Goal: Information Seeking & Learning: Learn about a topic

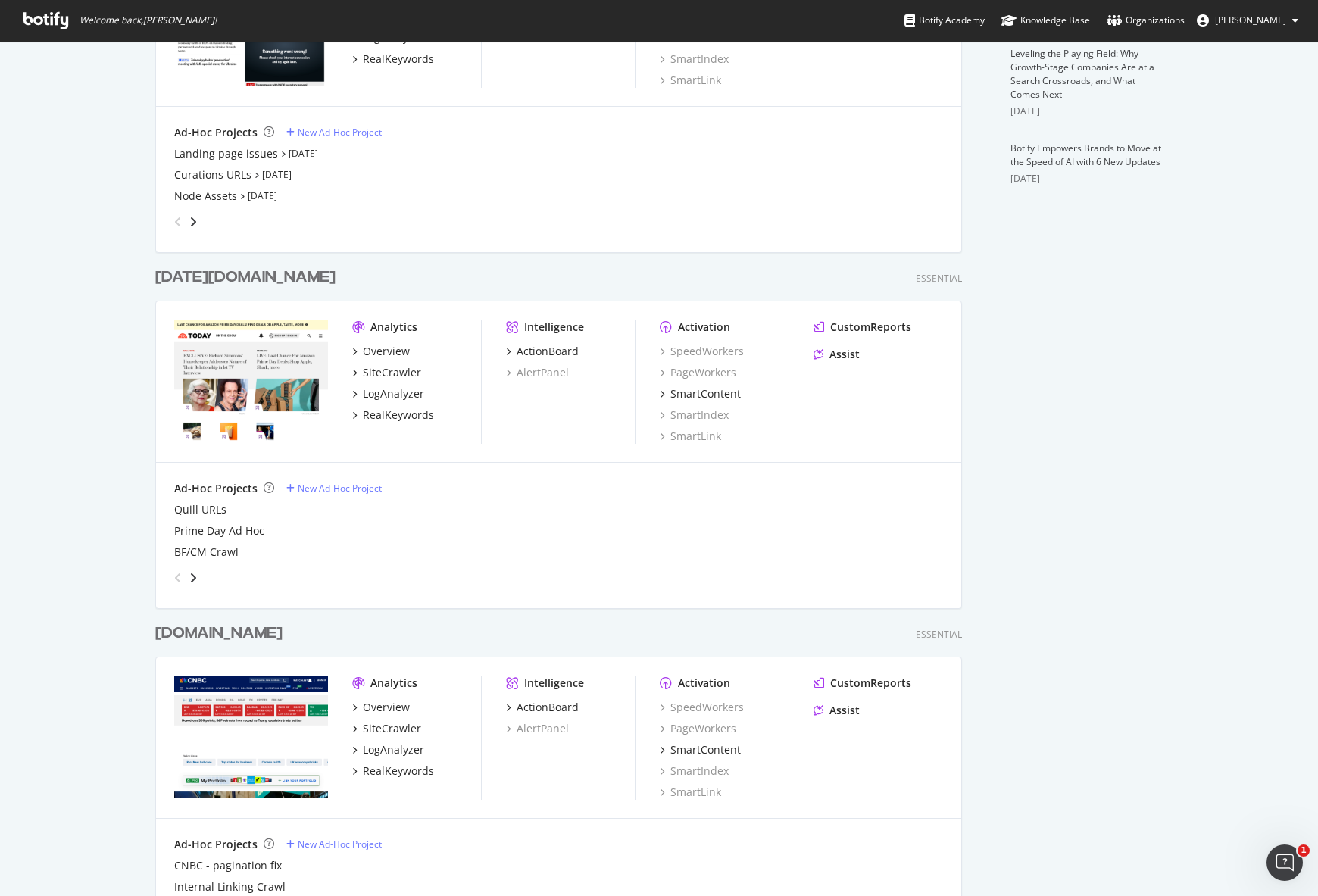
scroll to position [593, 0]
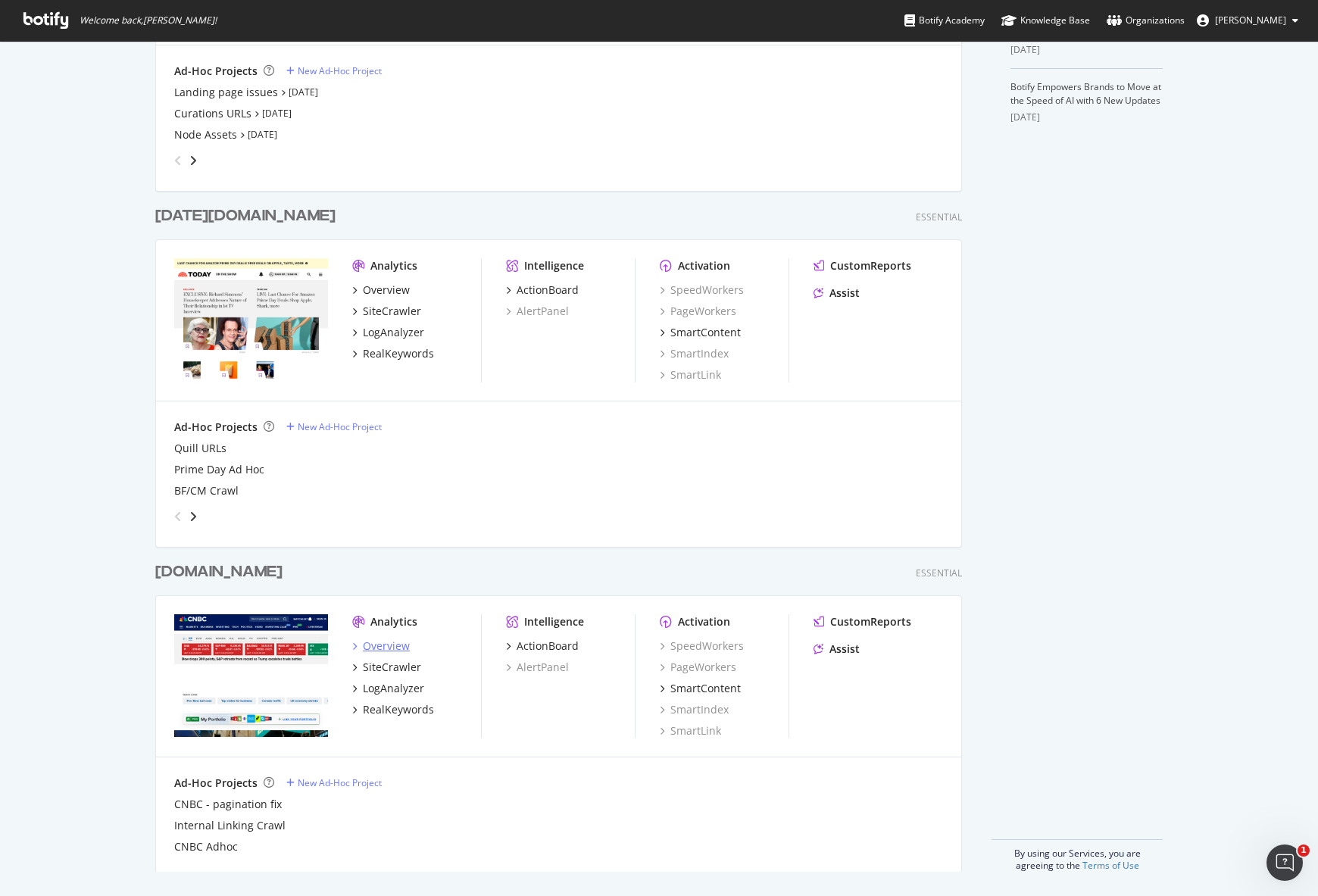
click at [378, 642] on div "Overview" at bounding box center [386, 646] width 47 height 15
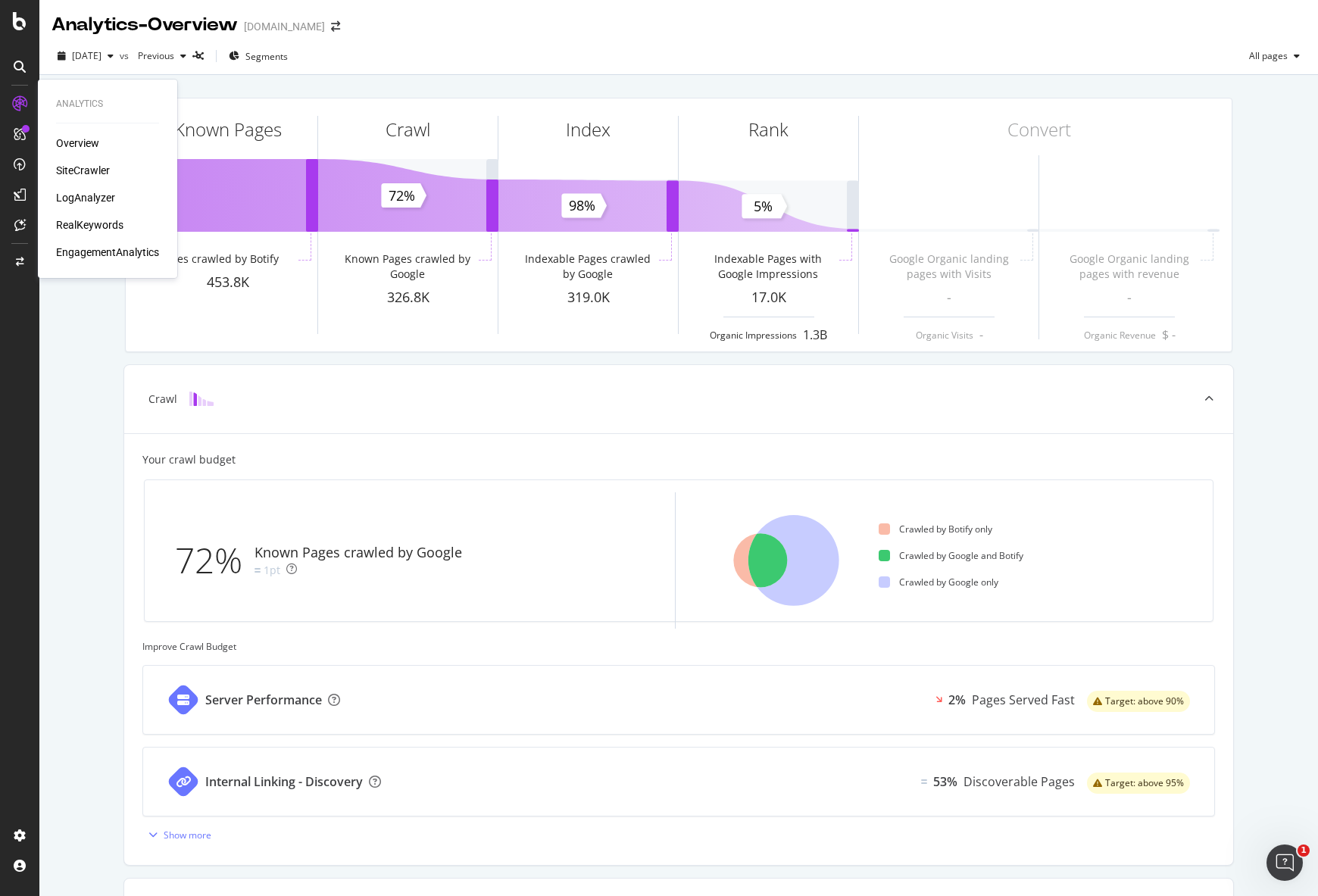
click at [90, 232] on div "RealKeywords" at bounding box center [90, 224] width 68 height 15
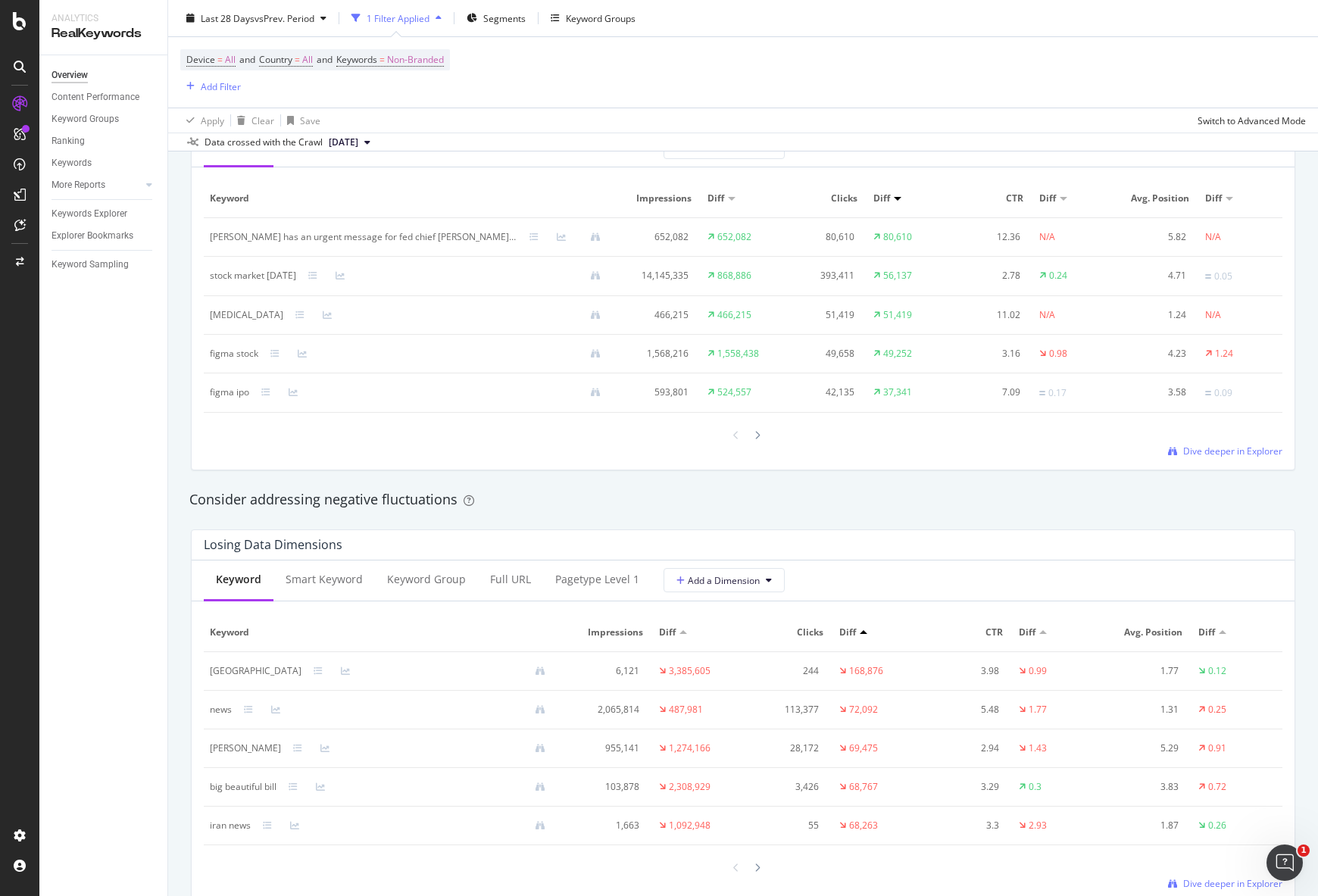
scroll to position [1553, 0]
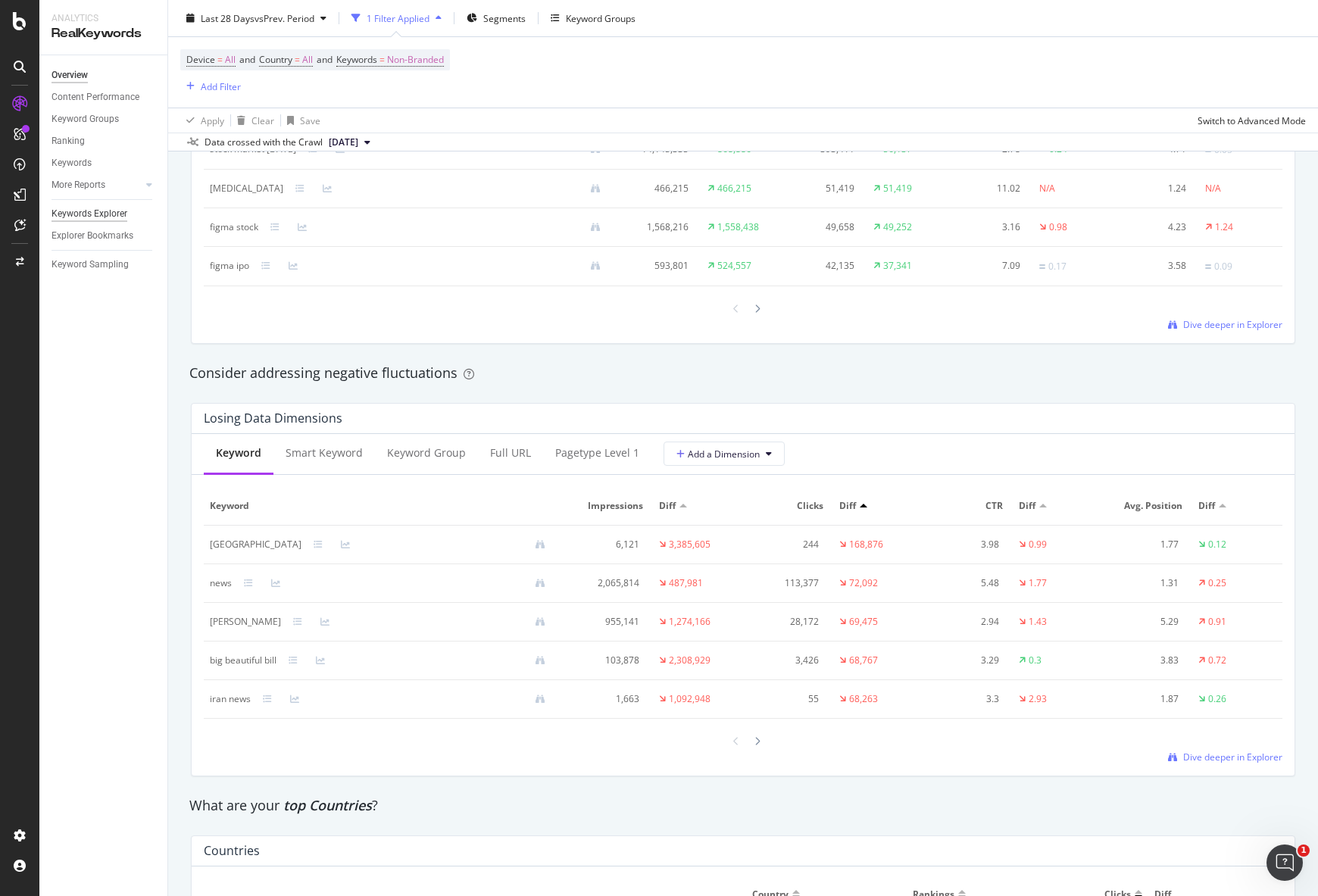
click at [107, 206] on div "Keywords Explorer" at bounding box center [89, 213] width 76 height 16
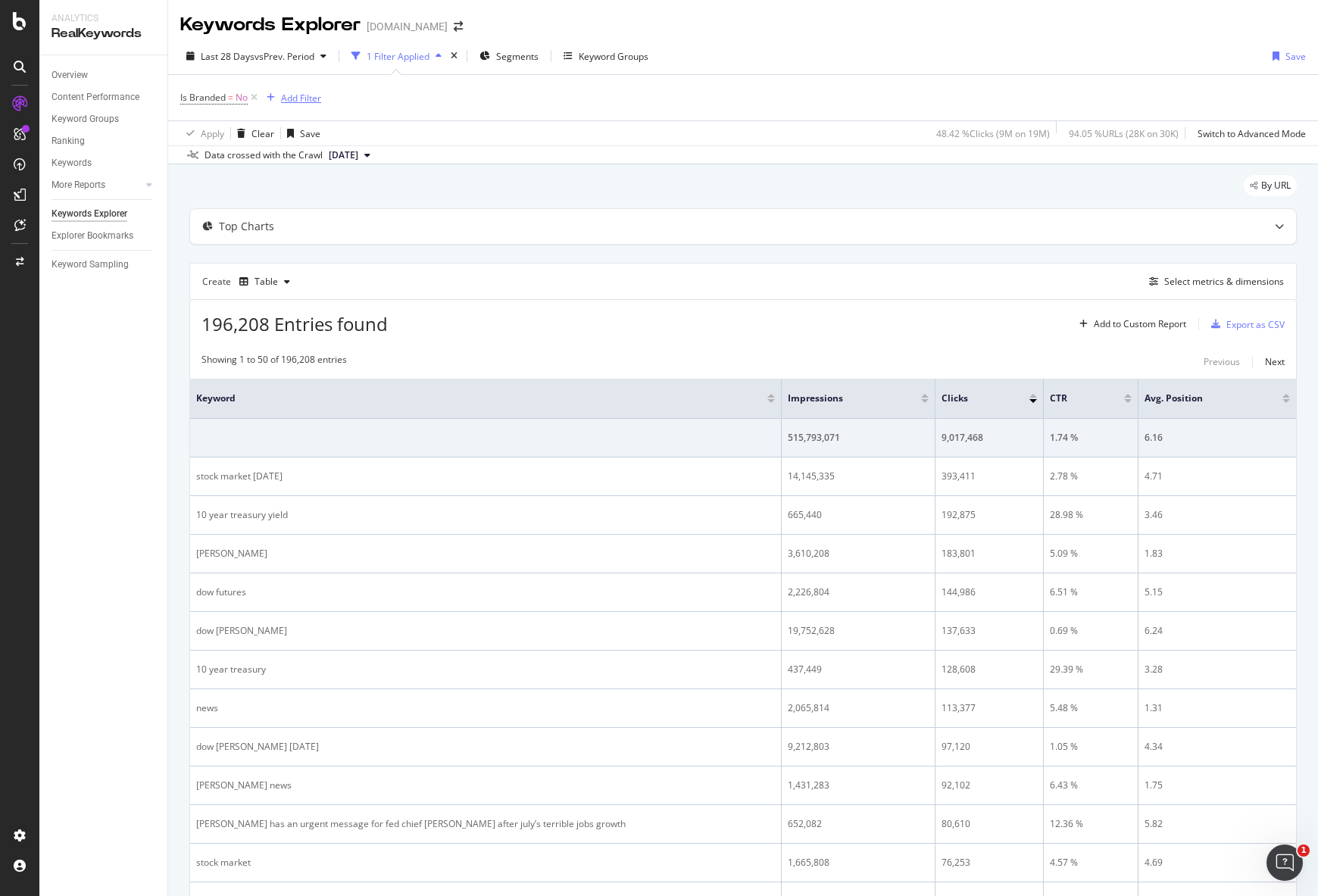
click at [295, 102] on div "Add Filter" at bounding box center [301, 99] width 40 height 13
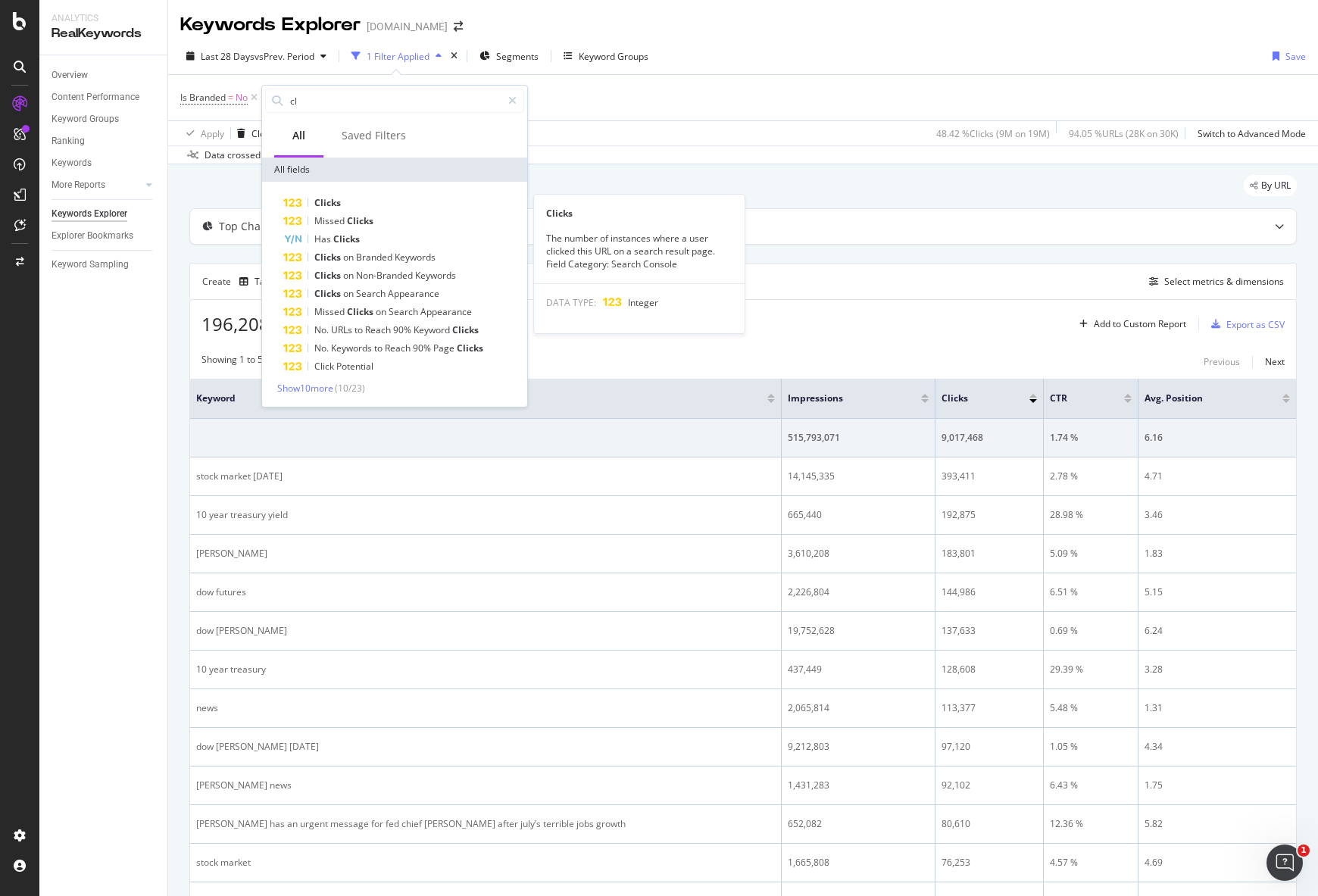
type input "c"
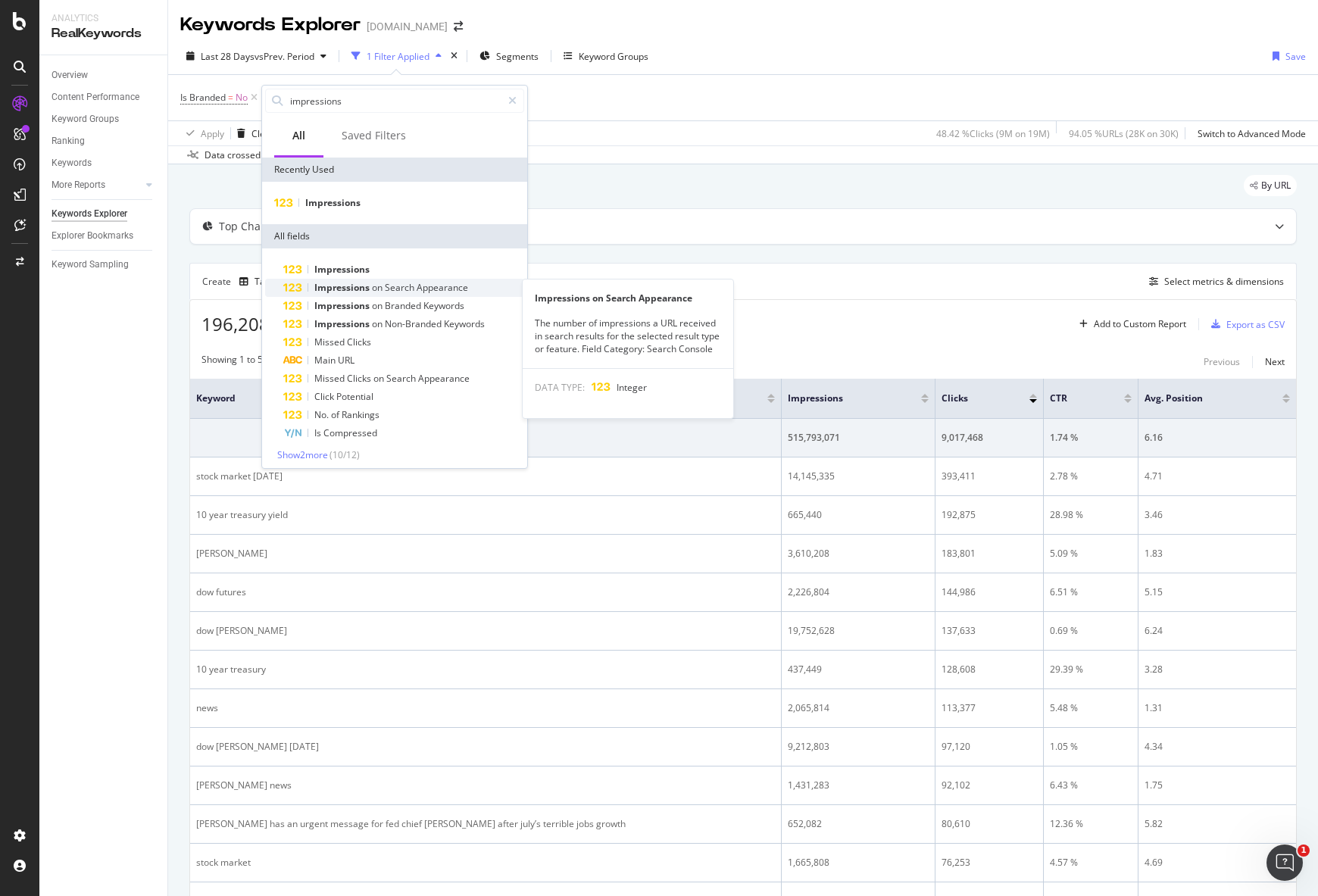
type input "impressions"
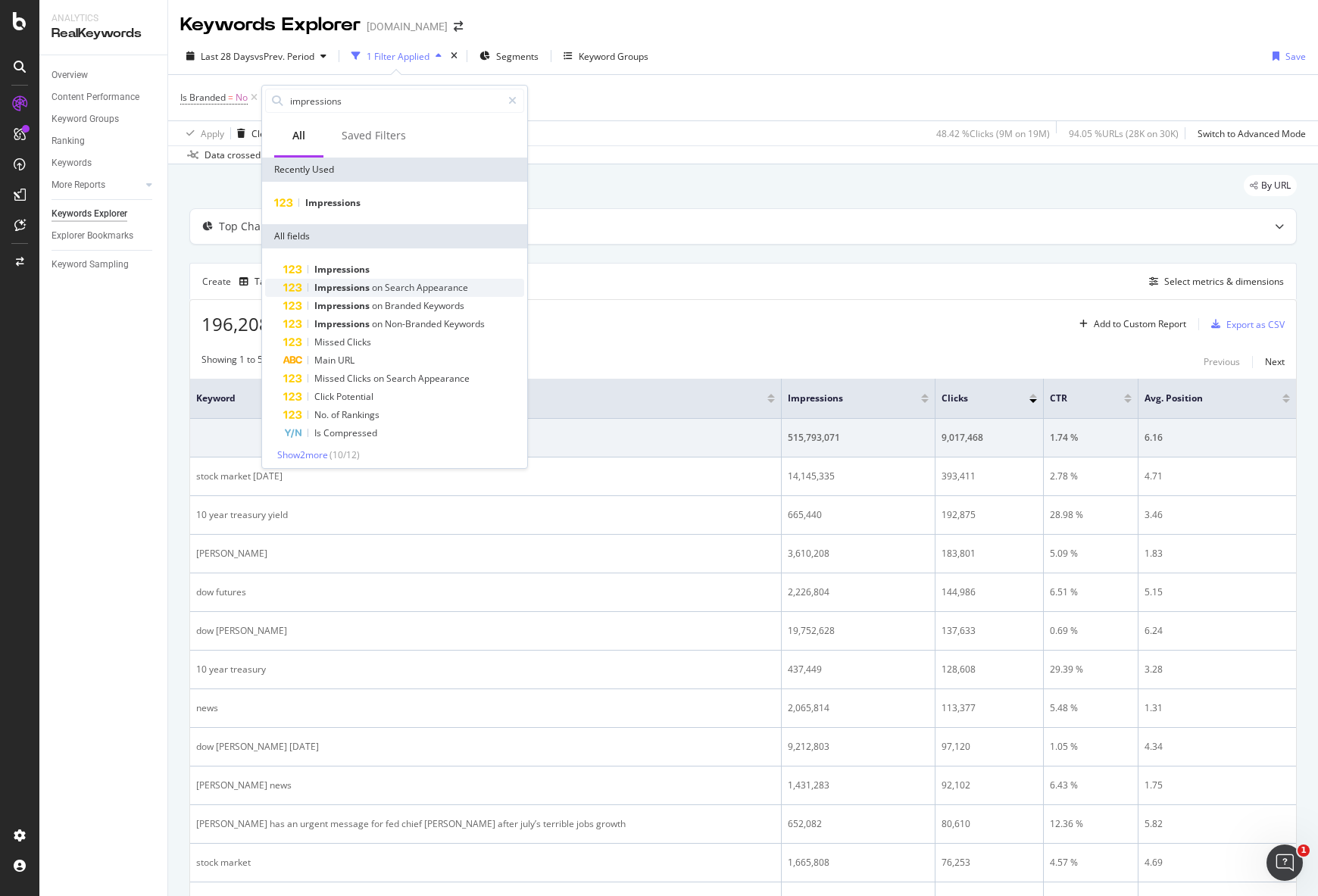
click at [439, 286] on span "Appearance" at bounding box center [442, 287] width 52 height 13
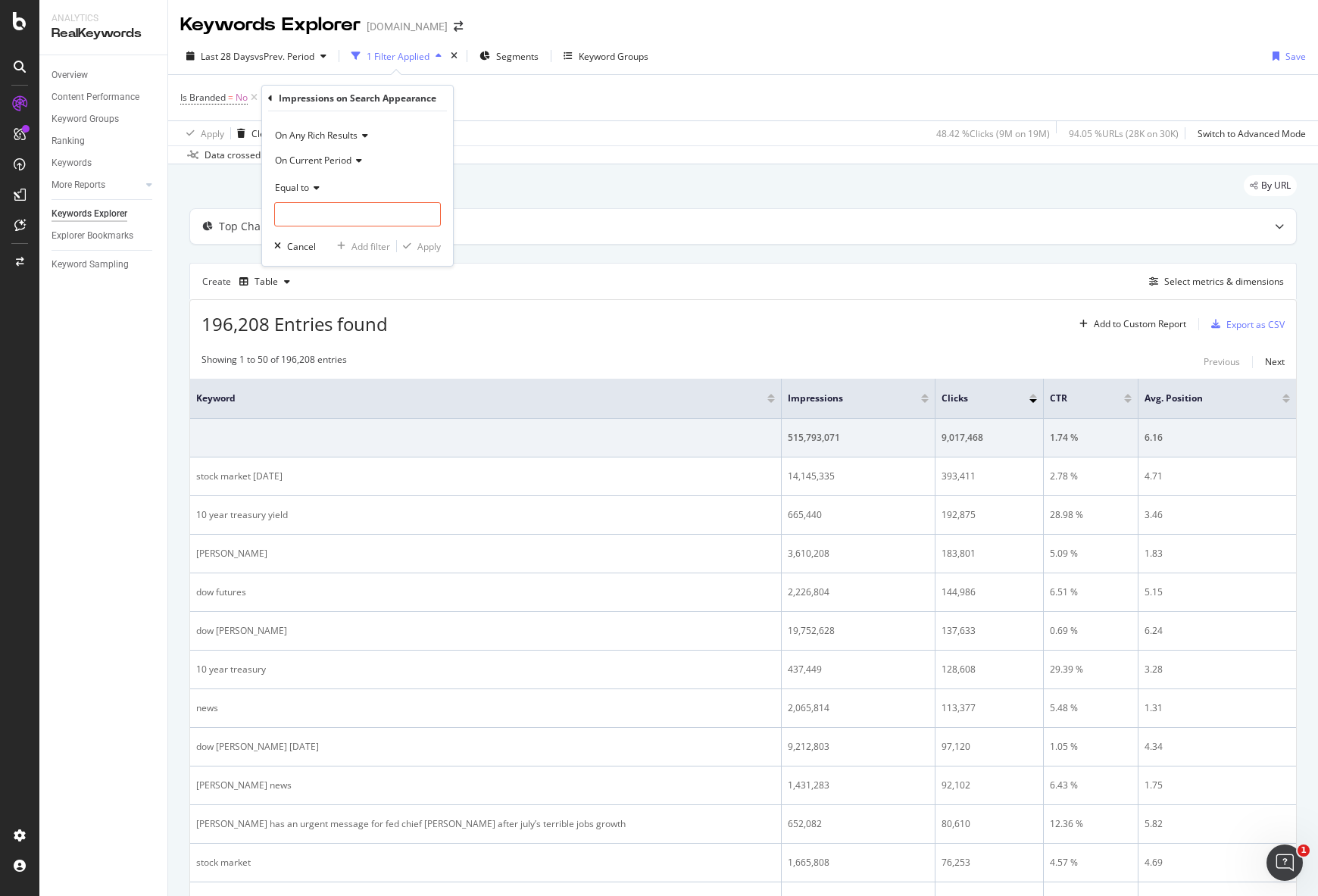
click at [363, 139] on icon at bounding box center [362, 135] width 10 height 9
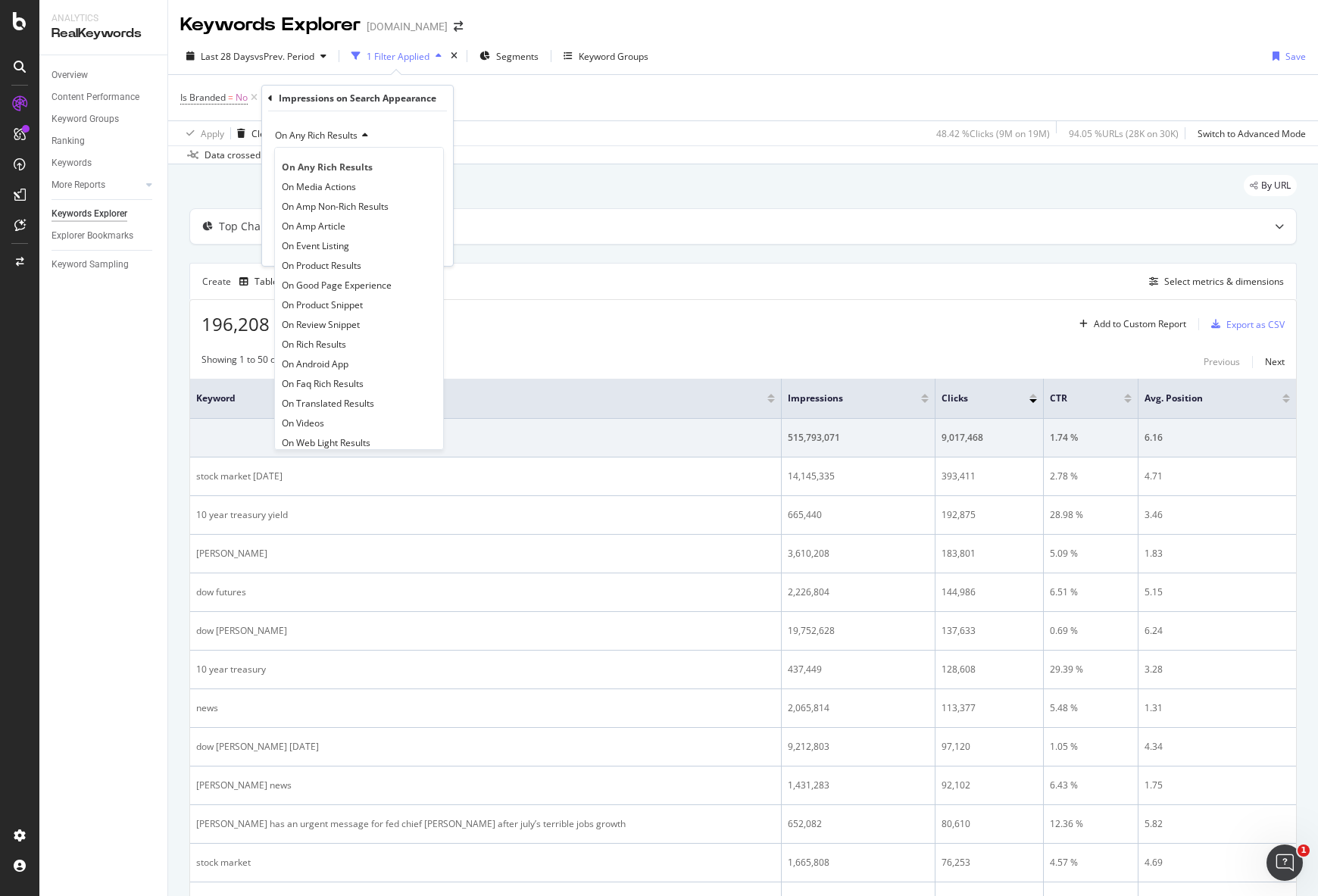
click at [363, 139] on icon at bounding box center [362, 135] width 10 height 9
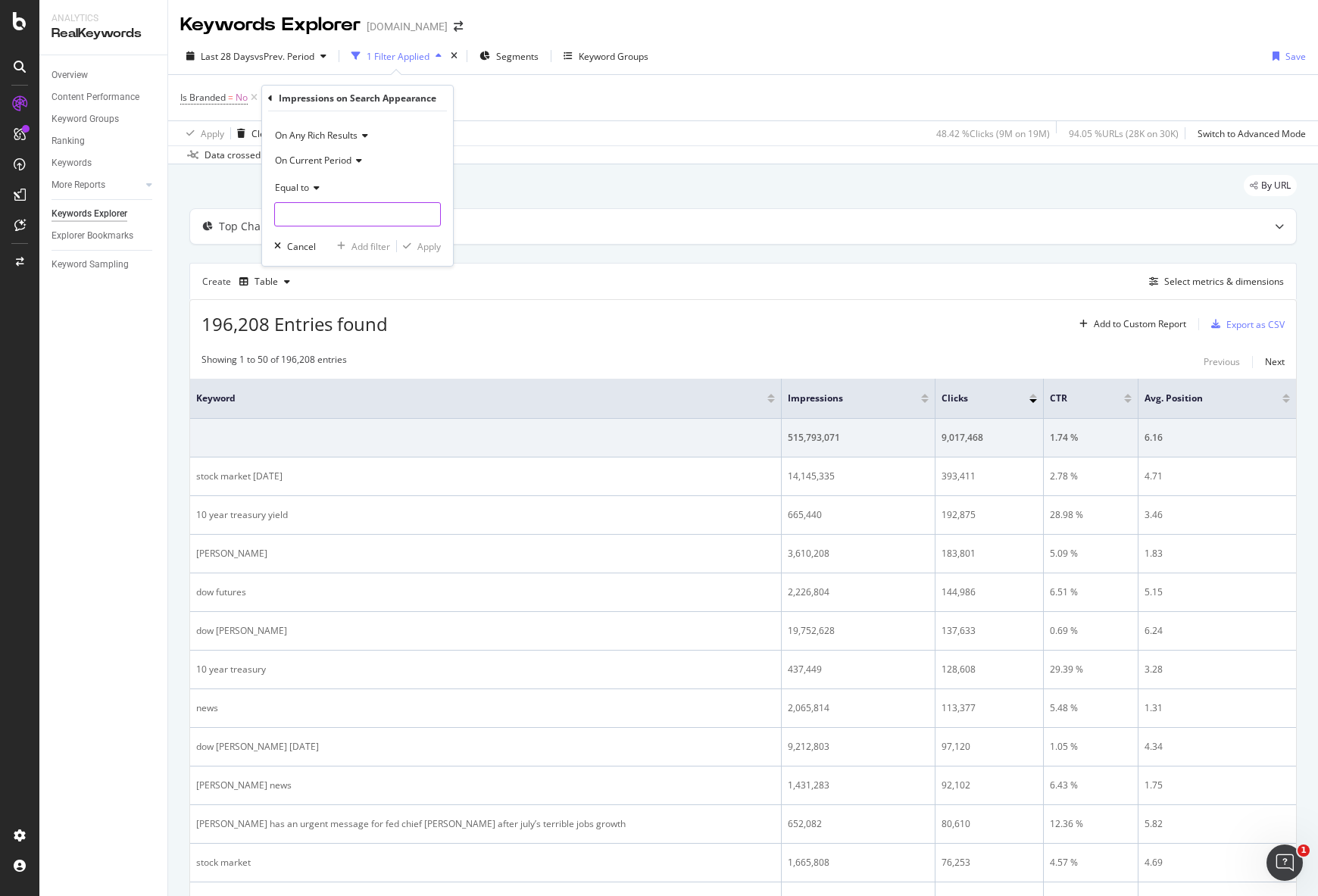
click at [339, 202] on input "number" at bounding box center [357, 214] width 166 height 24
type input "10000"
click at [438, 248] on div "Apply" at bounding box center [428, 247] width 23 height 13
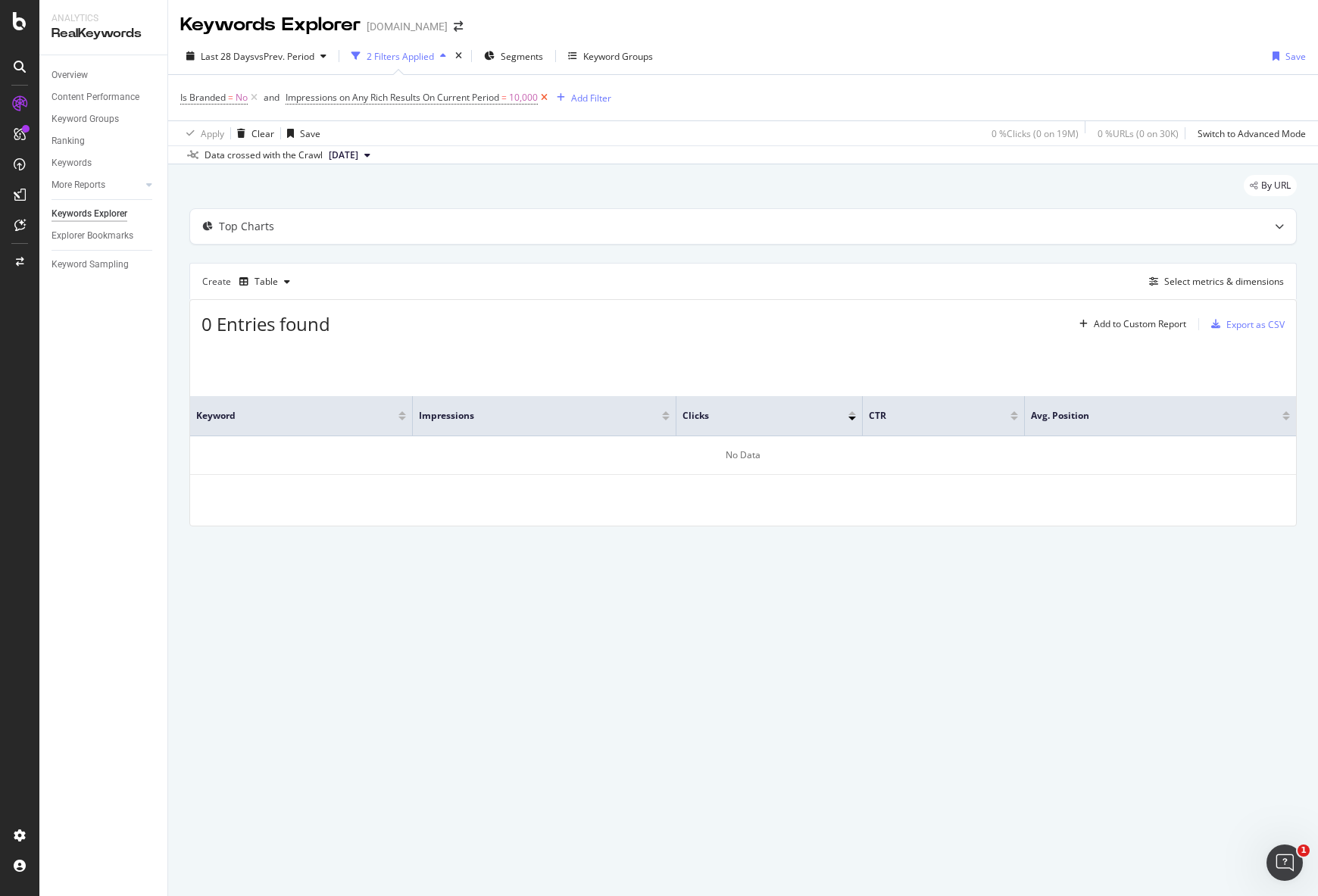
click at [545, 95] on icon at bounding box center [544, 98] width 13 height 15
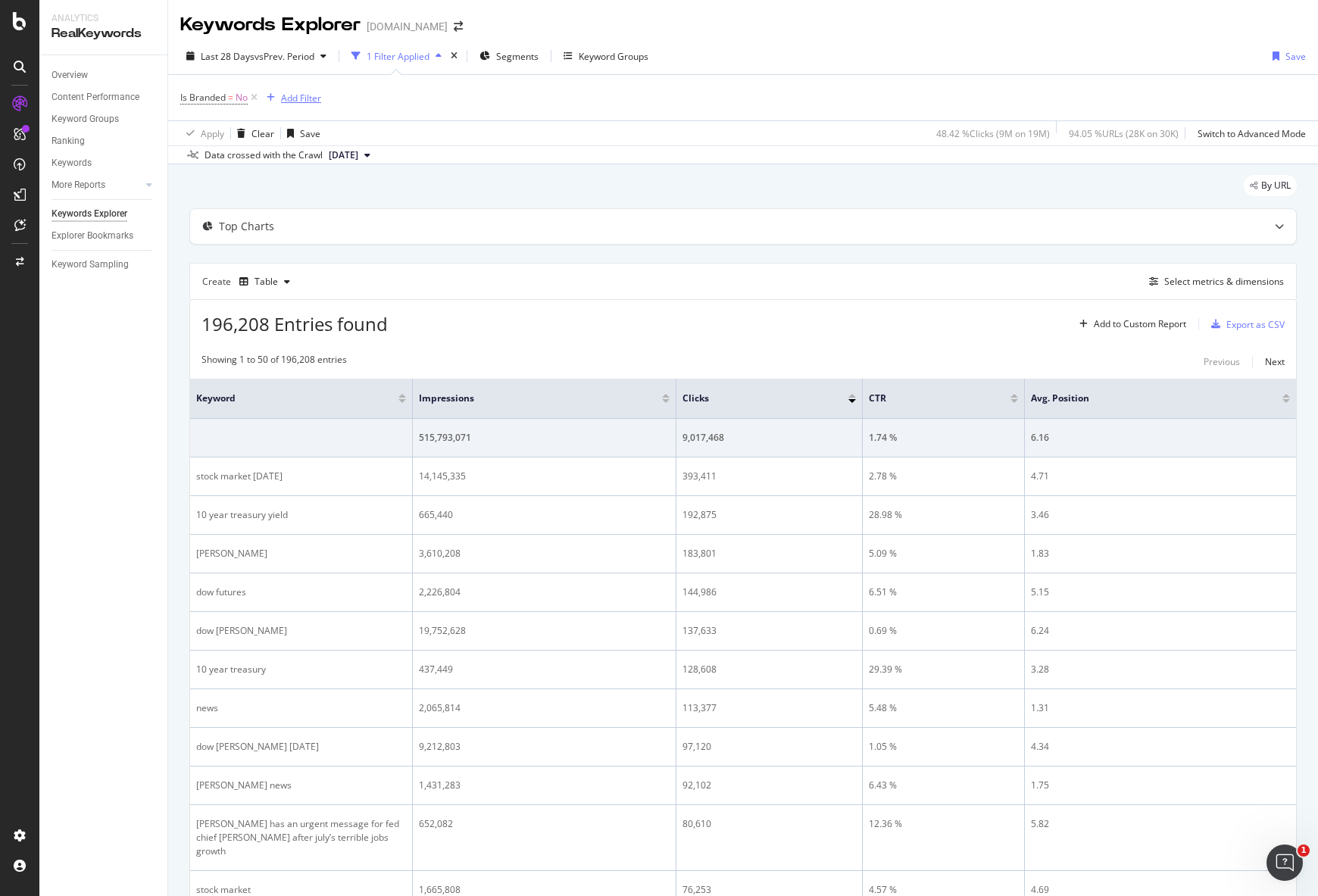
click at [283, 98] on div "Add Filter" at bounding box center [301, 99] width 40 height 13
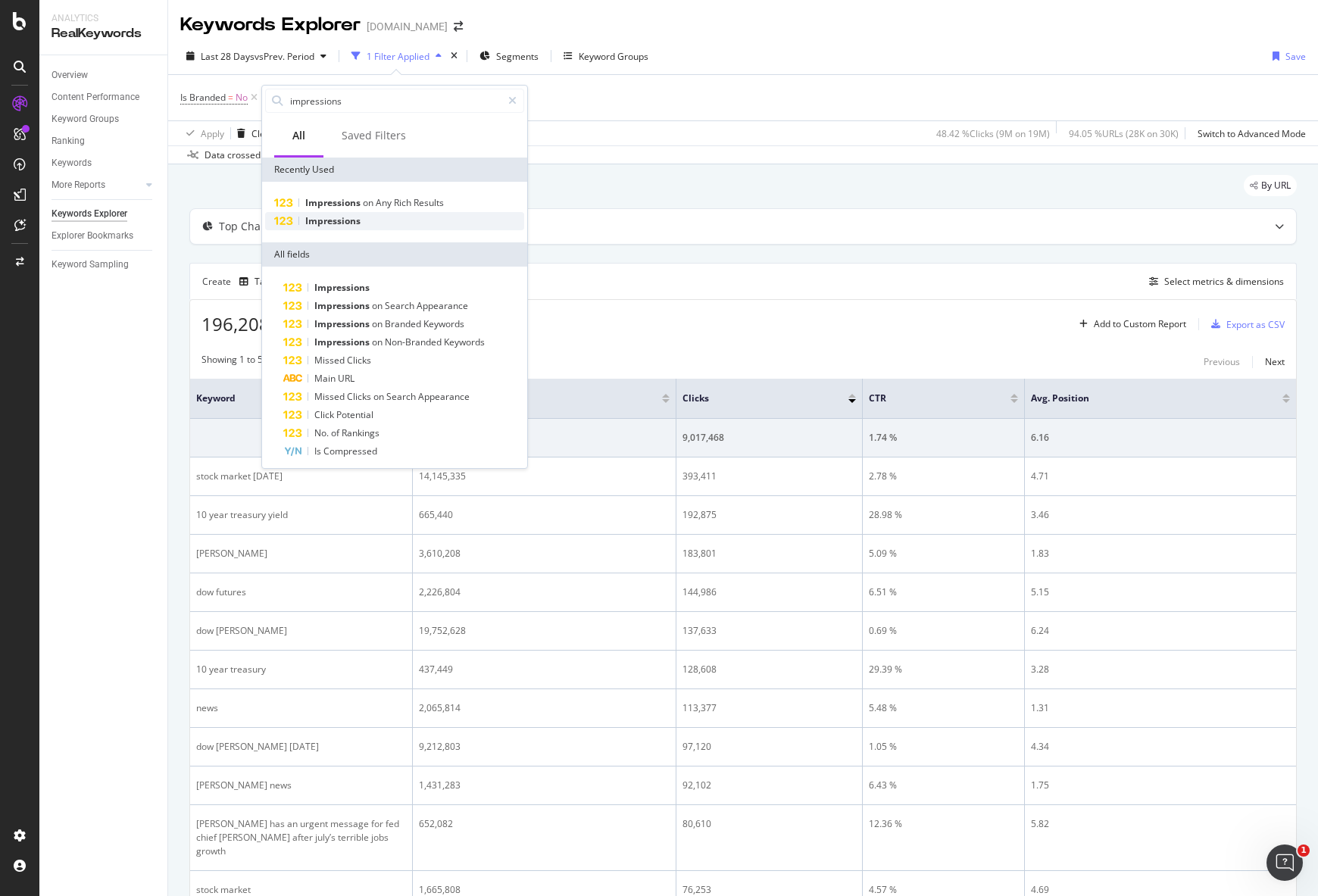
click at [357, 224] on span "Impressions" at bounding box center [333, 221] width 55 height 13
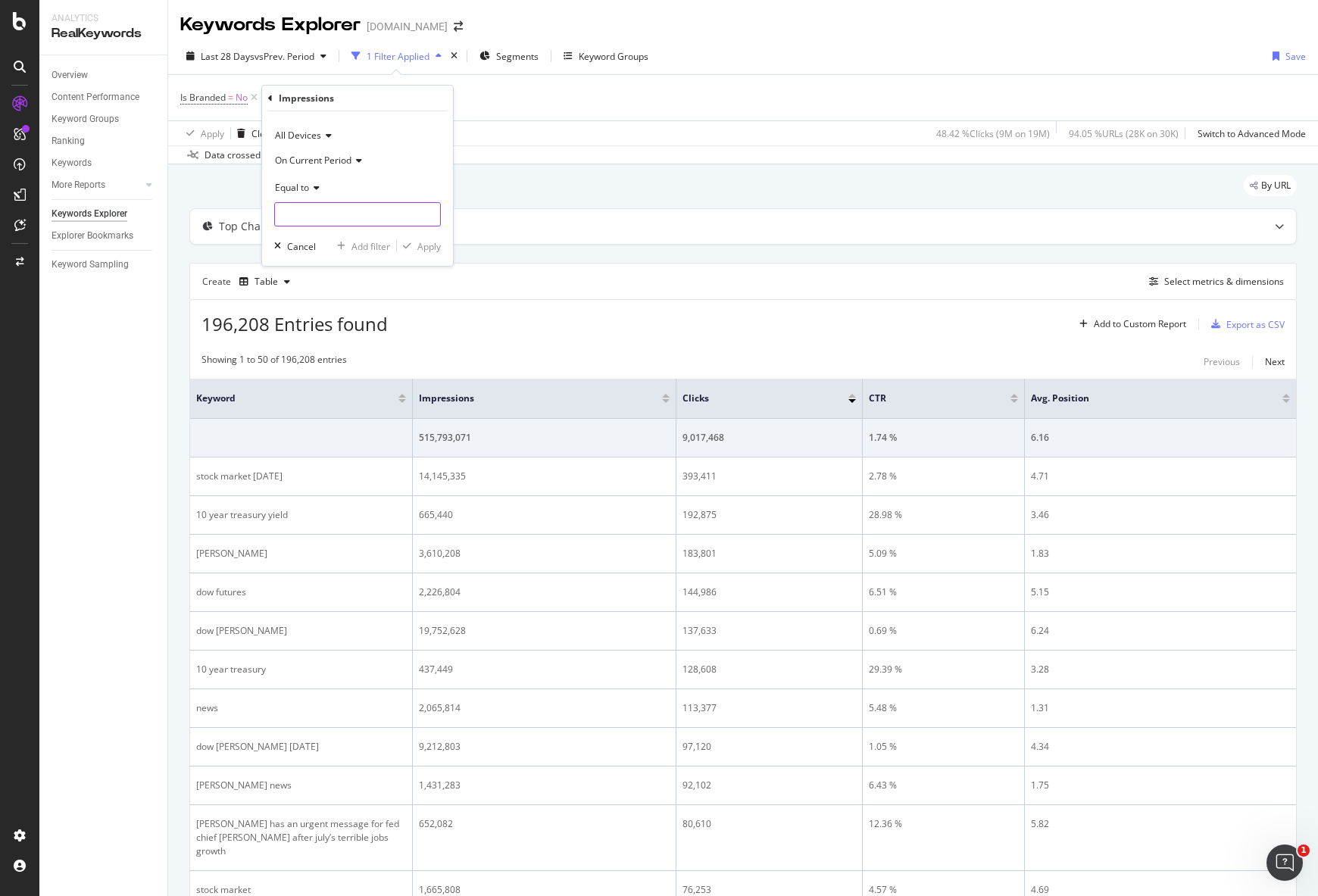
click at [364, 211] on input "number" at bounding box center [357, 214] width 166 height 24
type input "5000"
click at [427, 250] on div "Apply" at bounding box center [428, 247] width 23 height 13
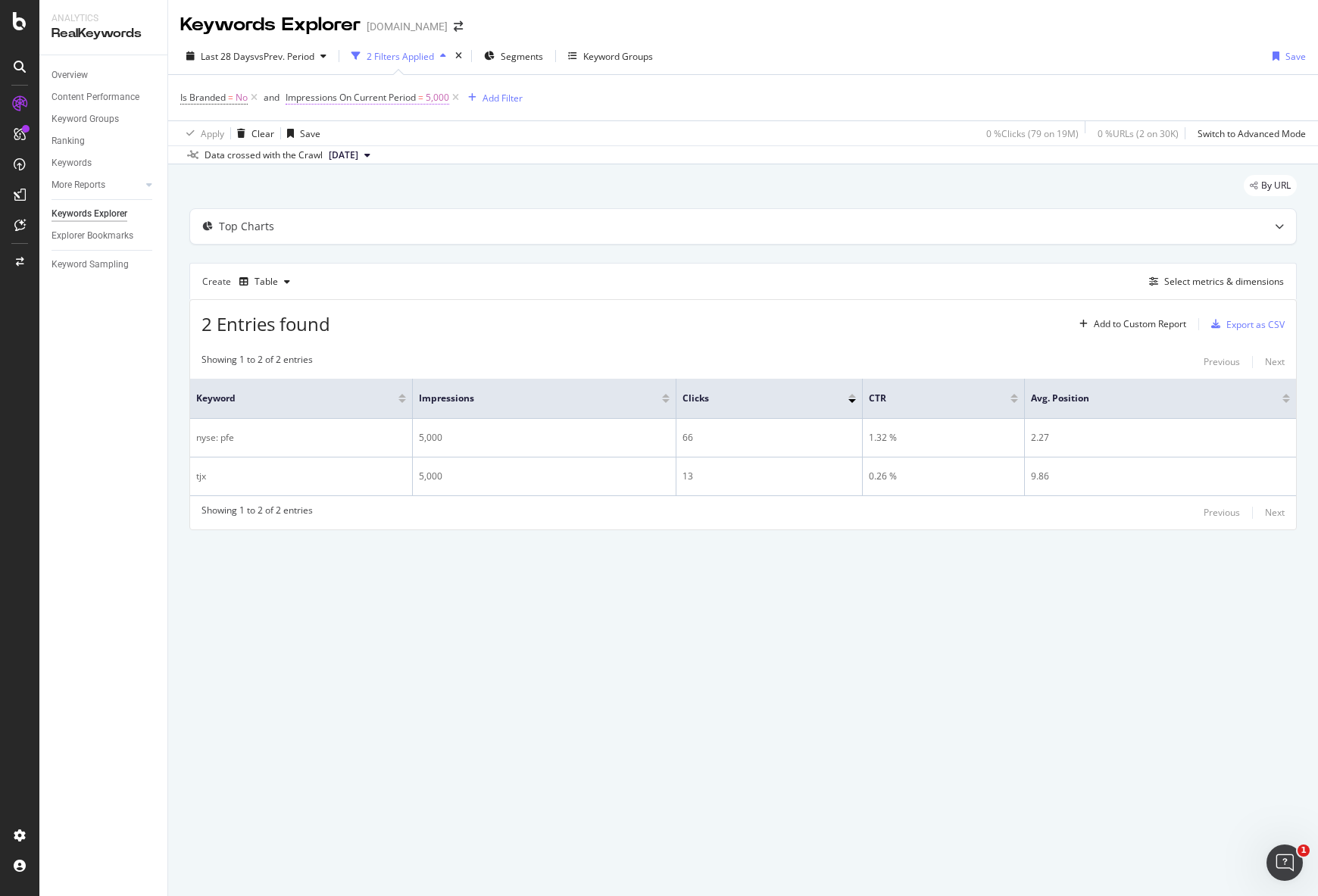
click at [426, 92] on span "Impressions On Current Period = 5,000" at bounding box center [367, 98] width 163 height 14
click at [344, 186] on icon at bounding box center [339, 186] width 10 height 9
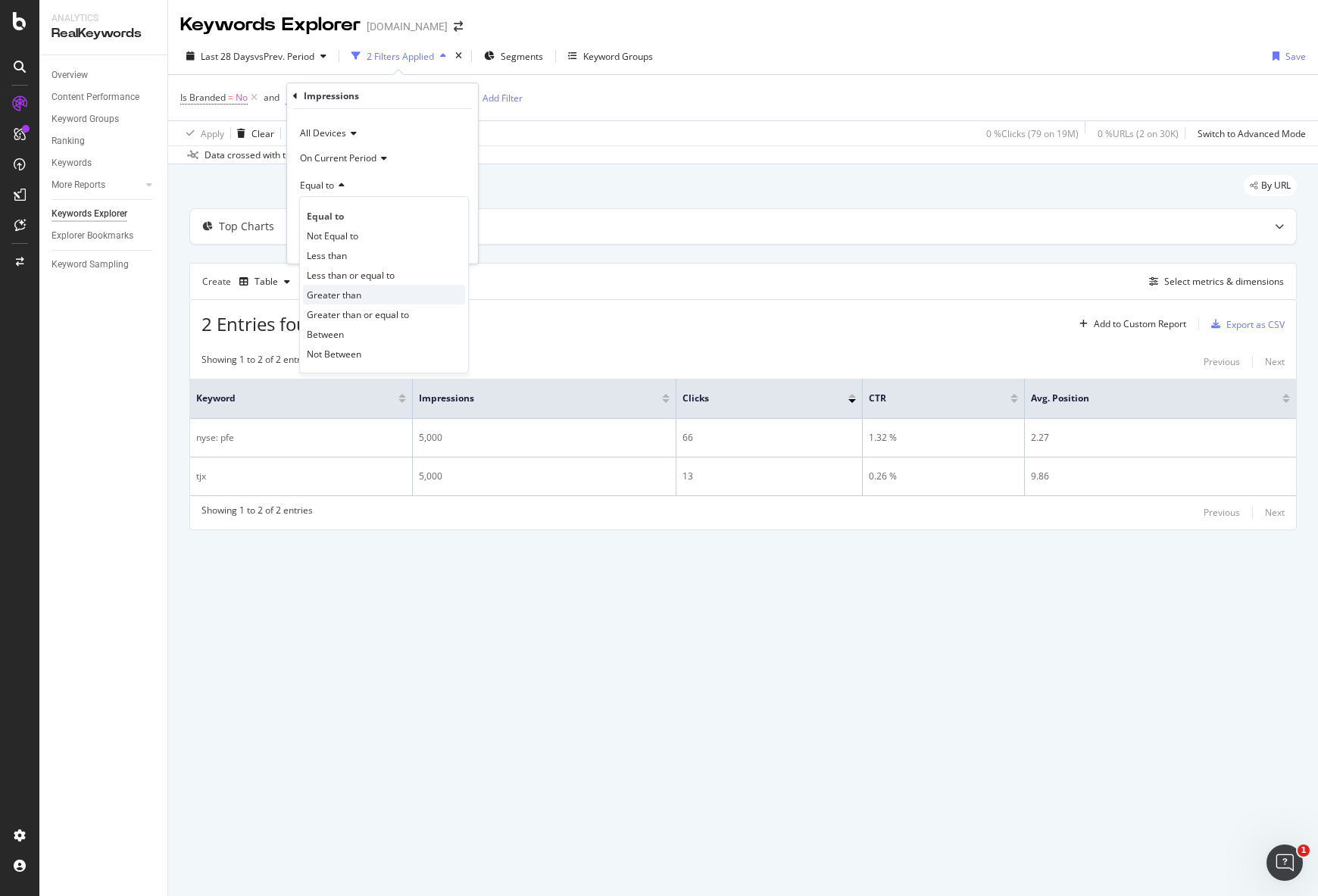
click at [358, 294] on span "Greater than" at bounding box center [333, 295] width 54 height 13
click at [451, 249] on div "Apply" at bounding box center [454, 244] width 23 height 13
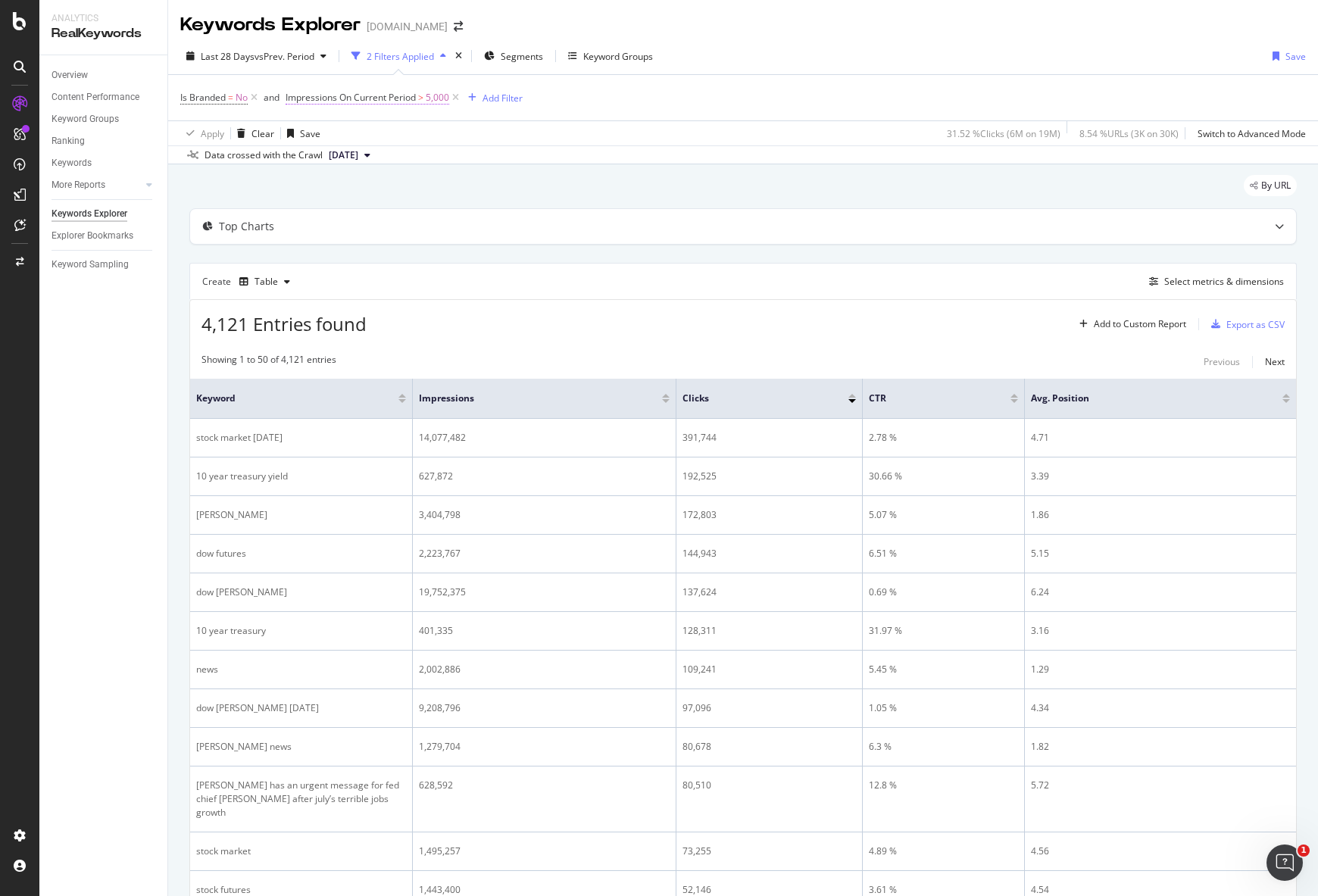
click at [407, 94] on span "Impressions On Current Period" at bounding box center [350, 98] width 131 height 13
click at [354, 212] on input "5000" at bounding box center [381, 212] width 166 height 24
type input "20000"
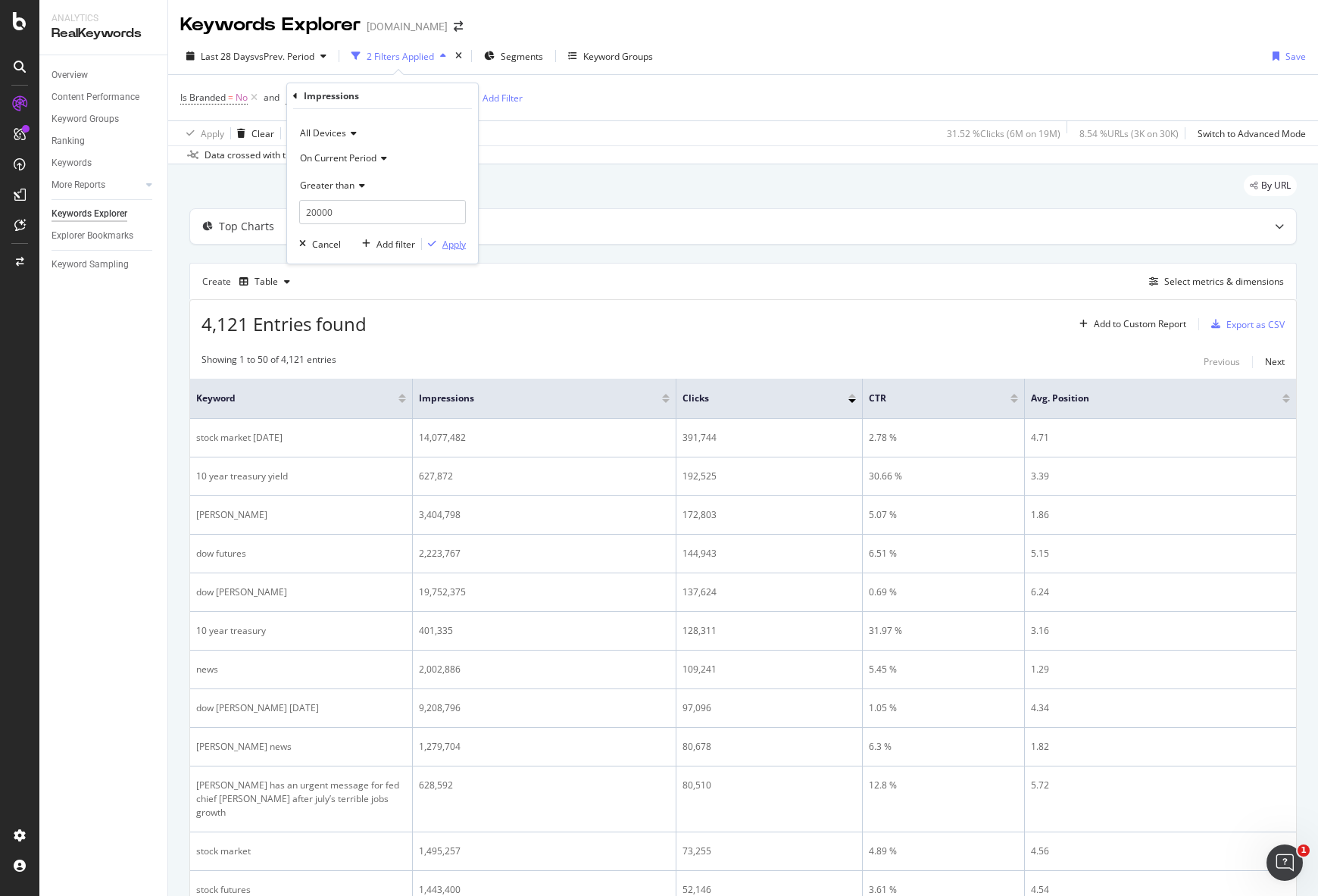
click at [453, 243] on div "Apply" at bounding box center [454, 244] width 23 height 13
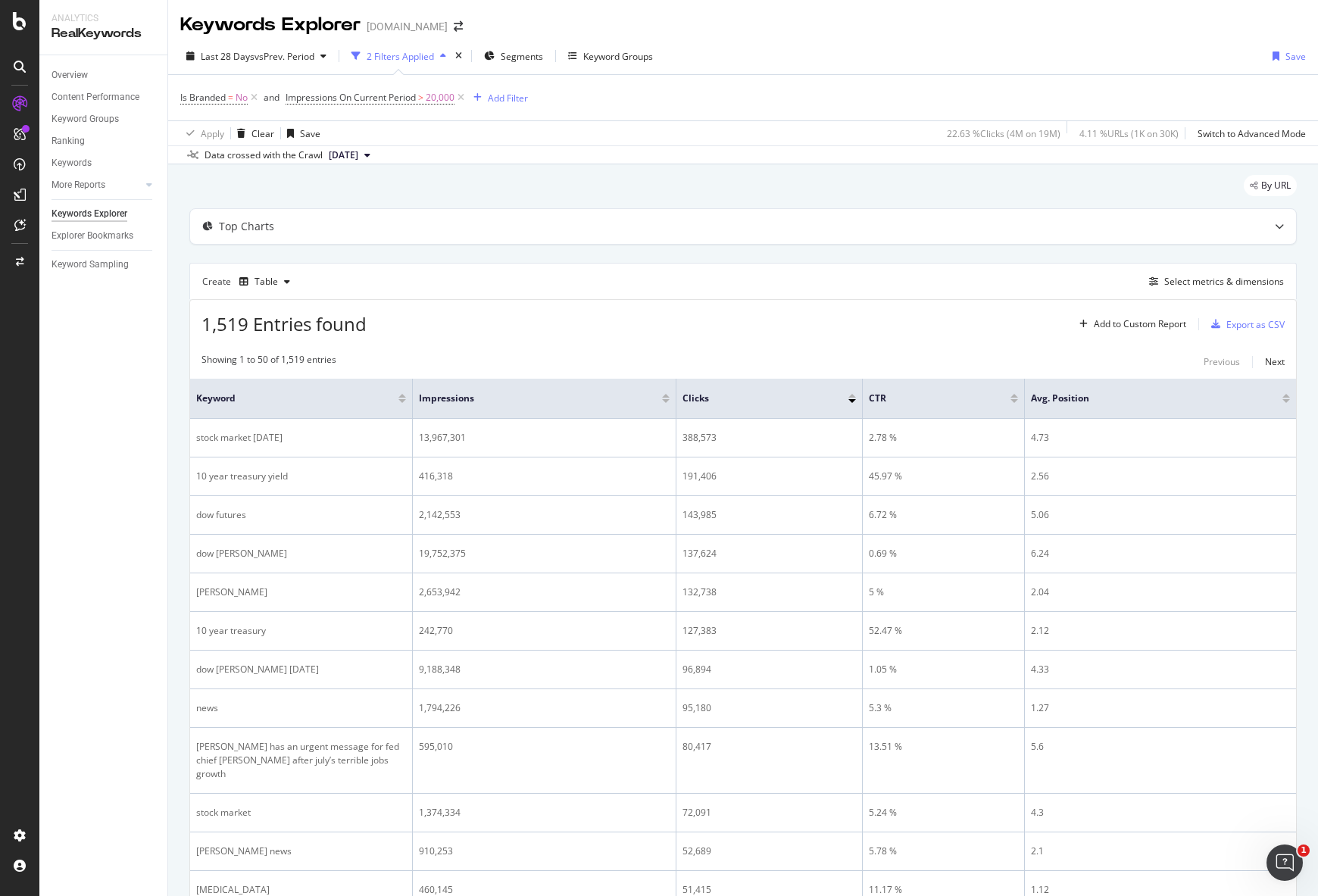
click at [665, 396] on div at bounding box center [666, 395] width 8 height 4
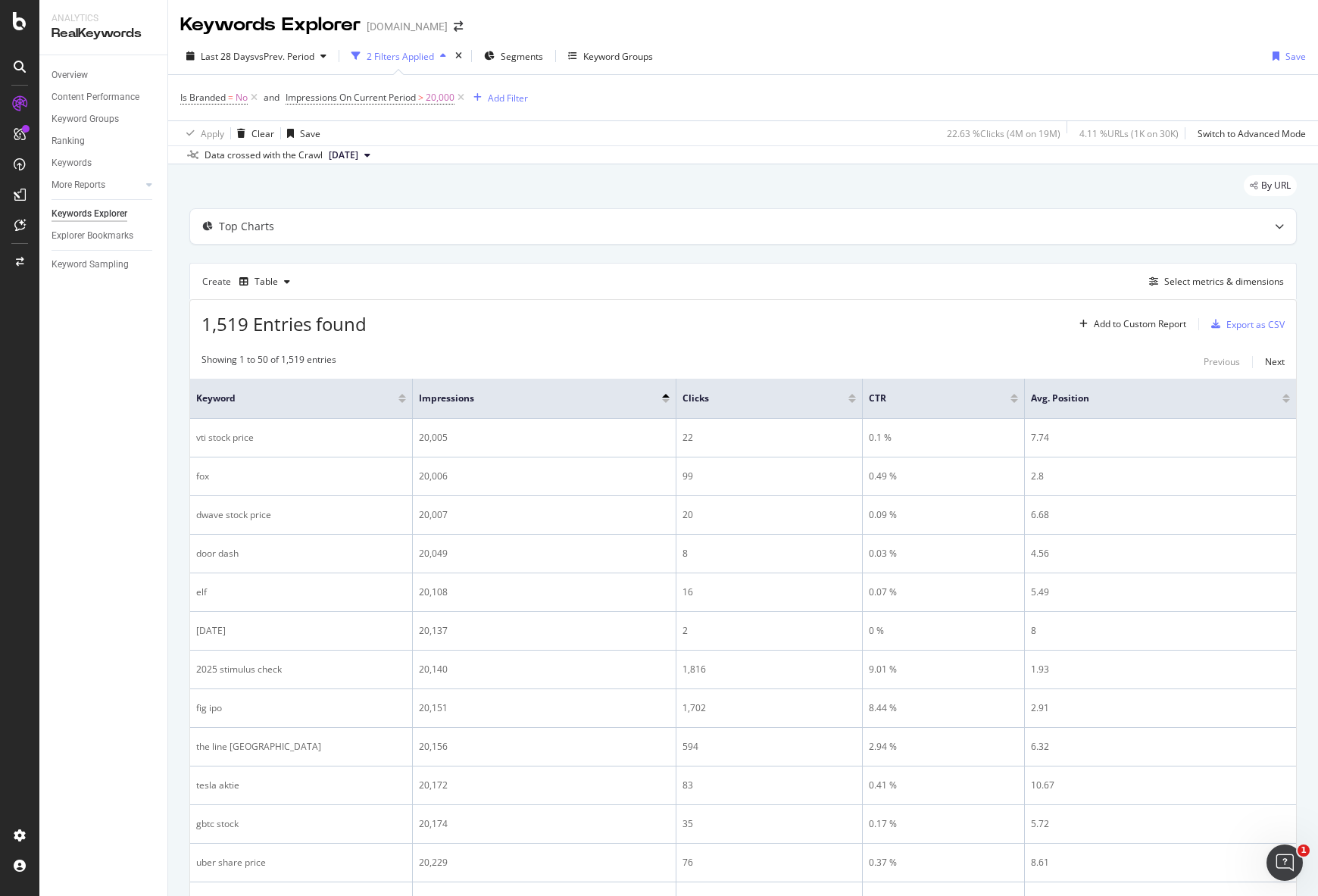
click at [667, 402] on div at bounding box center [666, 401] width 8 height 4
click at [1233, 322] on div "Export as CSV" at bounding box center [1255, 325] width 58 height 13
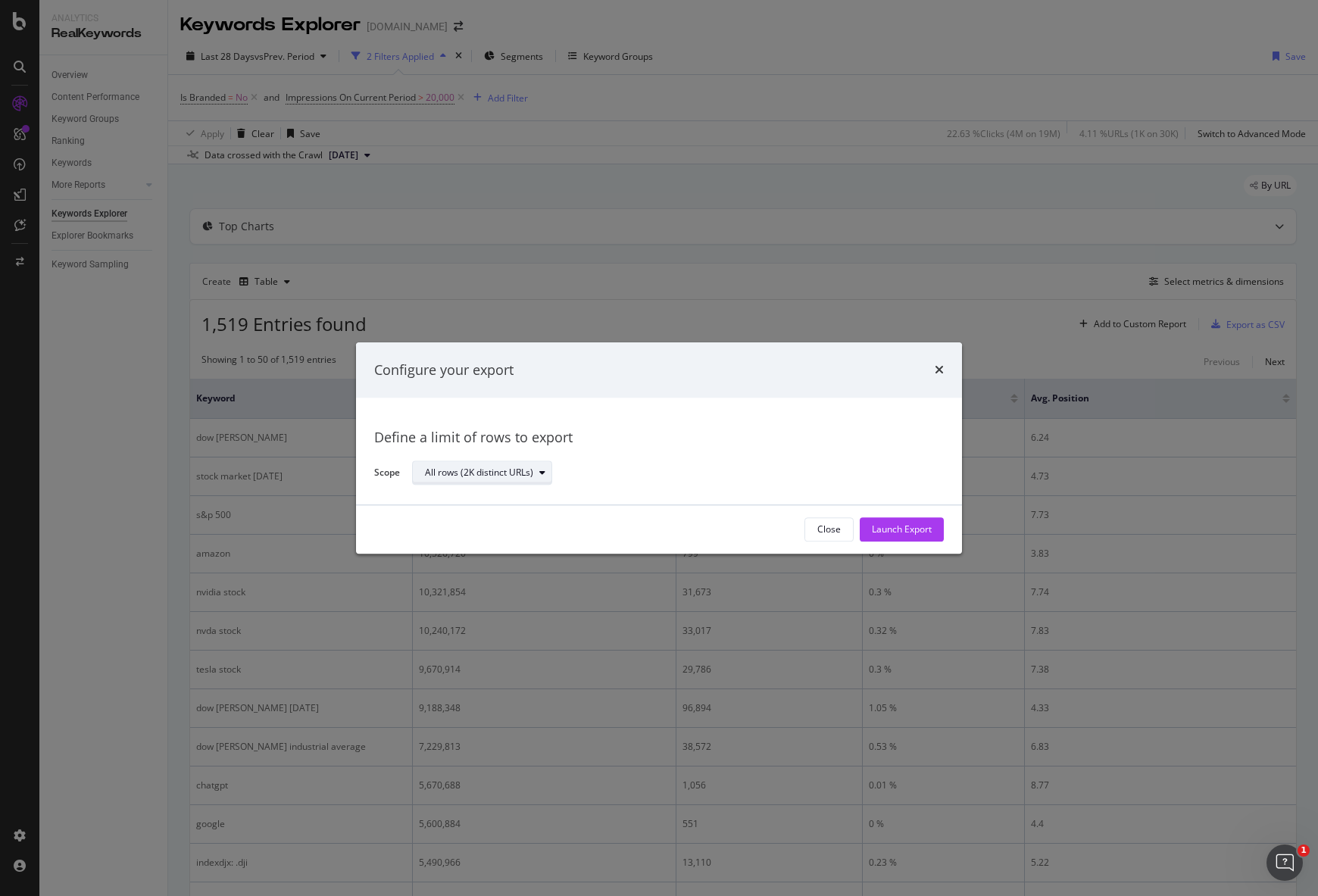
click at [521, 483] on div "All rows (2K distinct URLs)" at bounding box center [488, 473] width 127 height 22
click at [514, 518] on div "Define a limit" at bounding box center [489, 523] width 142 height 19
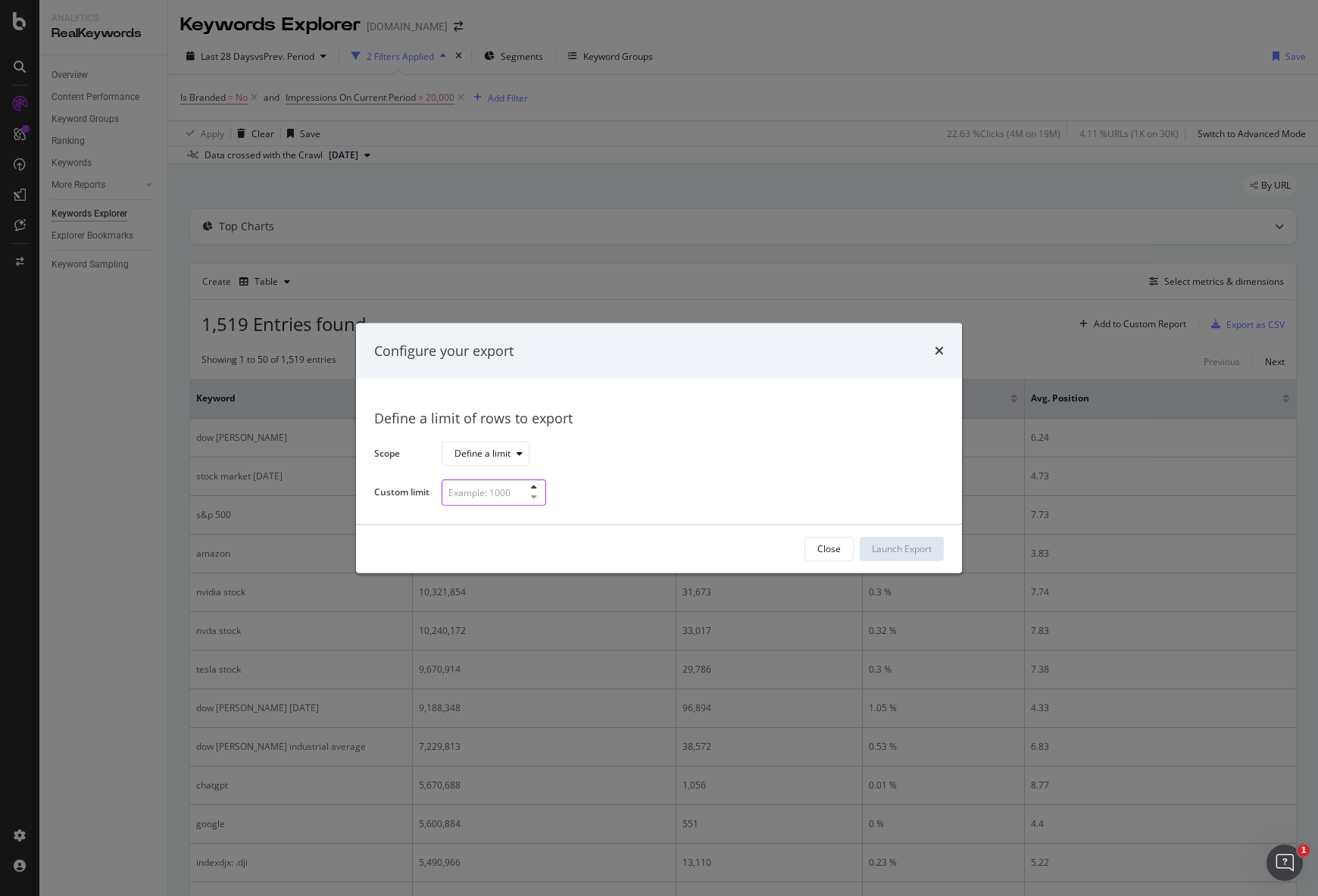
click at [517, 491] on input "modal" at bounding box center [493, 492] width 104 height 26
click at [764, 479] on div "modal" at bounding box center [687, 492] width 490 height 26
click at [502, 451] on div "Define a limit" at bounding box center [483, 454] width 56 height 9
click at [498, 472] on div "All rows (2K distinct URLs)" at bounding box center [515, 479] width 108 height 13
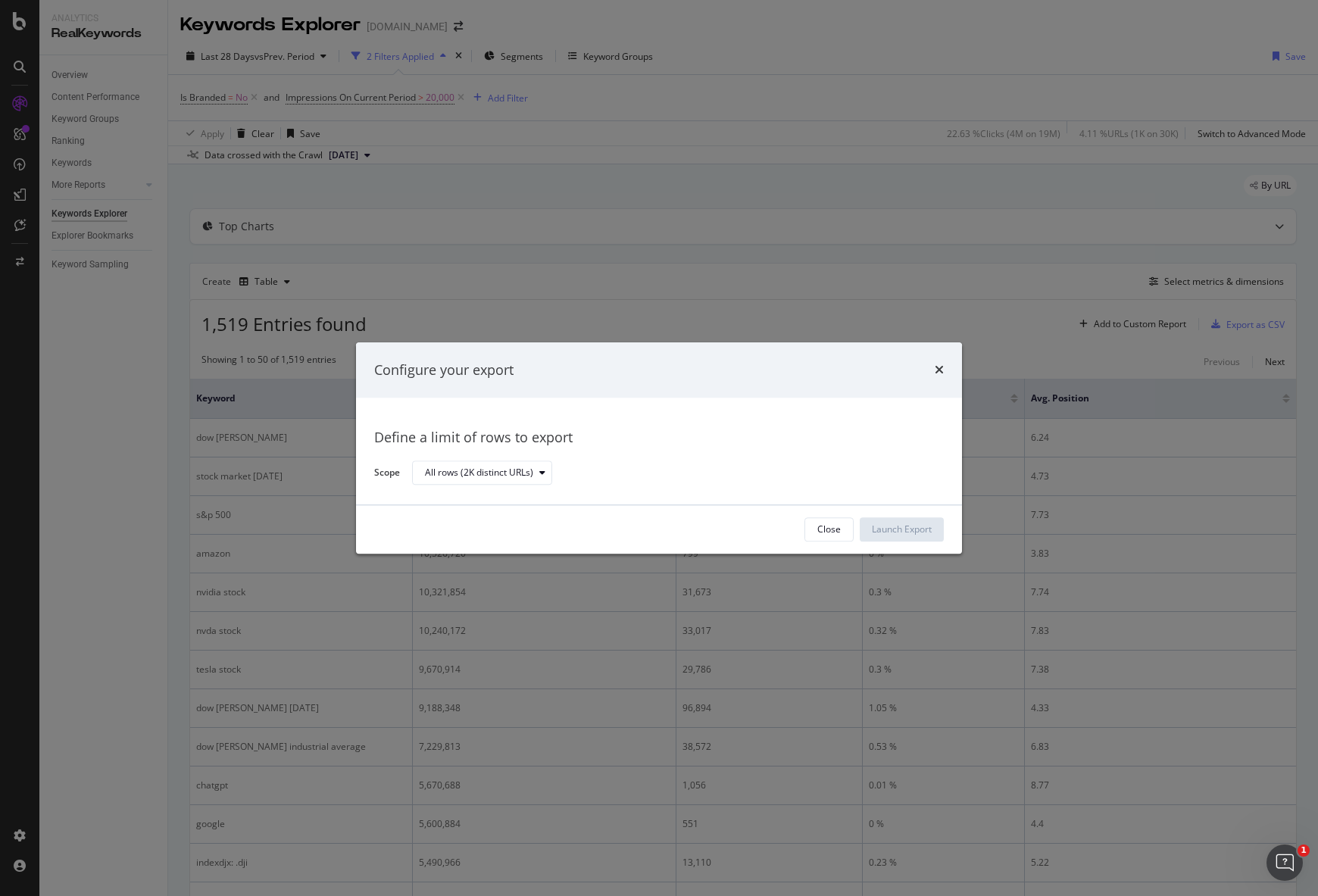
click at [719, 505] on div "Close Launch Export" at bounding box center [659, 530] width 606 height 49
drag, startPoint x: 721, startPoint y: 480, endPoint x: 625, endPoint y: 487, distance: 96.3
click at [675, 487] on div "Define a limit of rows to export Scope All rows (2K distinct URLs)" at bounding box center [659, 452] width 606 height 107
drag, startPoint x: 599, startPoint y: 489, endPoint x: 801, endPoint y: 527, distance: 205.5
click at [633, 502] on div "Define a limit of rows to export Scope All rows (2K distinct URLs)" at bounding box center [659, 452] width 606 height 107
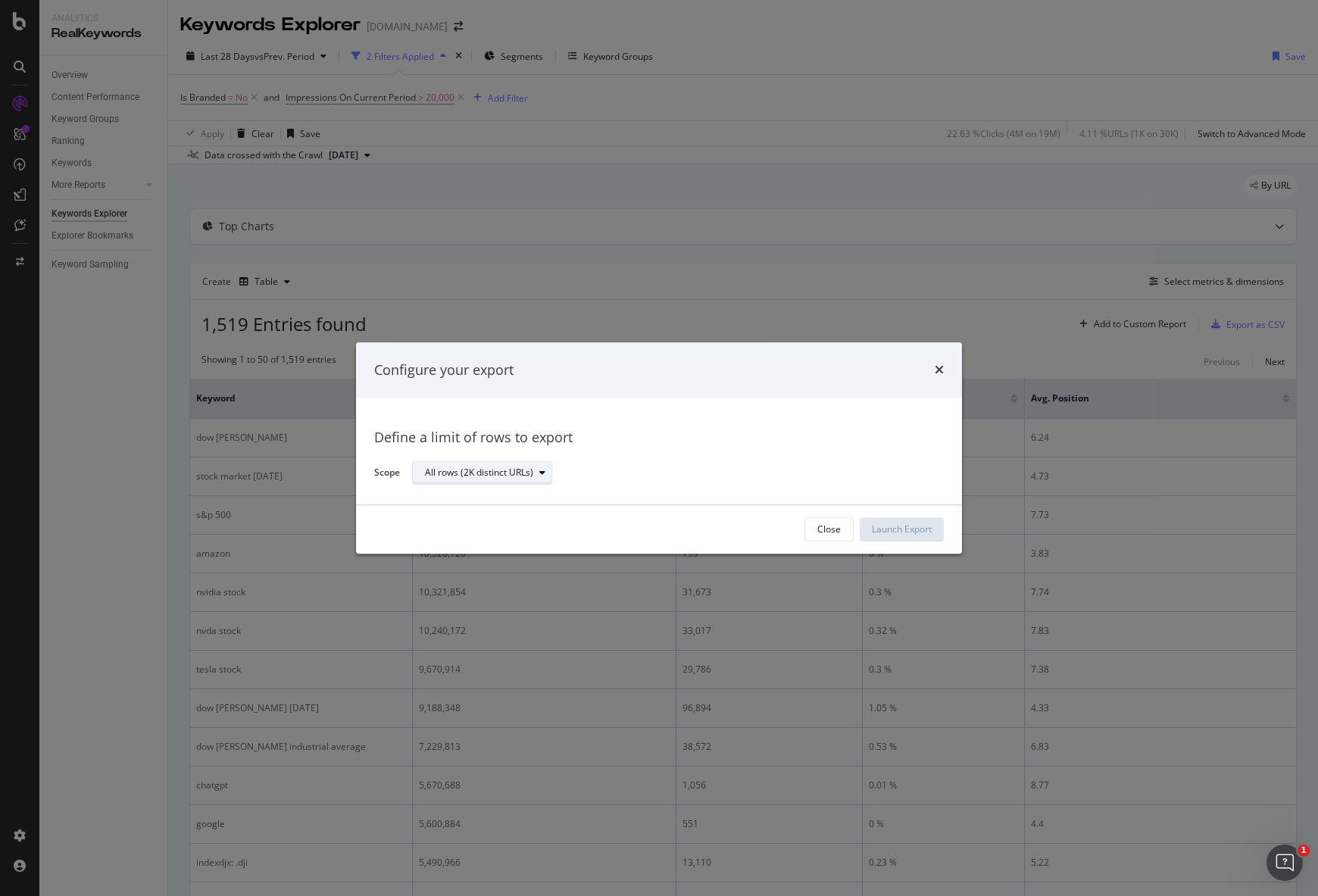
click at [504, 465] on div "All rows (2K distinct URLs)" at bounding box center [488, 473] width 127 height 22
click at [504, 502] on div "All rows (2K distinct URLs)" at bounding box center [489, 499] width 117 height 13
drag, startPoint x: 678, startPoint y: 510, endPoint x: 697, endPoint y: 521, distance: 22.0
click at [679, 510] on div "Close Launch Export" at bounding box center [659, 530] width 606 height 49
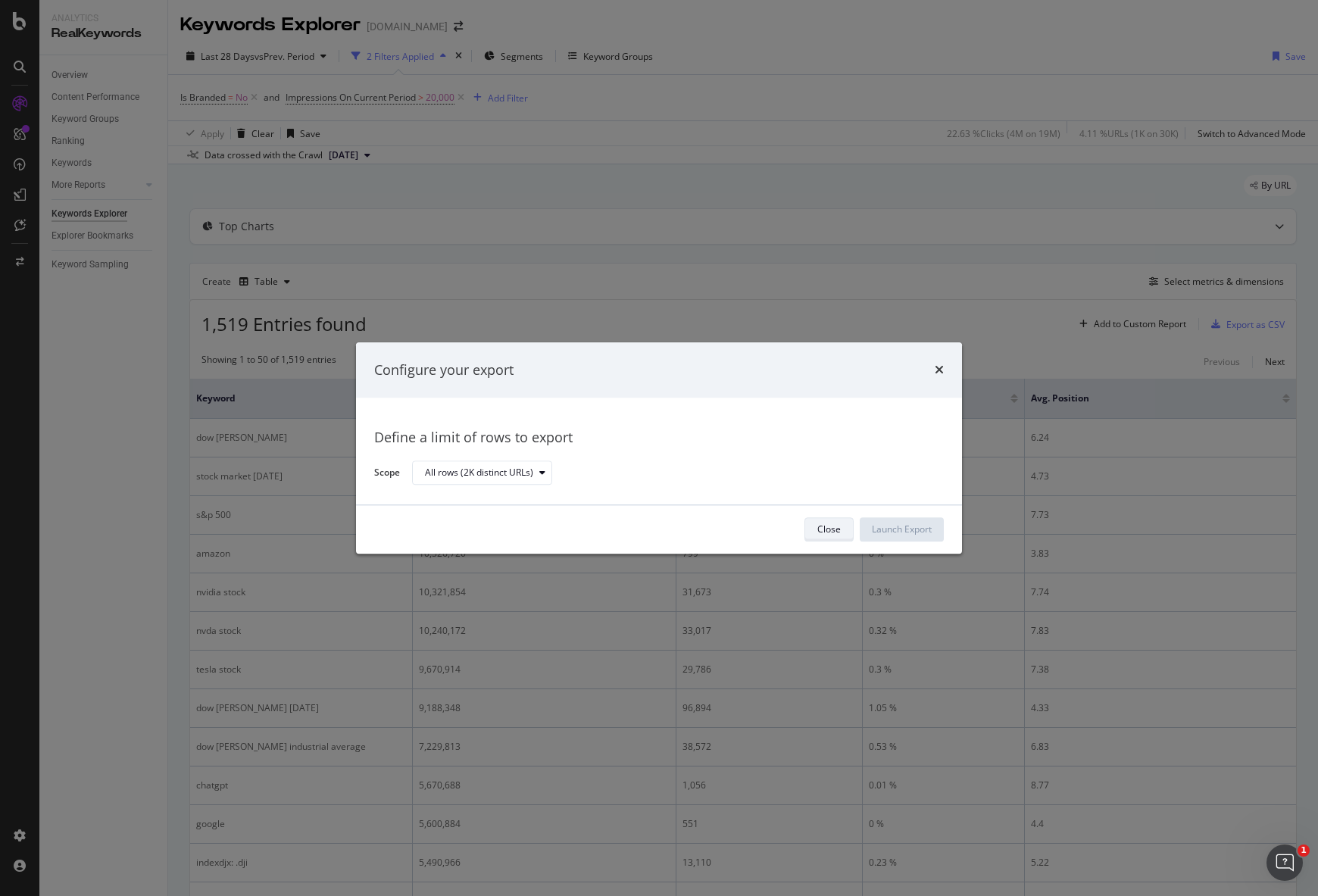
click at [838, 535] on div "Close" at bounding box center [829, 529] width 23 height 22
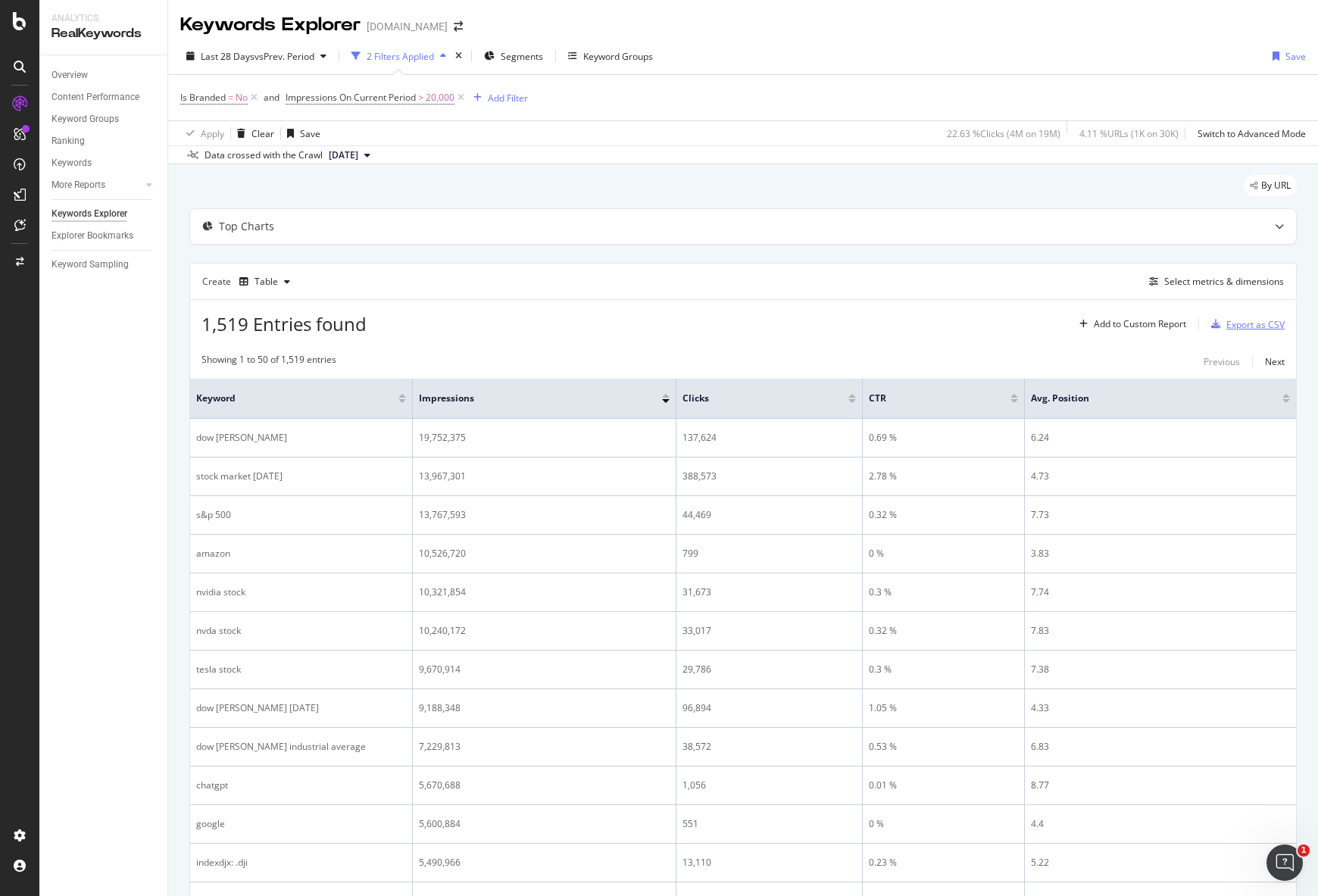
click at [1240, 323] on div "Export as CSV" at bounding box center [1255, 325] width 58 height 13
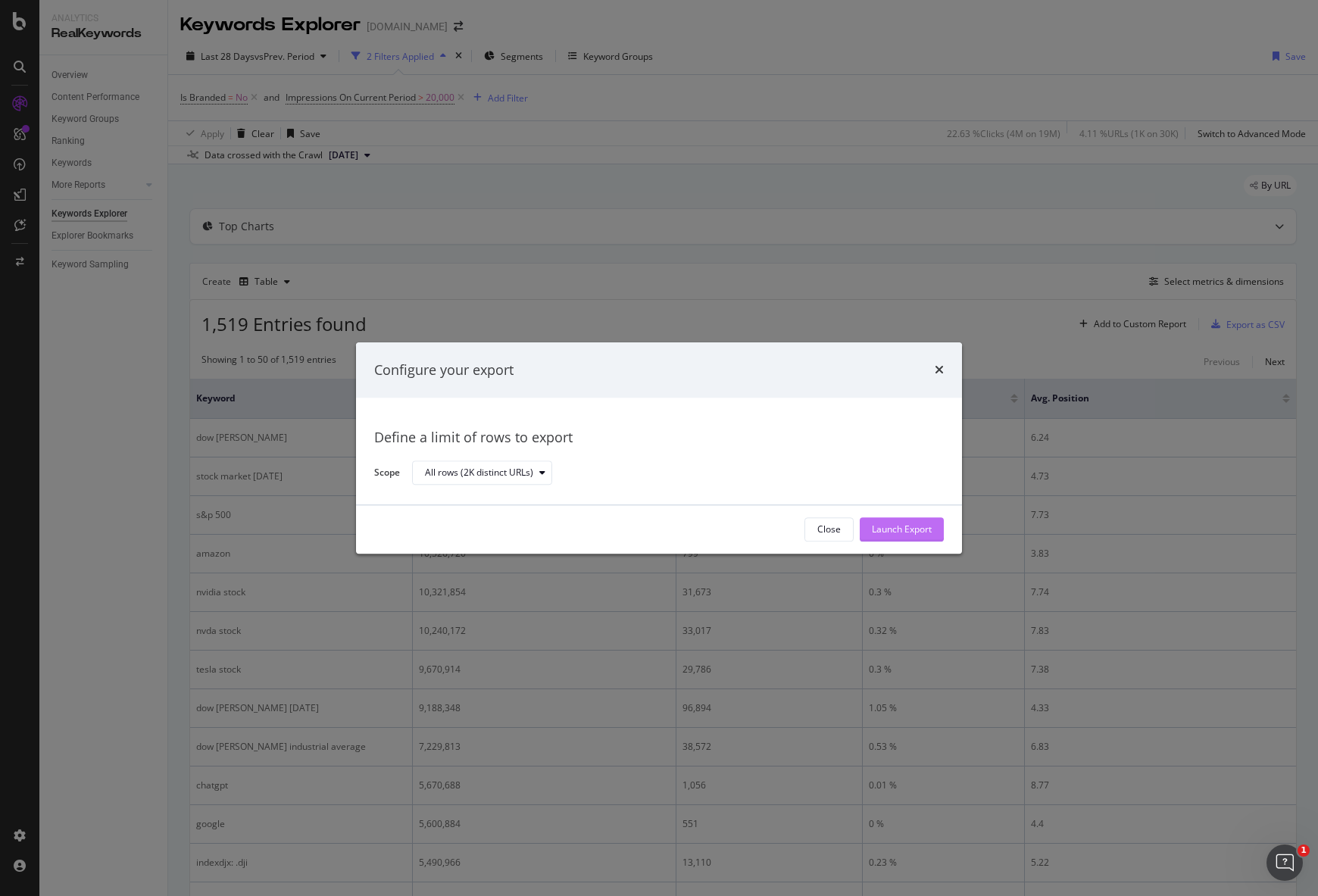
click at [915, 526] on div "Launch Export" at bounding box center [902, 530] width 60 height 13
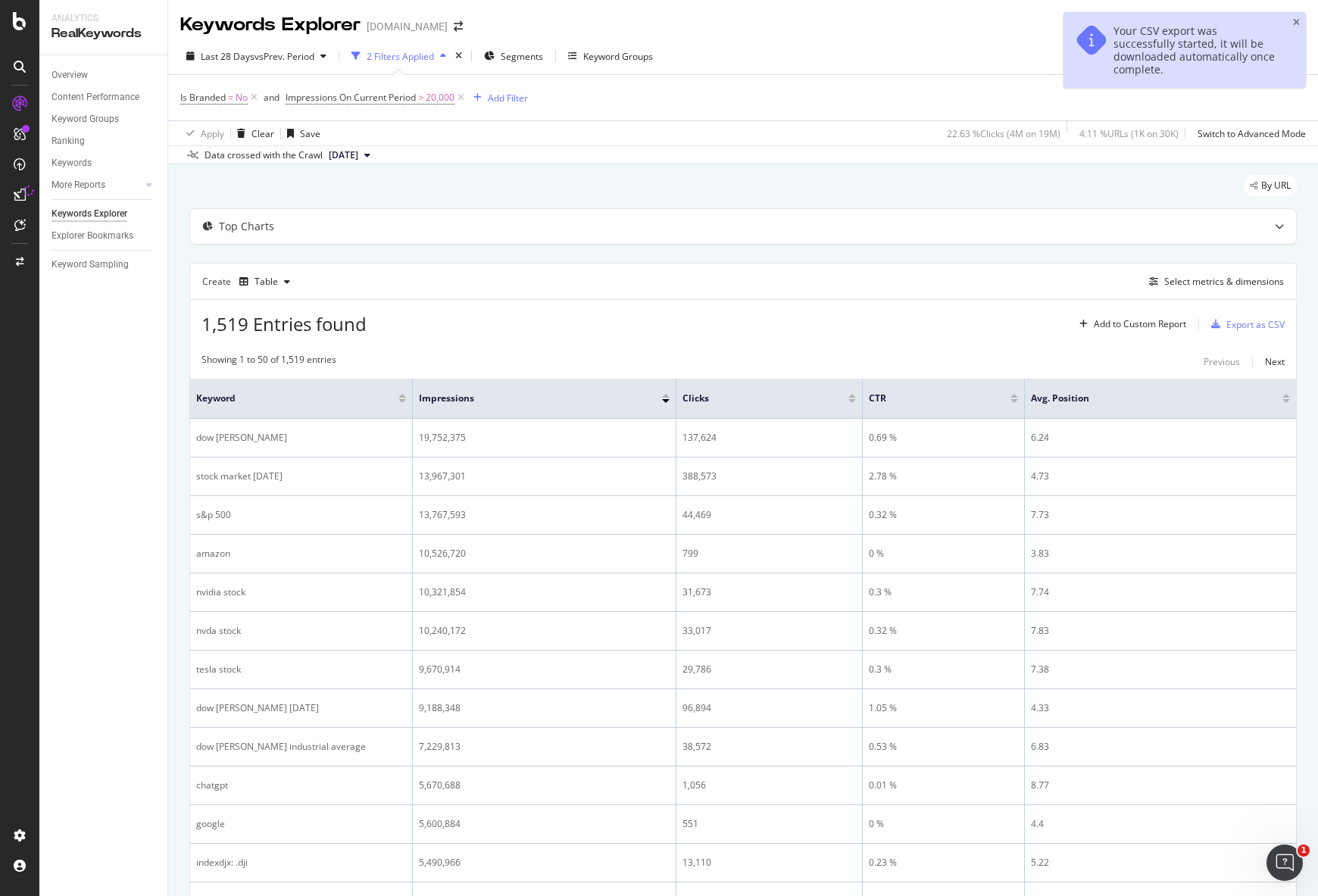
click at [1167, 42] on div "Your CSV export was successfully started, it will be downloaded automatically o…" at bounding box center [1196, 50] width 165 height 52
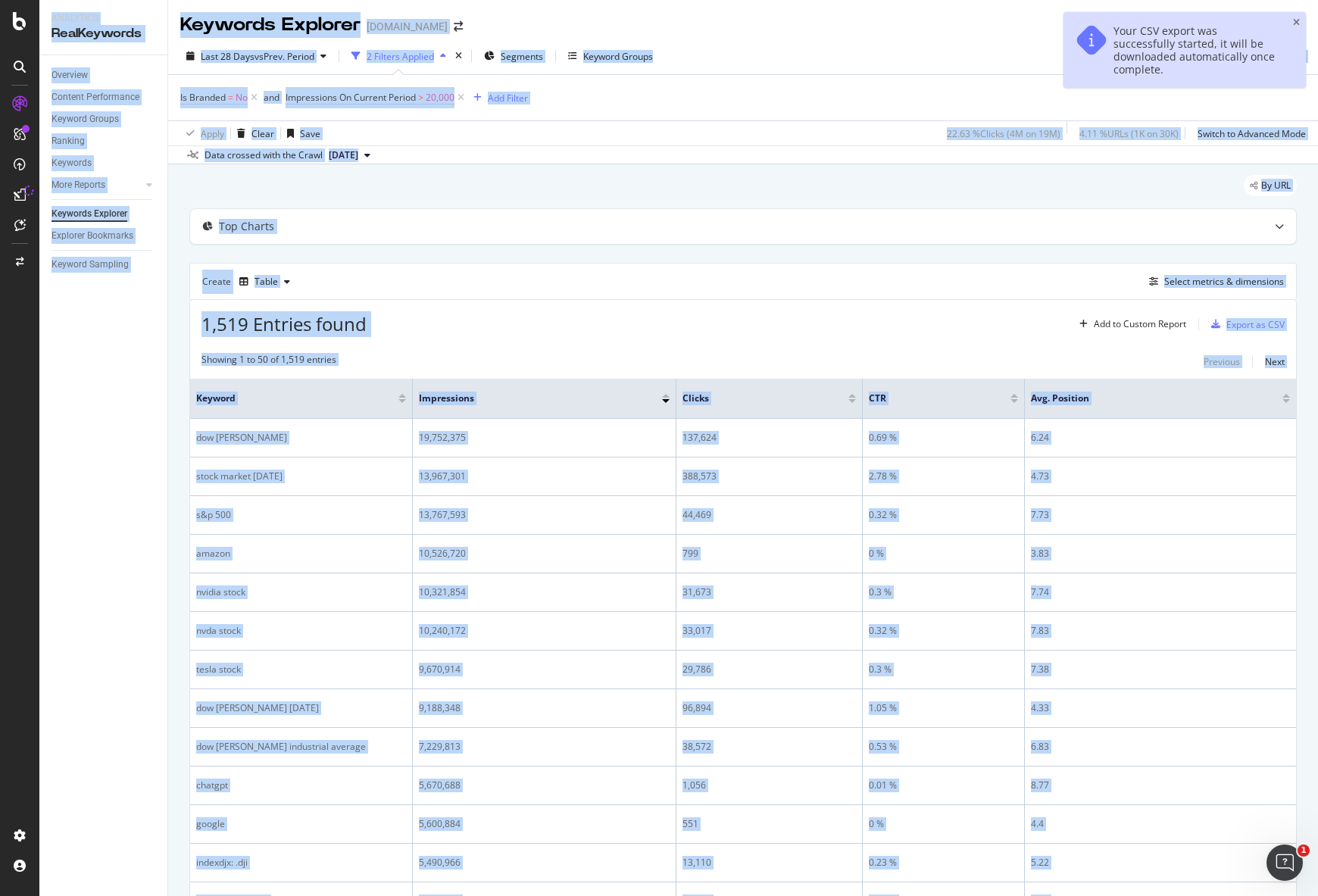
click at [1167, 42] on div "Your CSV export was successfully started, it will be downloaded automatically o…" at bounding box center [1196, 50] width 165 height 52
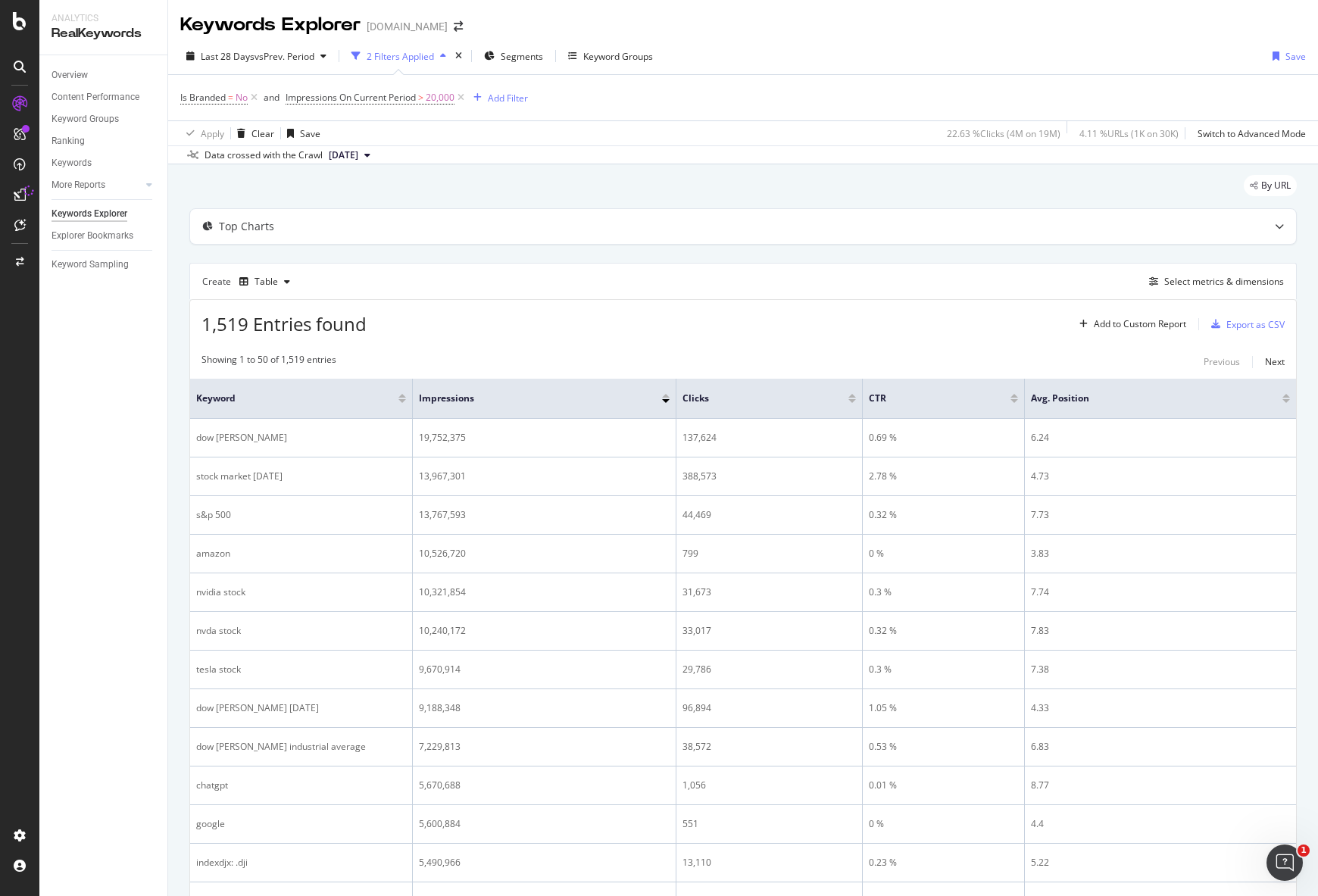
click at [931, 28] on div "Keywords Explorer [DOMAIN_NAME]" at bounding box center [743, 19] width 1150 height 38
click at [333, 58] on div "button" at bounding box center [323, 56] width 18 height 9
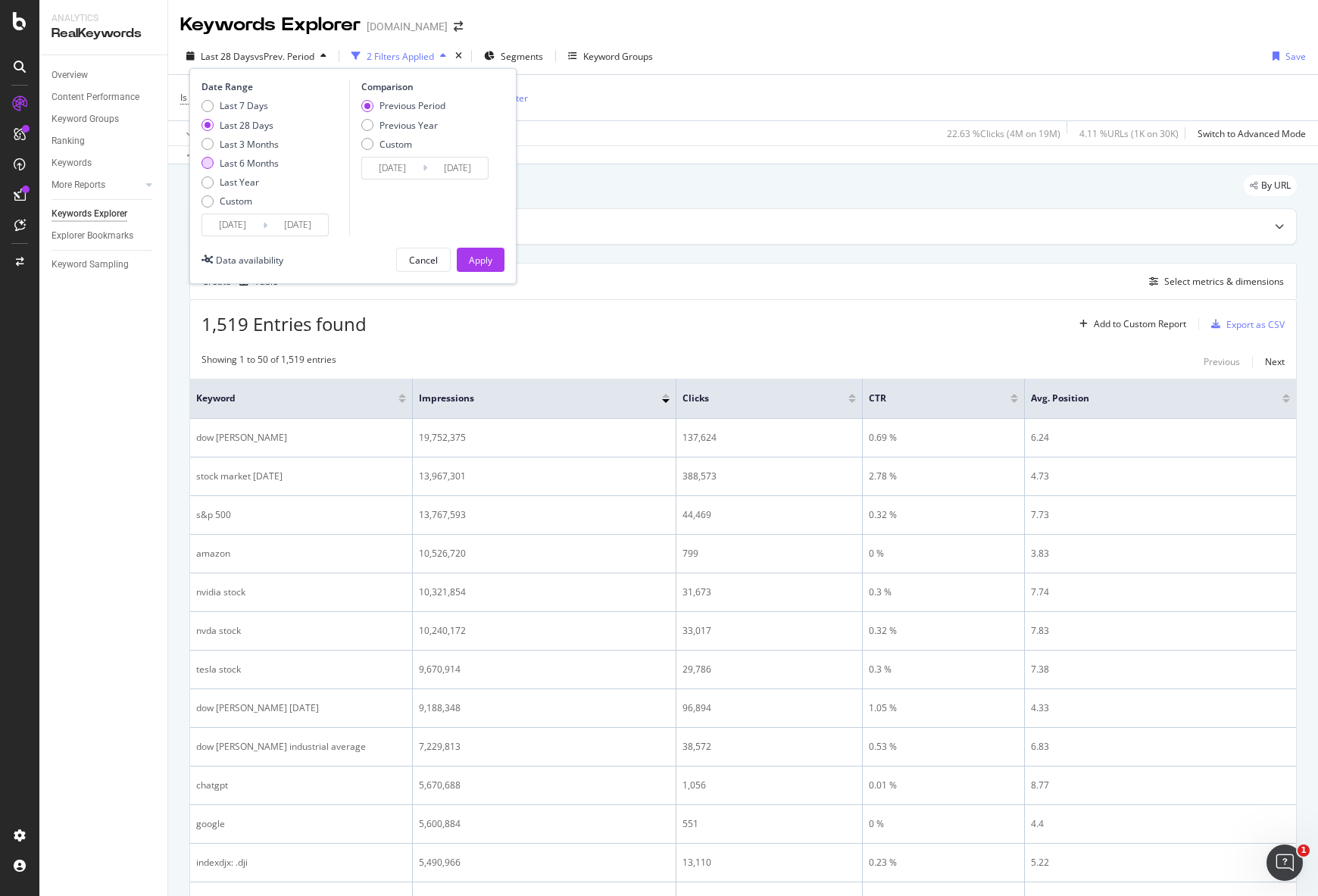
click at [265, 162] on div "Last 6 Months" at bounding box center [249, 163] width 59 height 13
type input "[DATE]"
click at [365, 103] on div "Previous Period" at bounding box center [367, 105] width 12 height 12
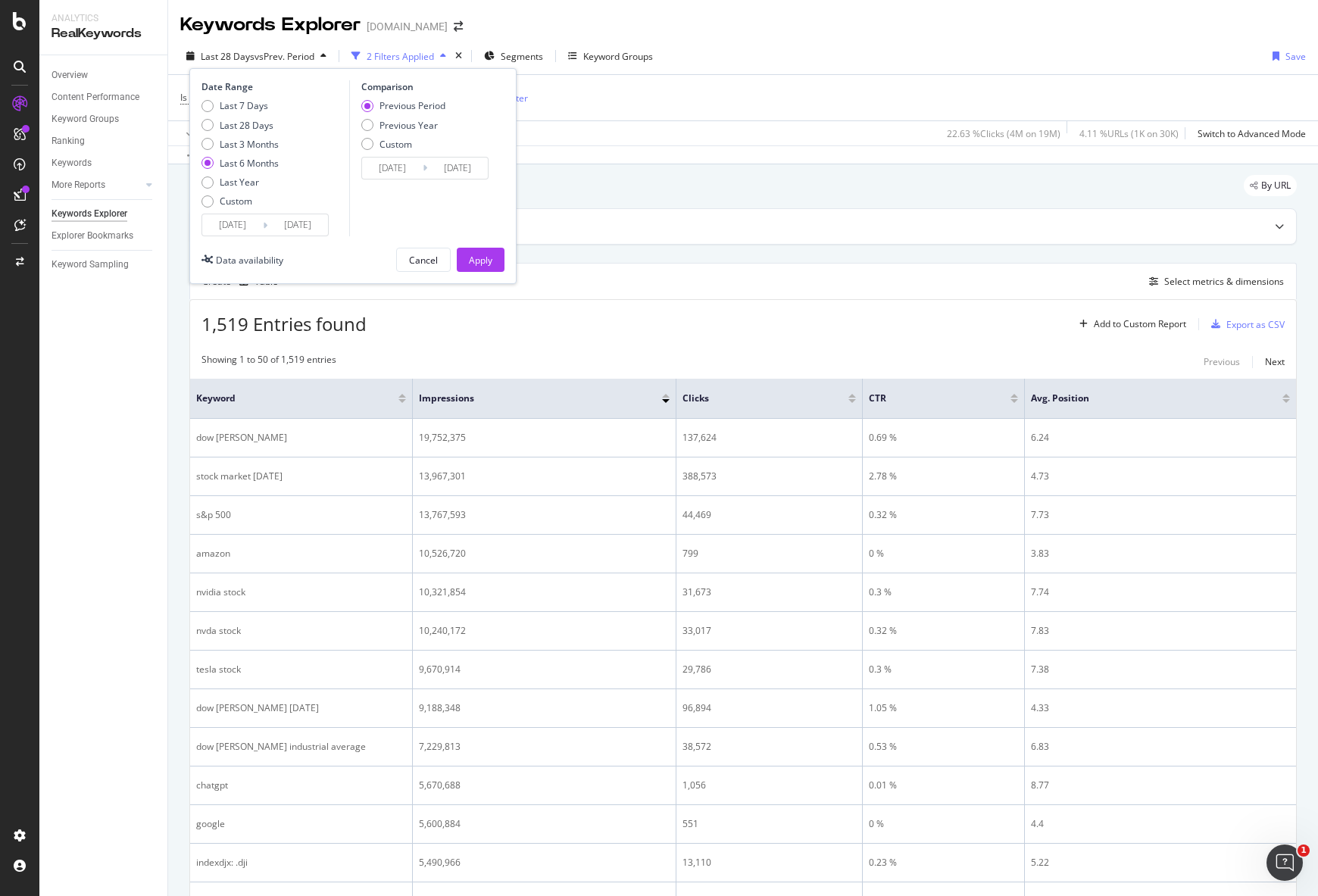
click at [365, 103] on div "Previous Period" at bounding box center [367, 105] width 12 height 12
click at [490, 264] on div "Apply" at bounding box center [480, 260] width 23 height 13
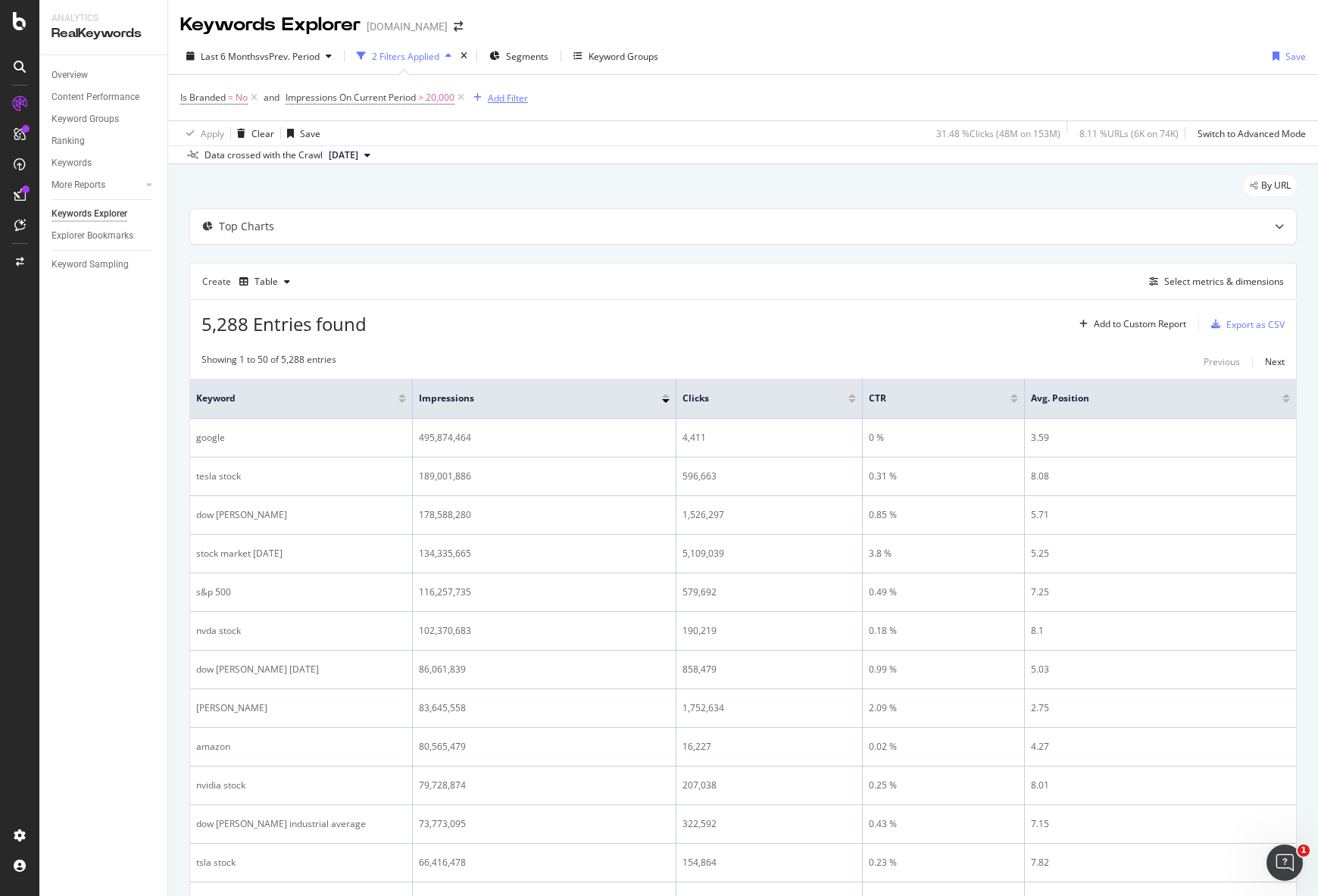
click at [510, 100] on div "Add Filter" at bounding box center [507, 99] width 40 height 13
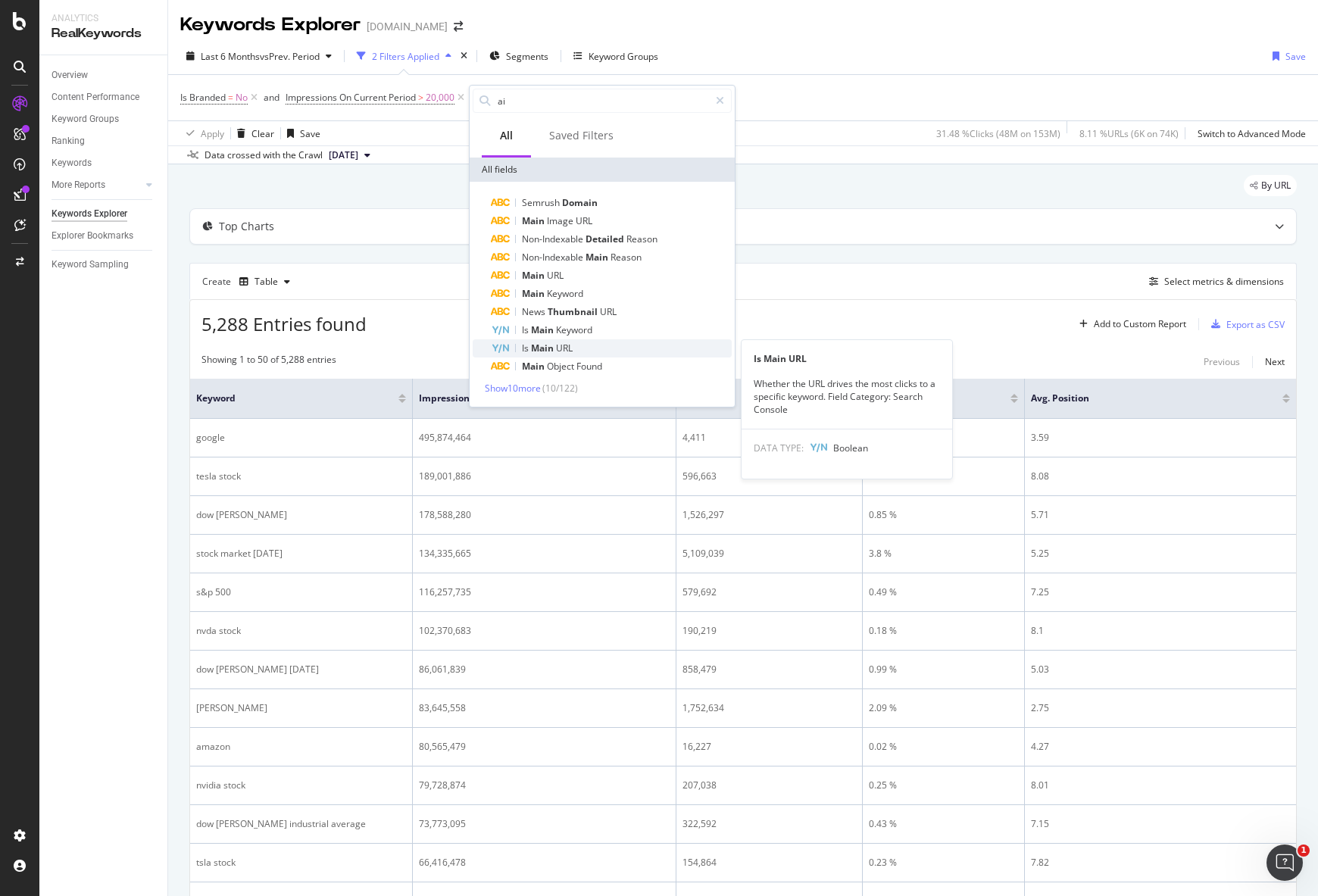
type input "a"
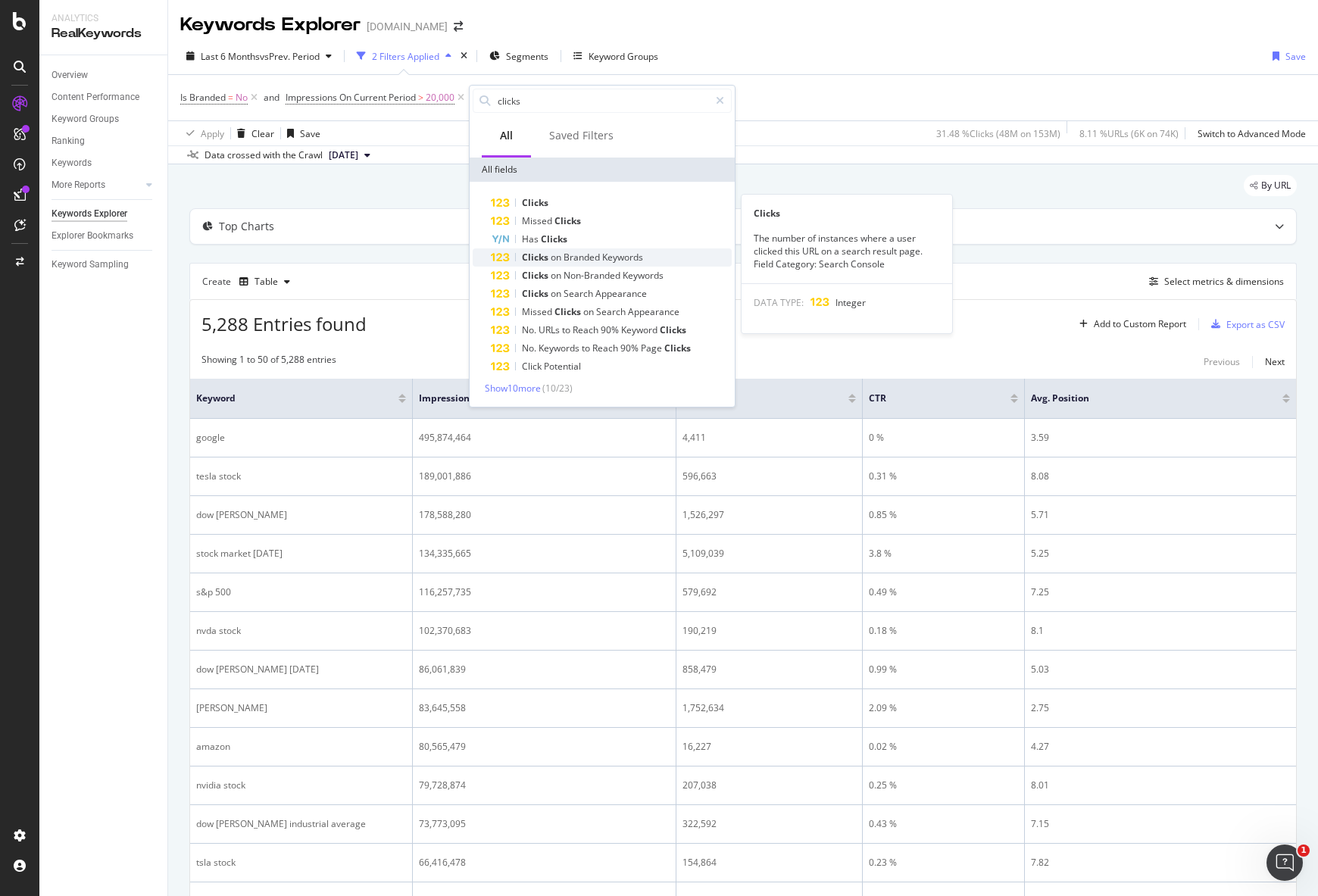
type input "clicks"
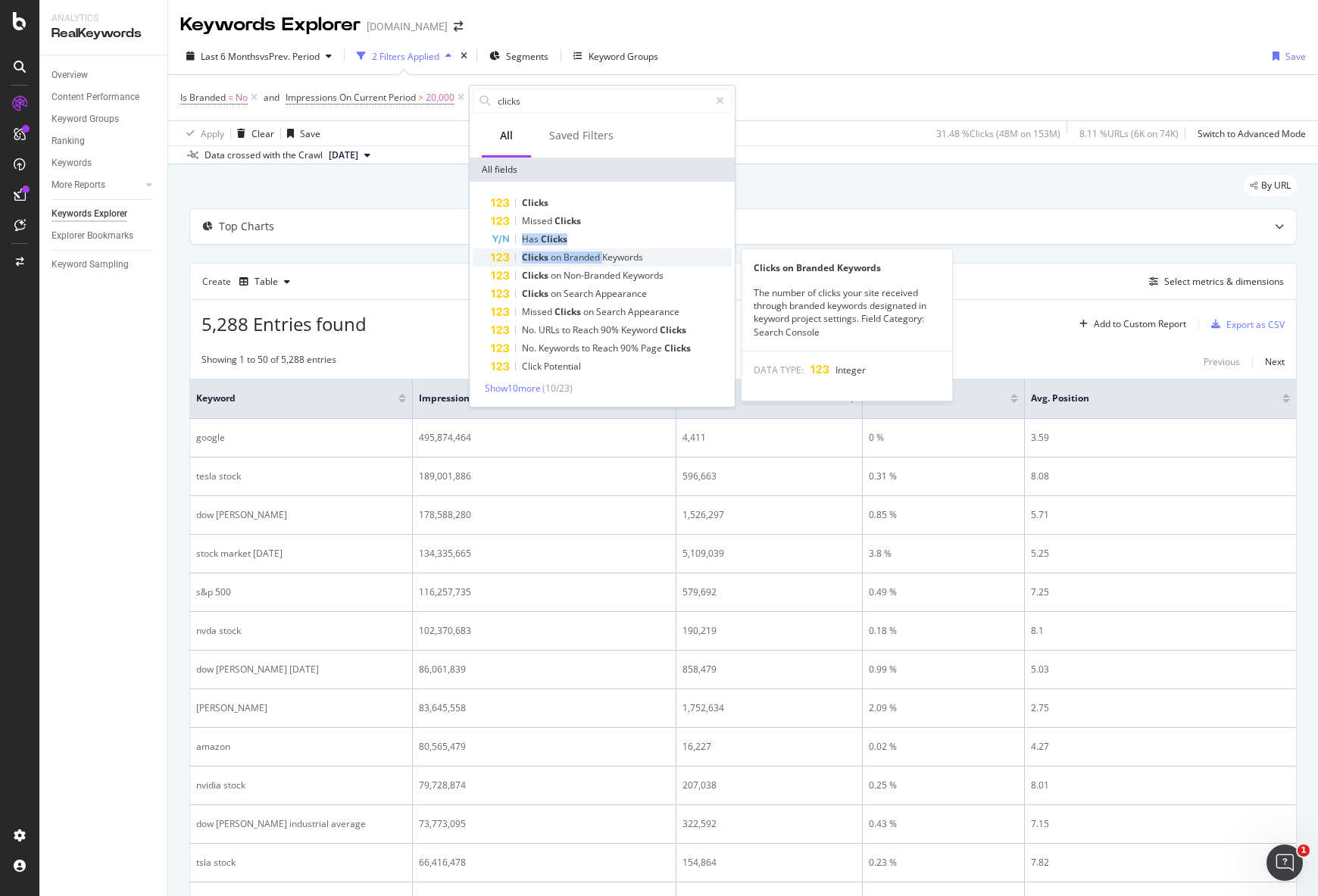
drag, startPoint x: 603, startPoint y: 251, endPoint x: 602, endPoint y: 261, distance: 10.0
click at [602, 260] on div "Clicks Missed Clicks Has Clicks Clicks on Branded Keywords Clicks on Branded Ke…" at bounding box center [602, 284] width 259 height 181
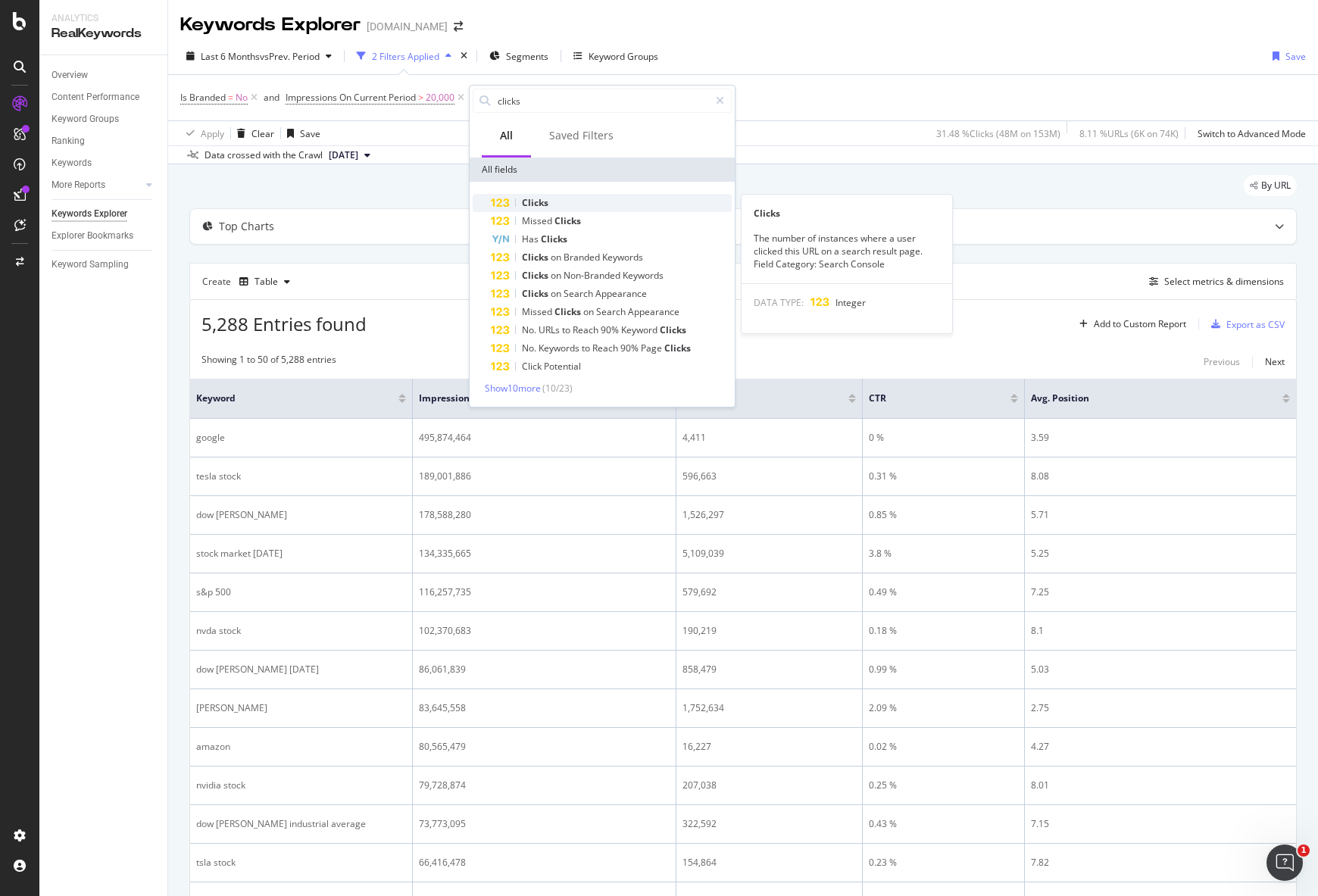
click at [623, 200] on div "Clicks" at bounding box center [611, 202] width 240 height 18
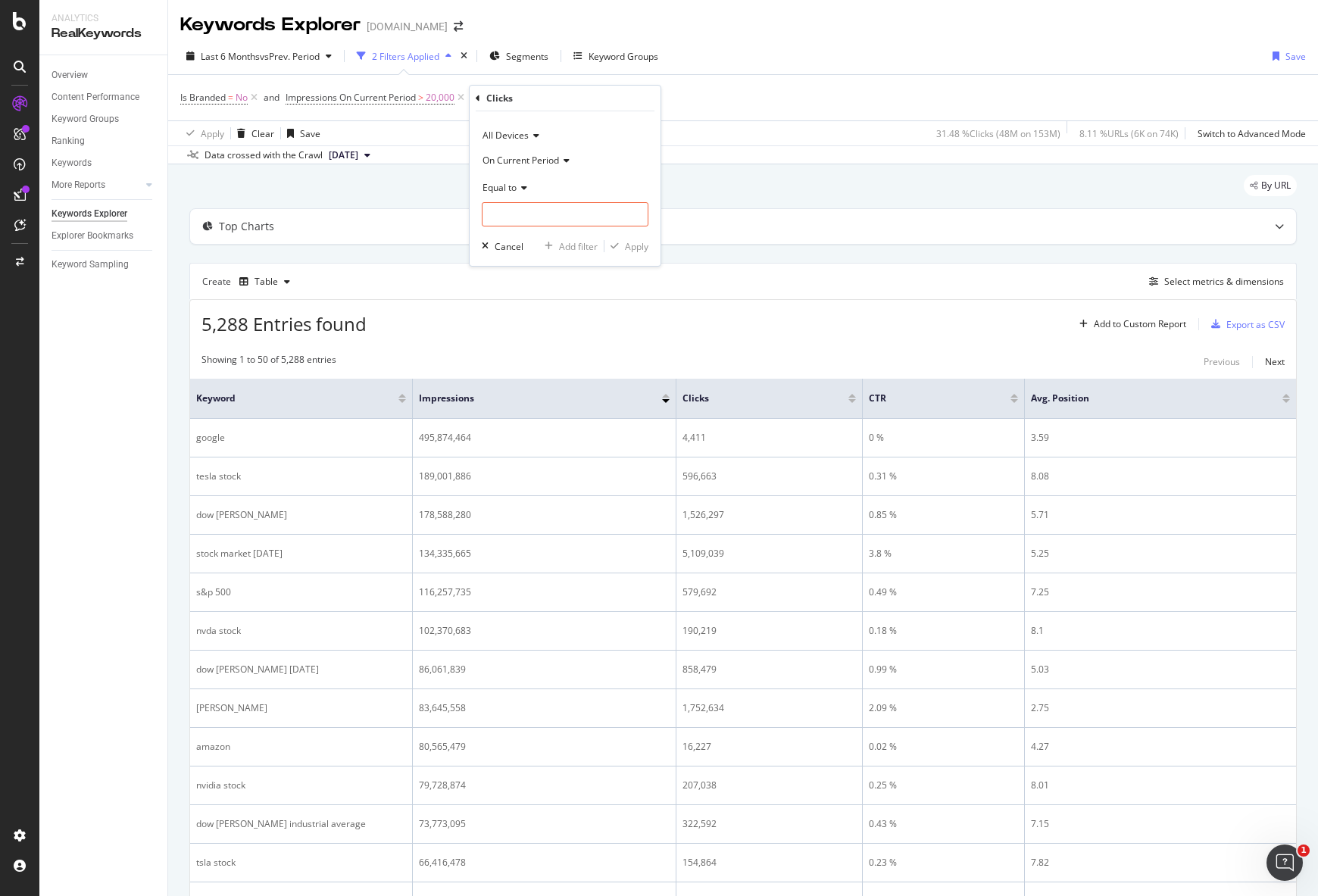
click at [529, 186] on div "Equal to" at bounding box center [565, 187] width 166 height 24
click at [547, 301] on div "Greater than" at bounding box center [566, 297] width 163 height 20
click at [566, 198] on div "Greater than" at bounding box center [565, 187] width 166 height 24
click at [597, 154] on div "On Current Period" at bounding box center [565, 160] width 166 height 24
click at [651, 136] on div "All Devices On Current Period Greater than Cancel Add filter Apply" at bounding box center [565, 189] width 191 height 154
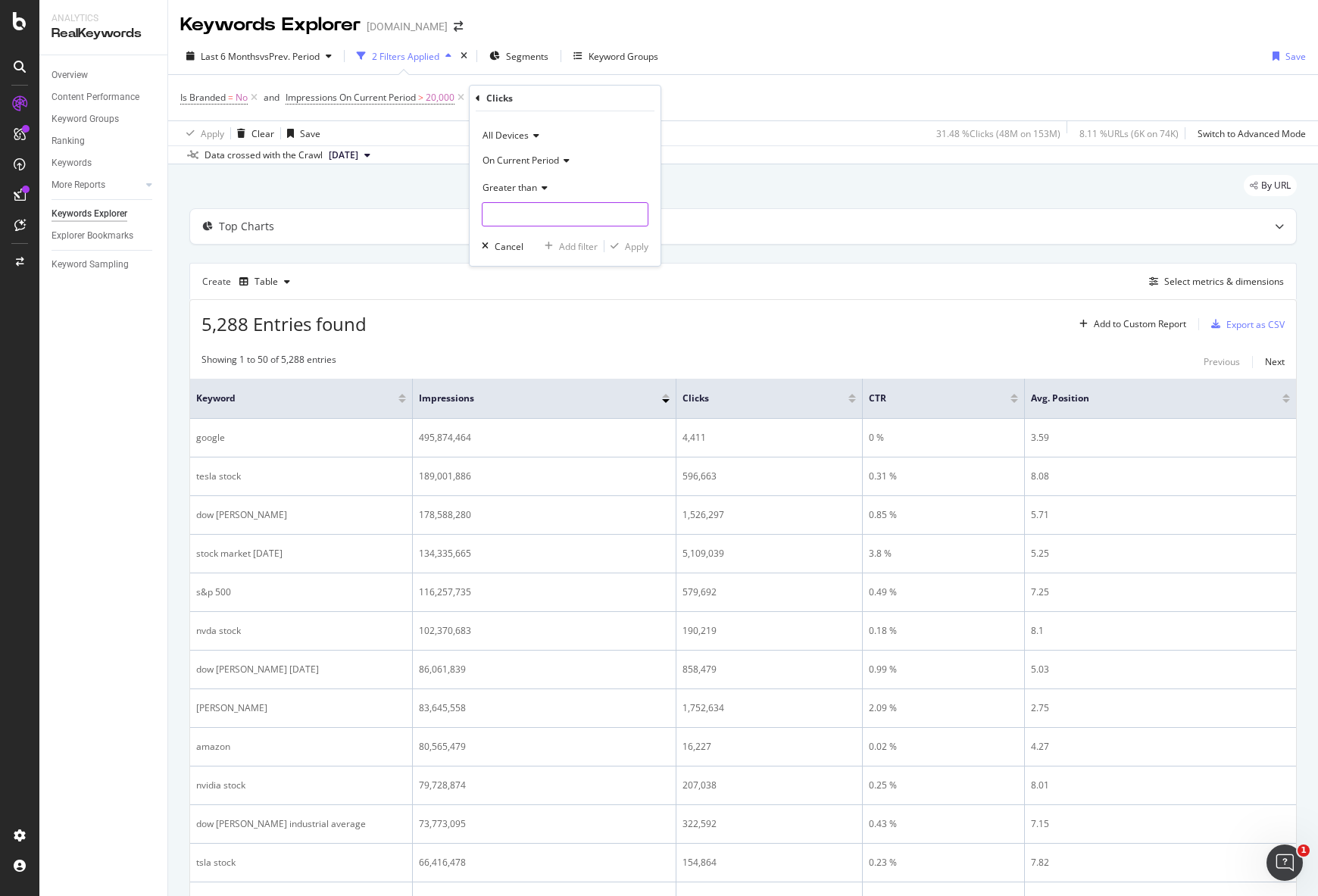
click at [603, 212] on input "number" at bounding box center [565, 214] width 166 height 24
type input "6000"
click at [639, 247] on div "Apply" at bounding box center [636, 247] width 23 height 13
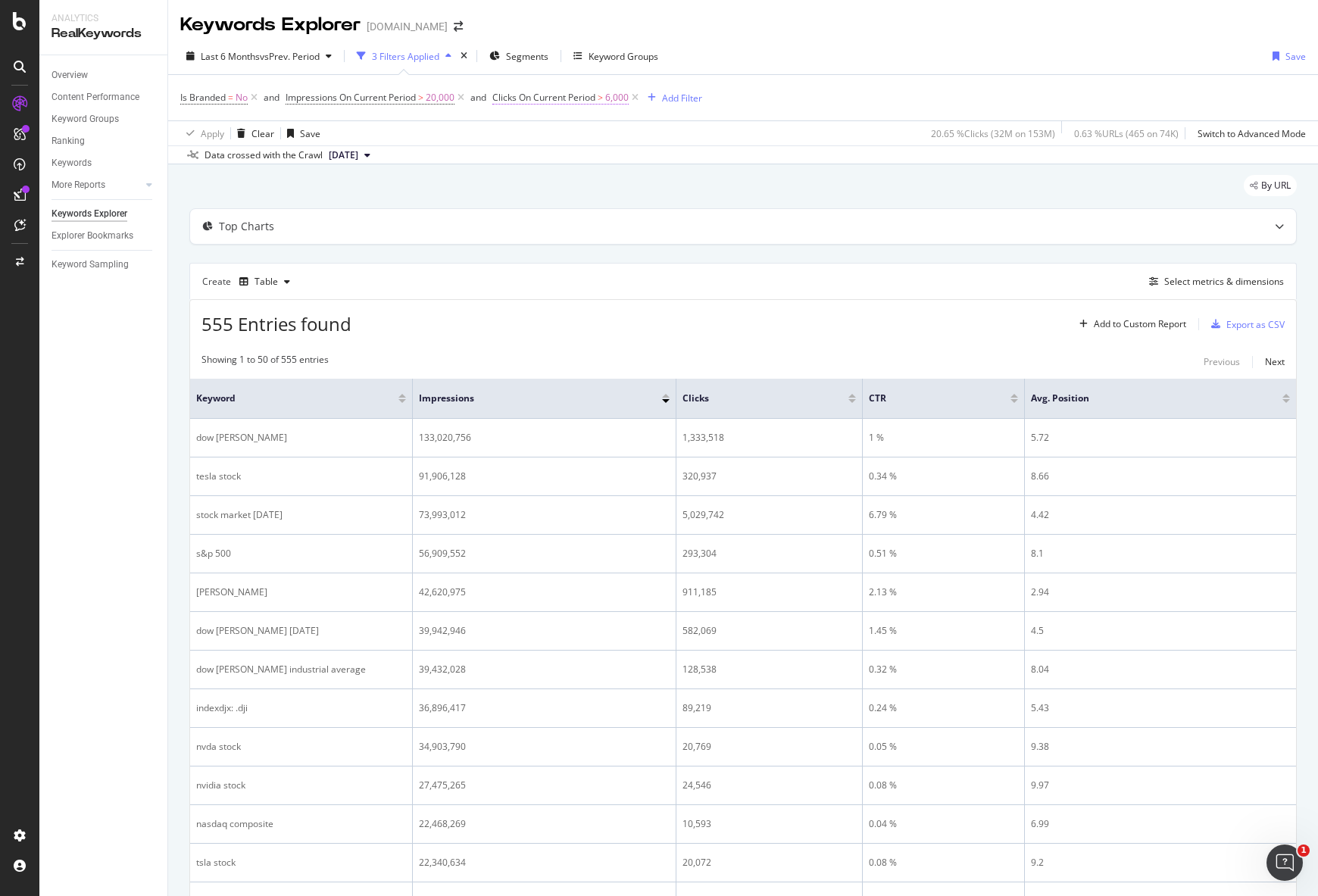
click at [593, 100] on span "Clicks On Current Period" at bounding box center [544, 98] width 103 height 13
click at [542, 205] on input "6000" at bounding box center [590, 212] width 166 height 24
type input "4500"
click at [663, 250] on div "Apply" at bounding box center [661, 244] width 23 height 13
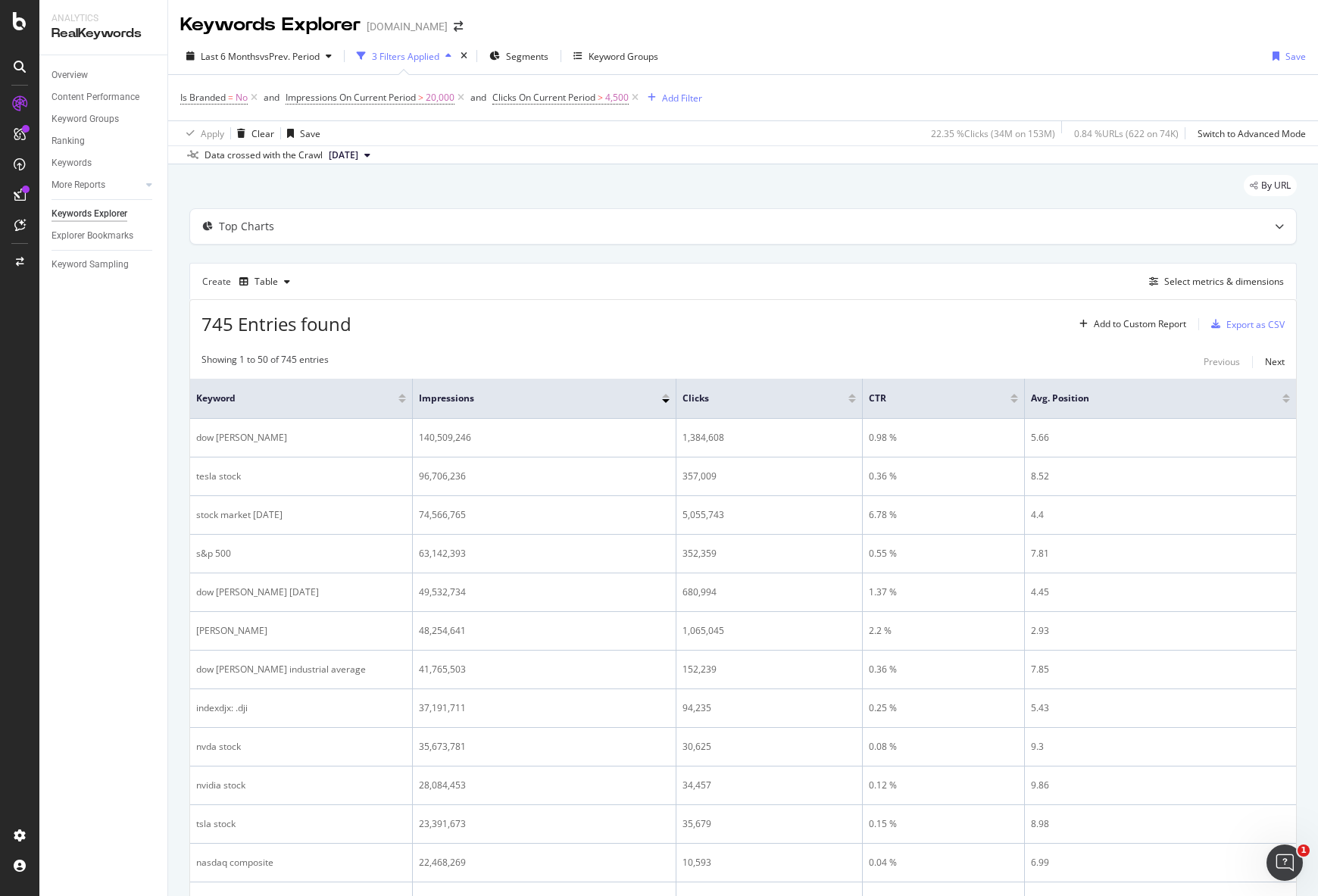
click at [401, 402] on div at bounding box center [402, 401] width 8 height 4
click at [402, 396] on div at bounding box center [402, 395] width 8 height 4
click at [578, 100] on span "Clicks On Current Period" at bounding box center [544, 98] width 103 height 13
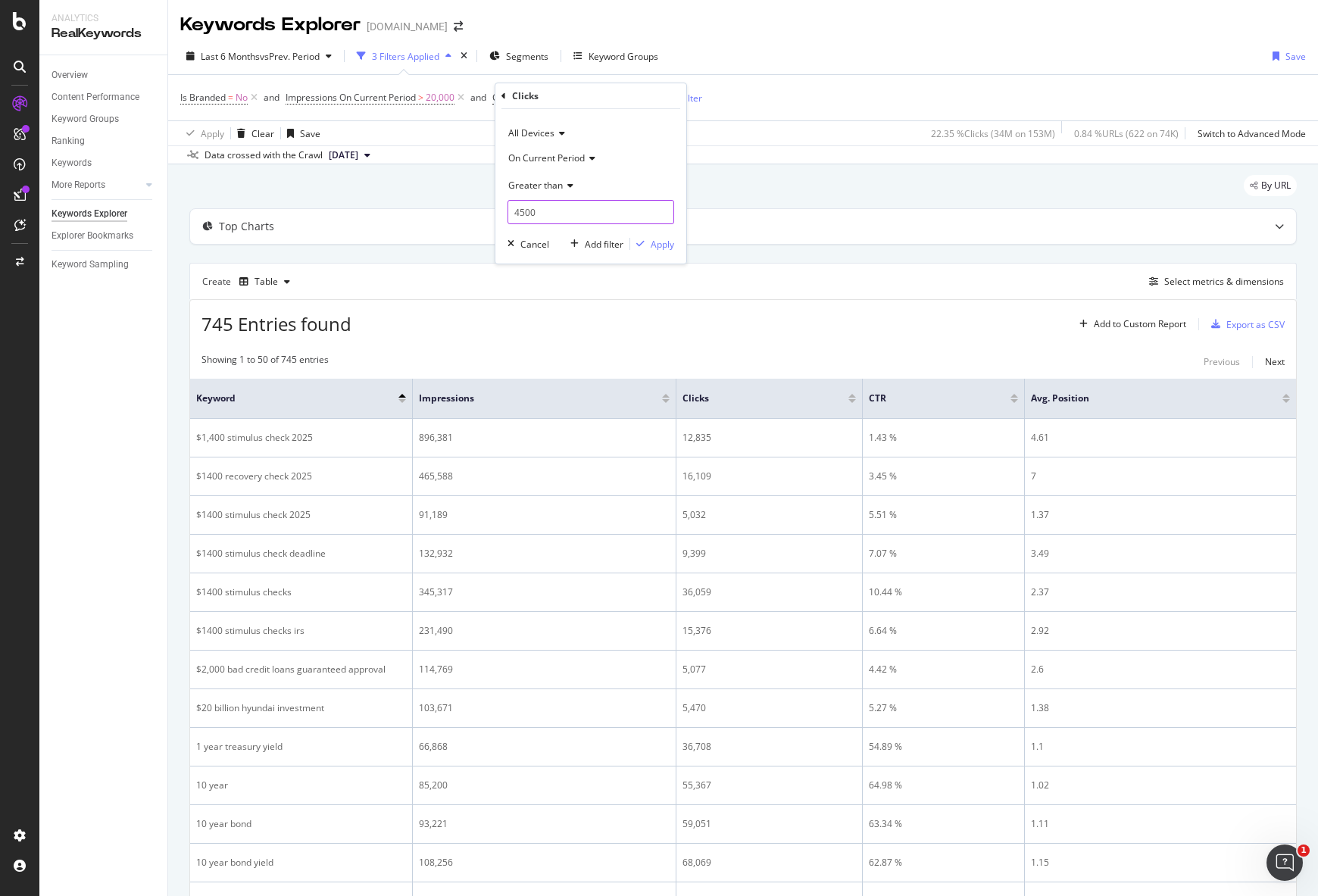
click at [553, 208] on input "4500" at bounding box center [590, 212] width 166 height 24
type input "1"
type input "4000"
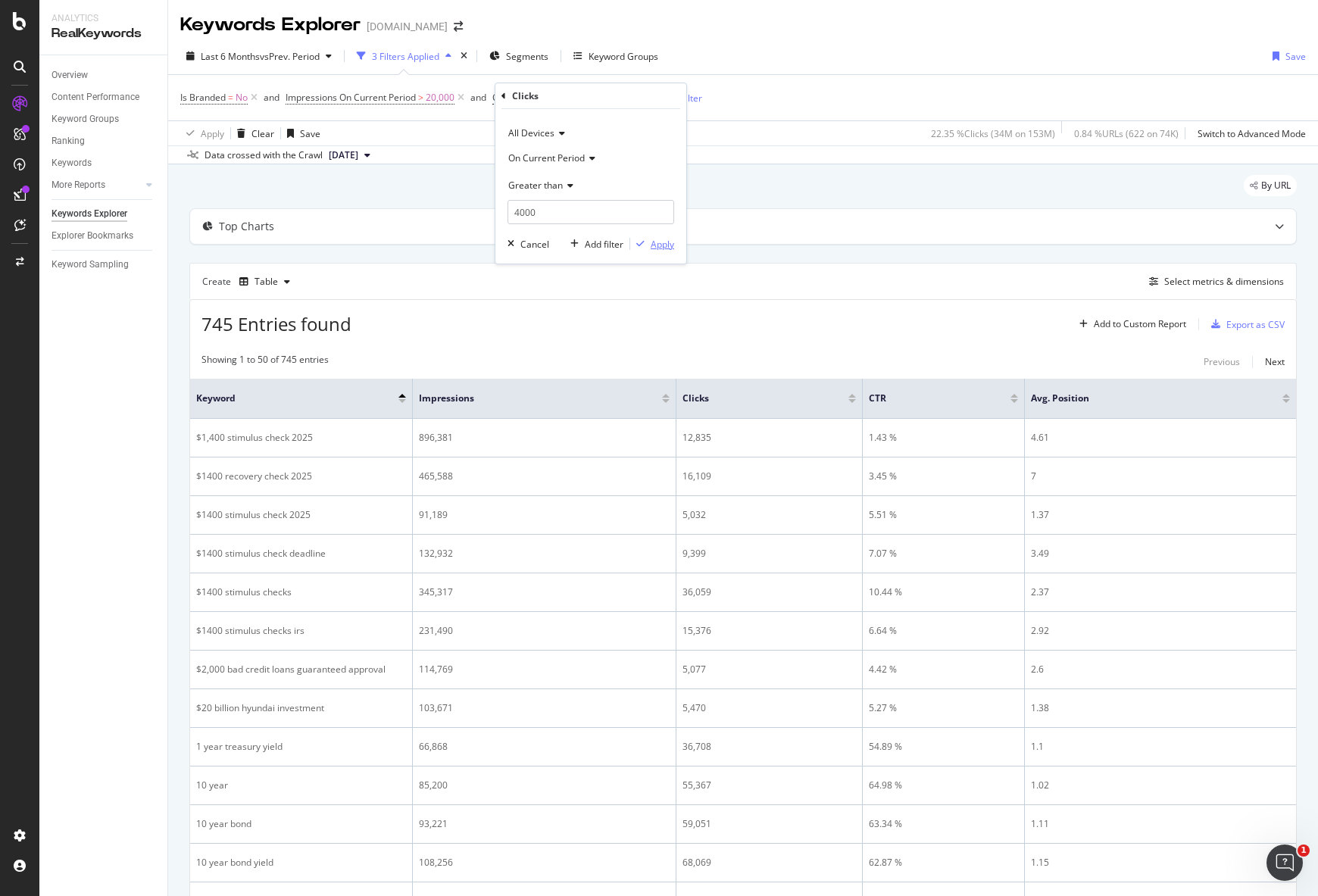
click at [663, 250] on div "Apply" at bounding box center [652, 243] width 44 height 14
click at [287, 285] on icon "button" at bounding box center [287, 282] width 6 height 9
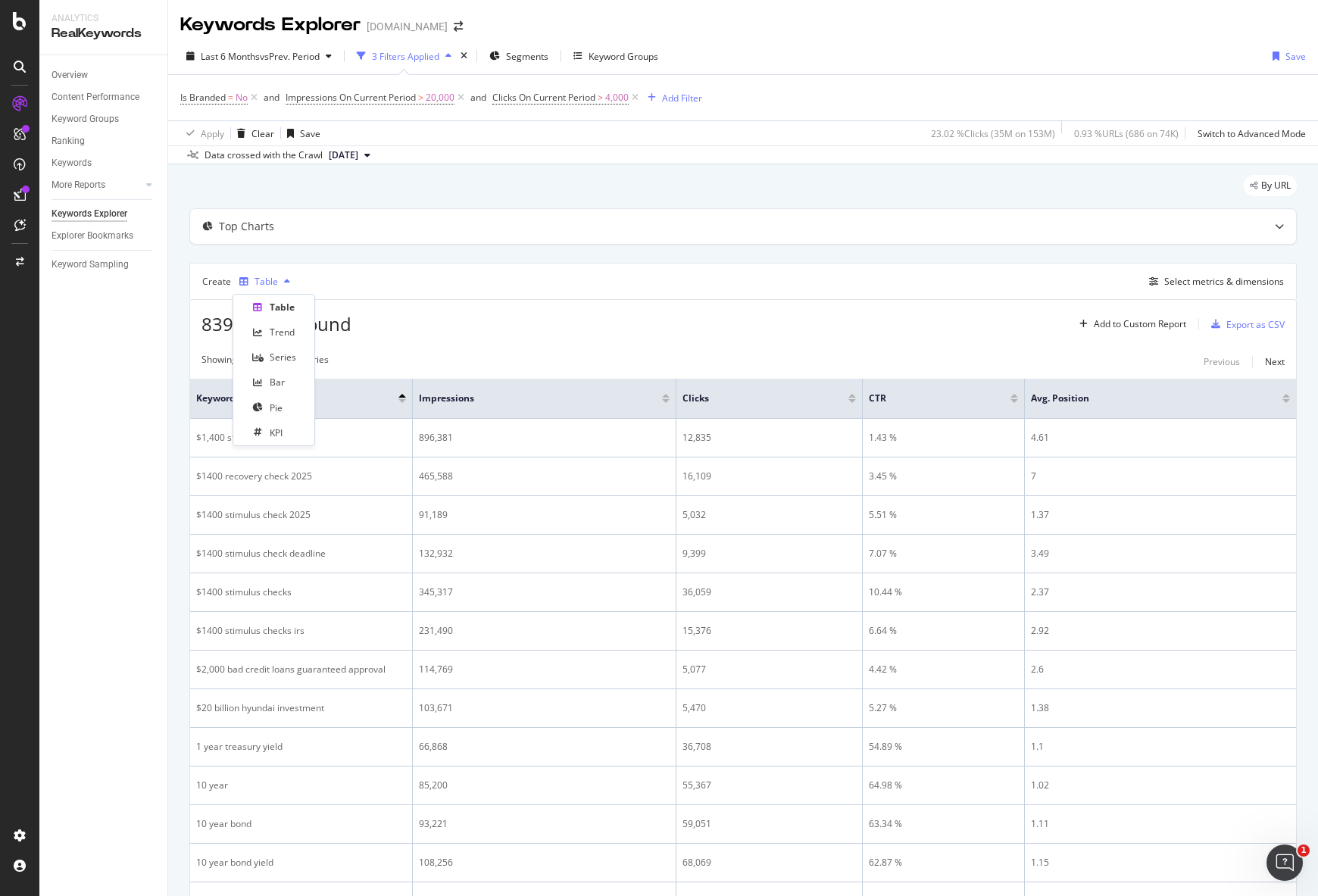
click at [287, 285] on icon "button" at bounding box center [287, 282] width 6 height 9
drag, startPoint x: 720, startPoint y: 255, endPoint x: 1065, endPoint y: 228, distance: 346.1
click at [1109, 183] on div "By URL" at bounding box center [743, 191] width 1108 height 33
click at [1274, 224] on div at bounding box center [1279, 225] width 33 height 35
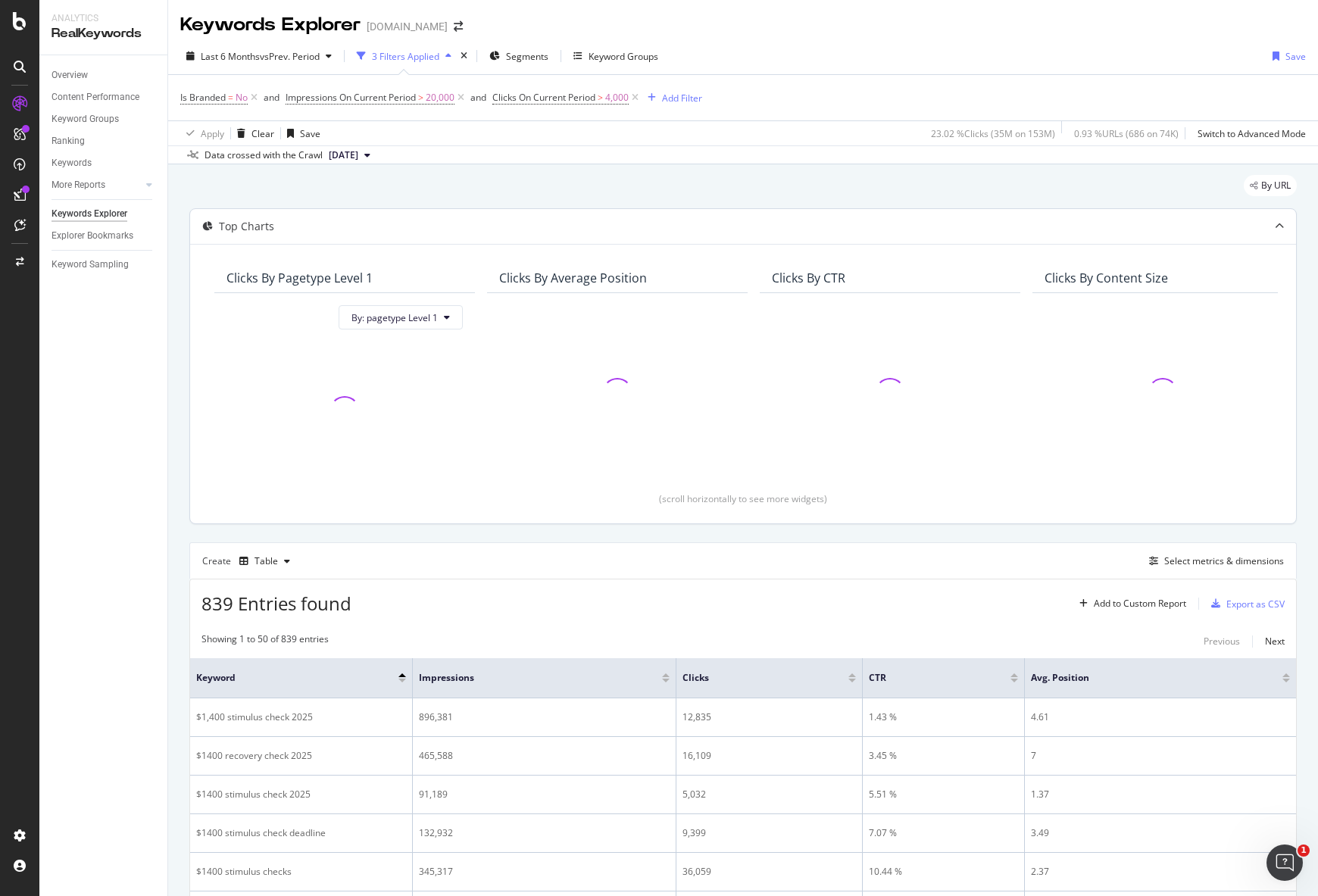
click at [1274, 224] on div at bounding box center [1279, 225] width 33 height 35
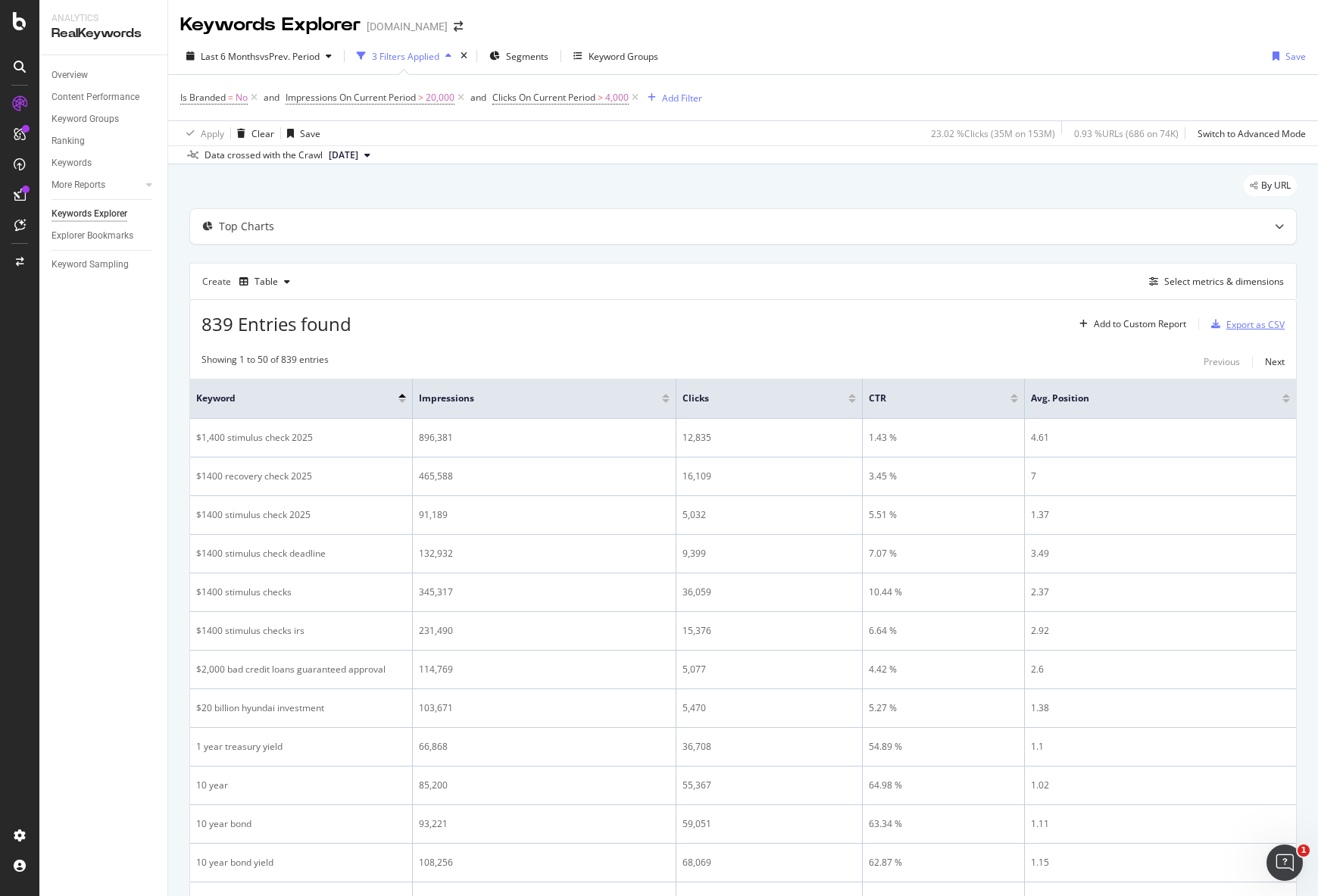
click at [1226, 320] on div "Export as CSV" at bounding box center [1255, 325] width 58 height 13
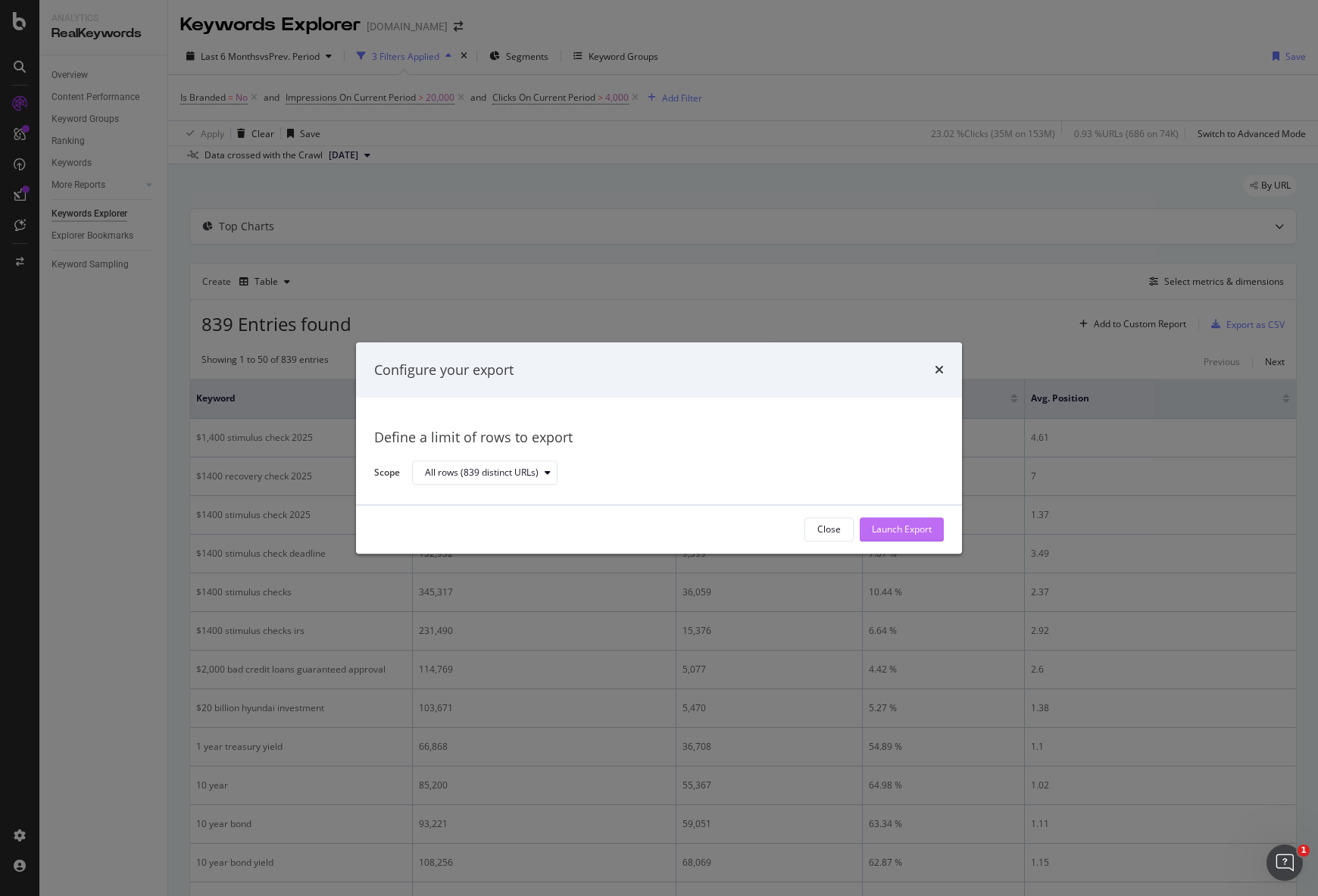
click at [921, 537] on div "Launch Export" at bounding box center [902, 529] width 60 height 23
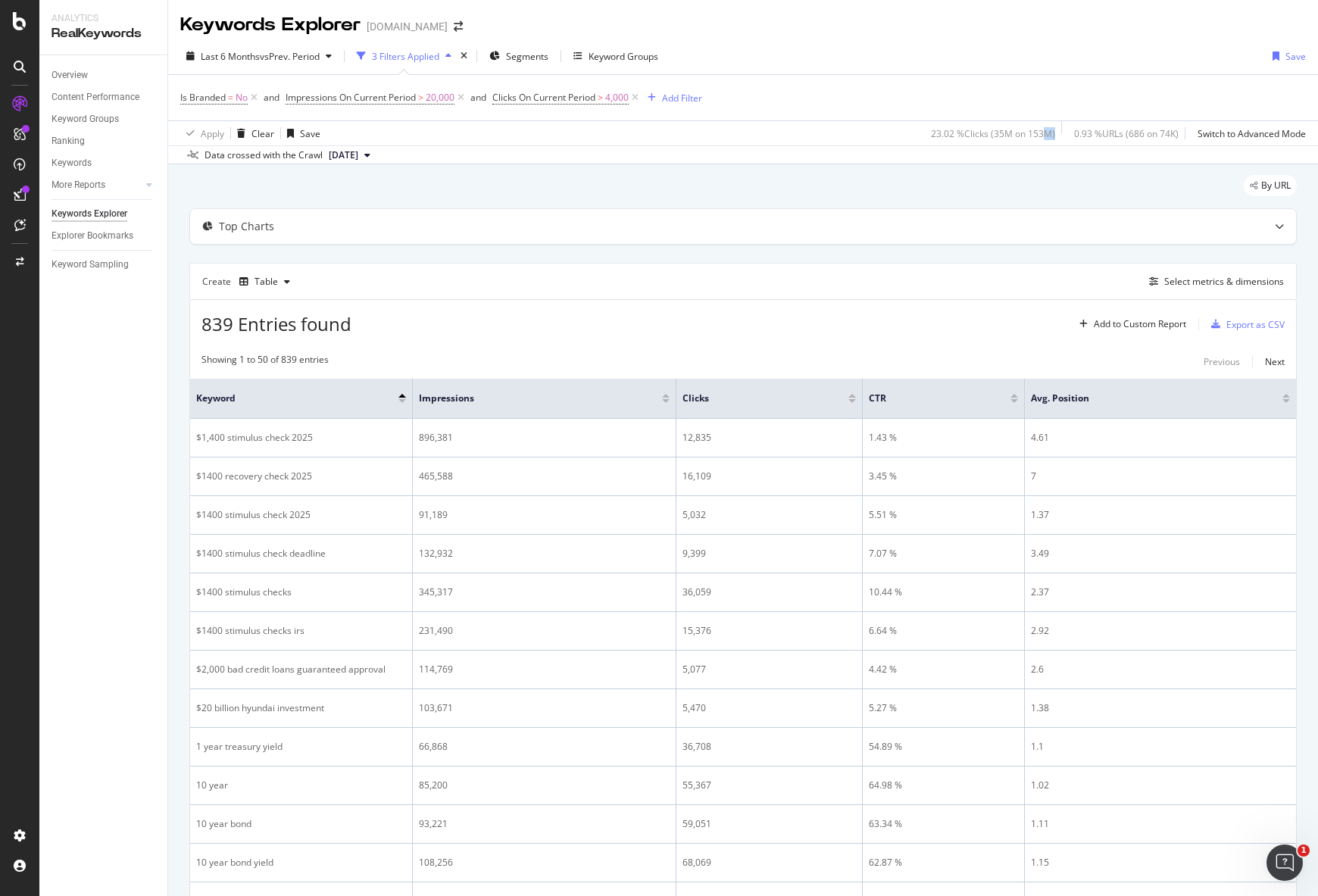
click at [1033, 132] on div "23.02 % Clicks ( 35M on 153M ) 0.93 % URLs ( 686 on 74K ) Switch to Advanced Mo…" at bounding box center [1114, 133] width 380 height 24
click at [1041, 131] on div "23.02 % Clicks ( 35M on 153M ) 0.93 % URLs ( 686 on 74K ) Switch to Advanced Mo…" at bounding box center [1114, 133] width 380 height 24
drag, startPoint x: 1042, startPoint y: 133, endPoint x: 916, endPoint y: 131, distance: 126.0
click at [924, 131] on div "23.02 % Clicks ( 35M on 153M ) 0.93 % URLs ( 686 on 74K ) Switch to Advanced Mo…" at bounding box center [1114, 133] width 380 height 24
drag, startPoint x: 1167, startPoint y: 134, endPoint x: 920, endPoint y: 127, distance: 247.1
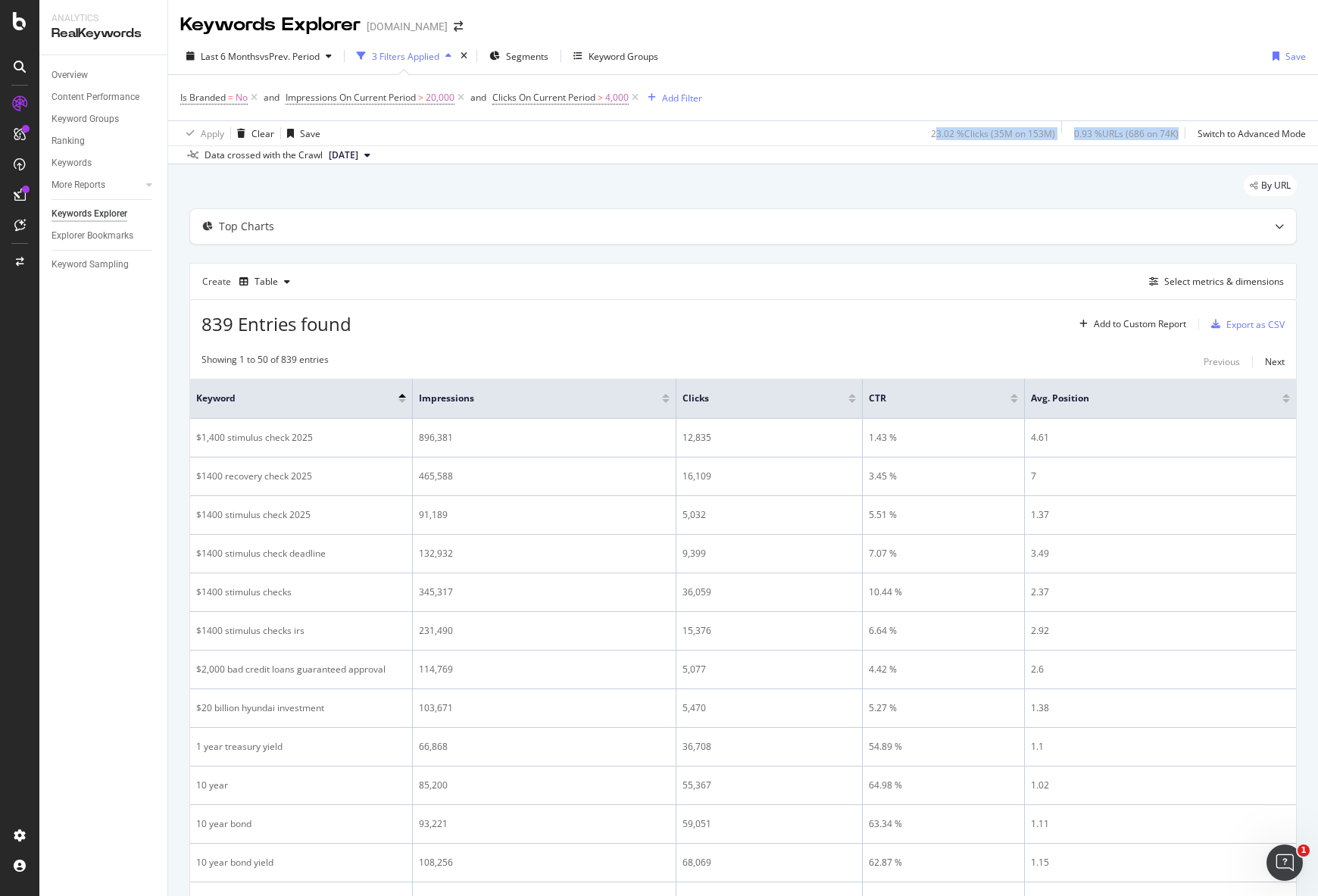
click at [924, 127] on div "23.02 % Clicks ( 35M on 153M ) 0.93 % URLs ( 686 on 74K ) Switch to Advanced Mo…" at bounding box center [1114, 133] width 380 height 24
click at [931, 137] on div "23.02 % Clicks ( 35M on 153M )" at bounding box center [993, 133] width 124 height 13
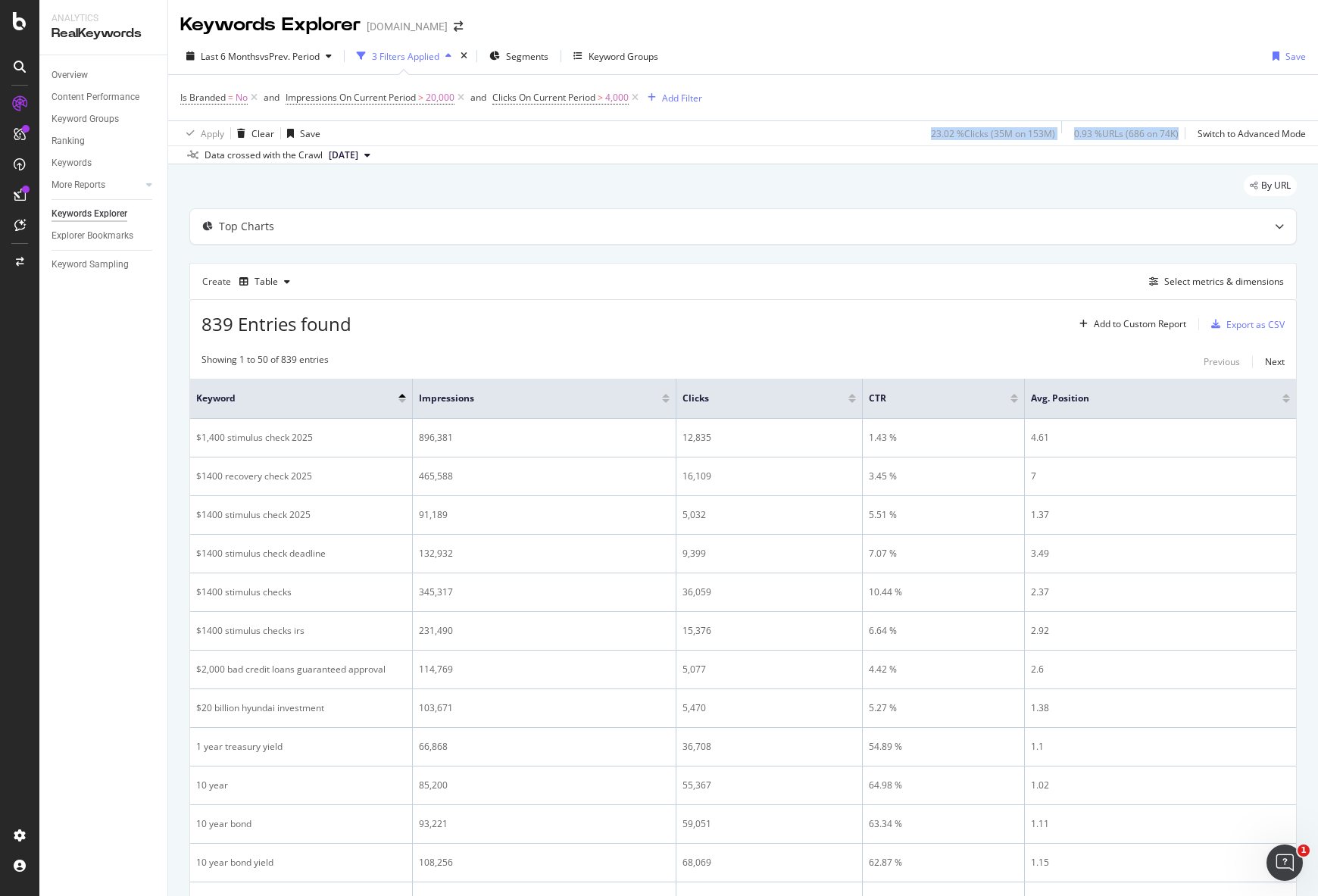
drag, startPoint x: 1171, startPoint y: 131, endPoint x: 940, endPoint y: 131, distance: 231.0
click at [924, 123] on div "23.02 % Clicks ( 35M on 153M ) 0.93 % URLs ( 686 on 74K ) Switch to Advanced Mo…" at bounding box center [1114, 133] width 380 height 24
copy div "23.02 % Clicks ( 35M on 153M ) 0.93 % URLs ( 686 on 74K )"
click at [744, 268] on div "Create Table Select metrics & dimensions" at bounding box center [743, 281] width 1108 height 37
click at [394, 96] on span "Impressions On Current Period" at bounding box center [350, 98] width 131 height 13
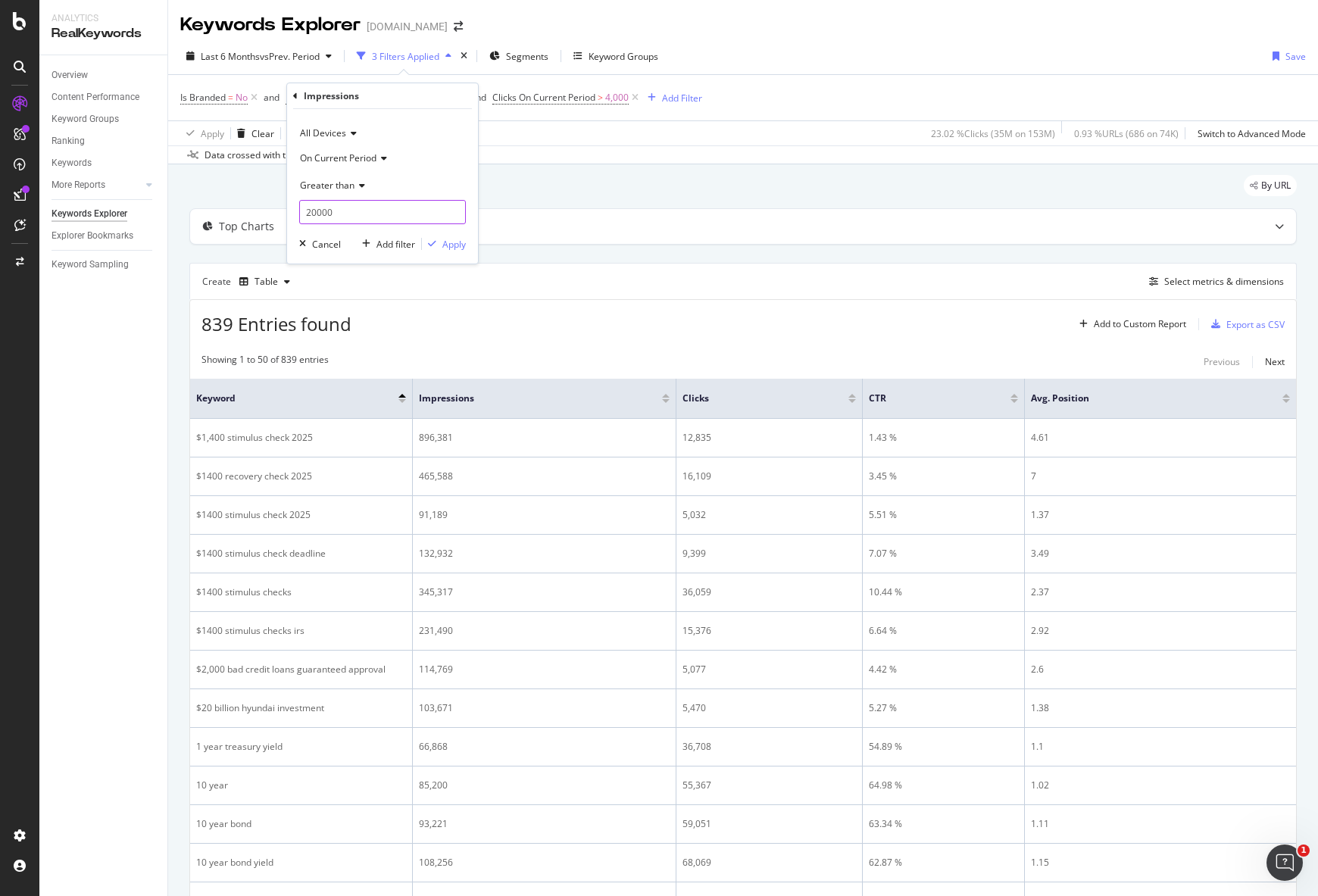
click at [352, 221] on input "20000" at bounding box center [381, 212] width 166 height 24
type input "15000"
click at [462, 252] on div "All Devices On Current Period Greater than 15000 Cancel Add filter Apply" at bounding box center [382, 186] width 191 height 154
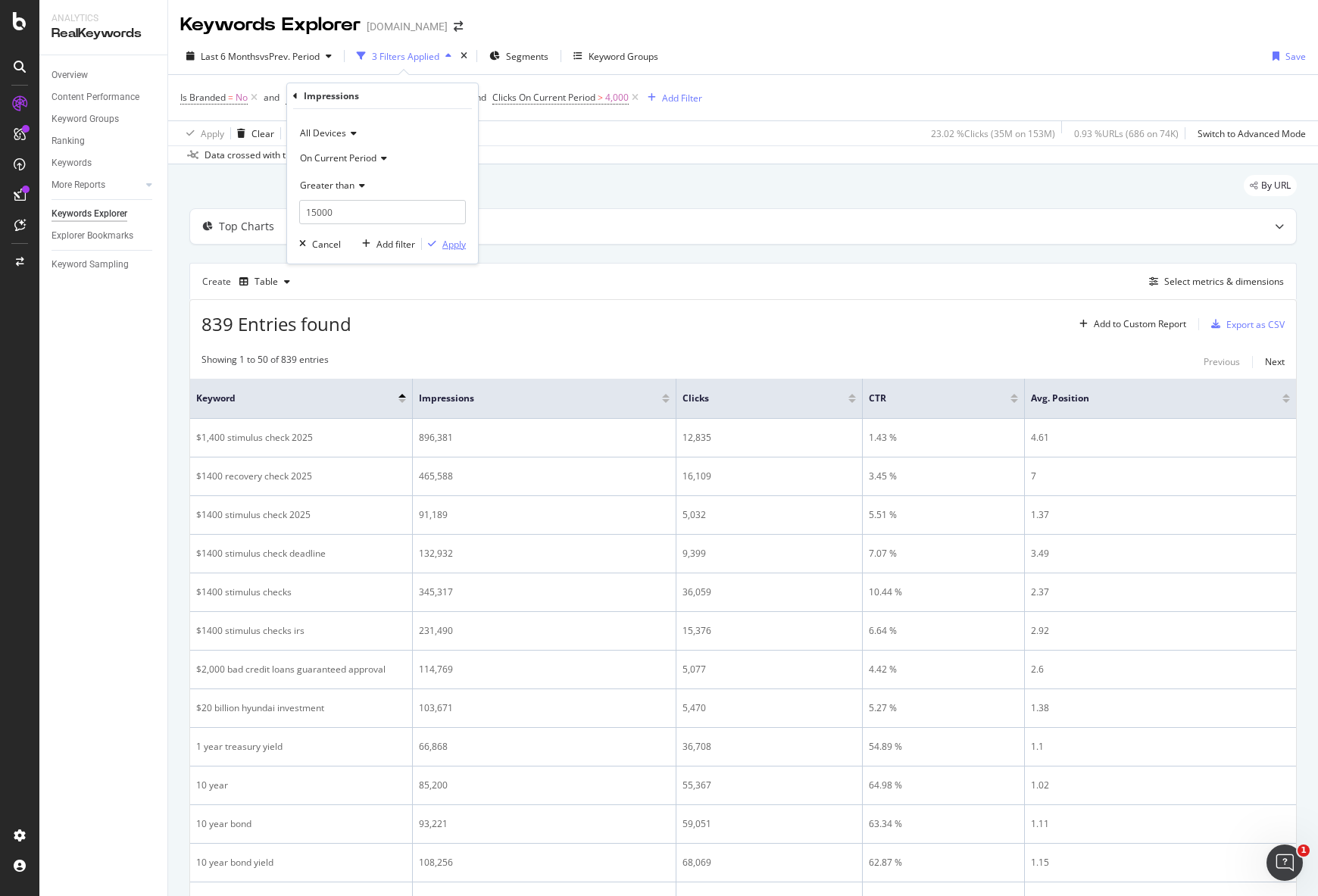
click at [461, 247] on div "Apply" at bounding box center [454, 244] width 23 height 13
click at [444, 97] on span "15,000" at bounding box center [440, 98] width 29 height 22
click at [346, 208] on input "15000" at bounding box center [381, 212] width 166 height 24
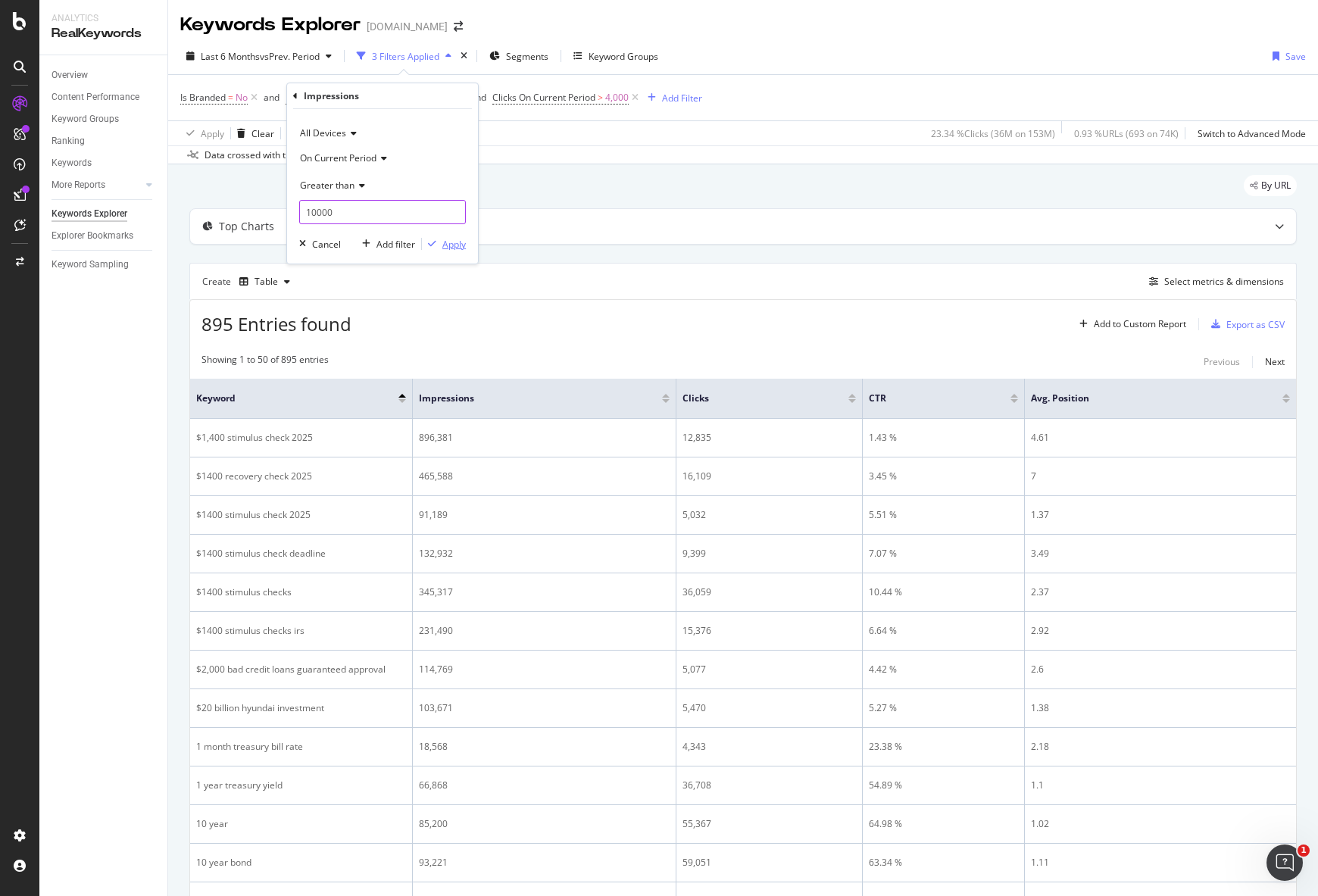
type input "10000"
drag, startPoint x: 443, startPoint y: 244, endPoint x: 463, endPoint y: 232, distance: 23.3
click at [443, 244] on div "Apply" at bounding box center [454, 244] width 23 height 13
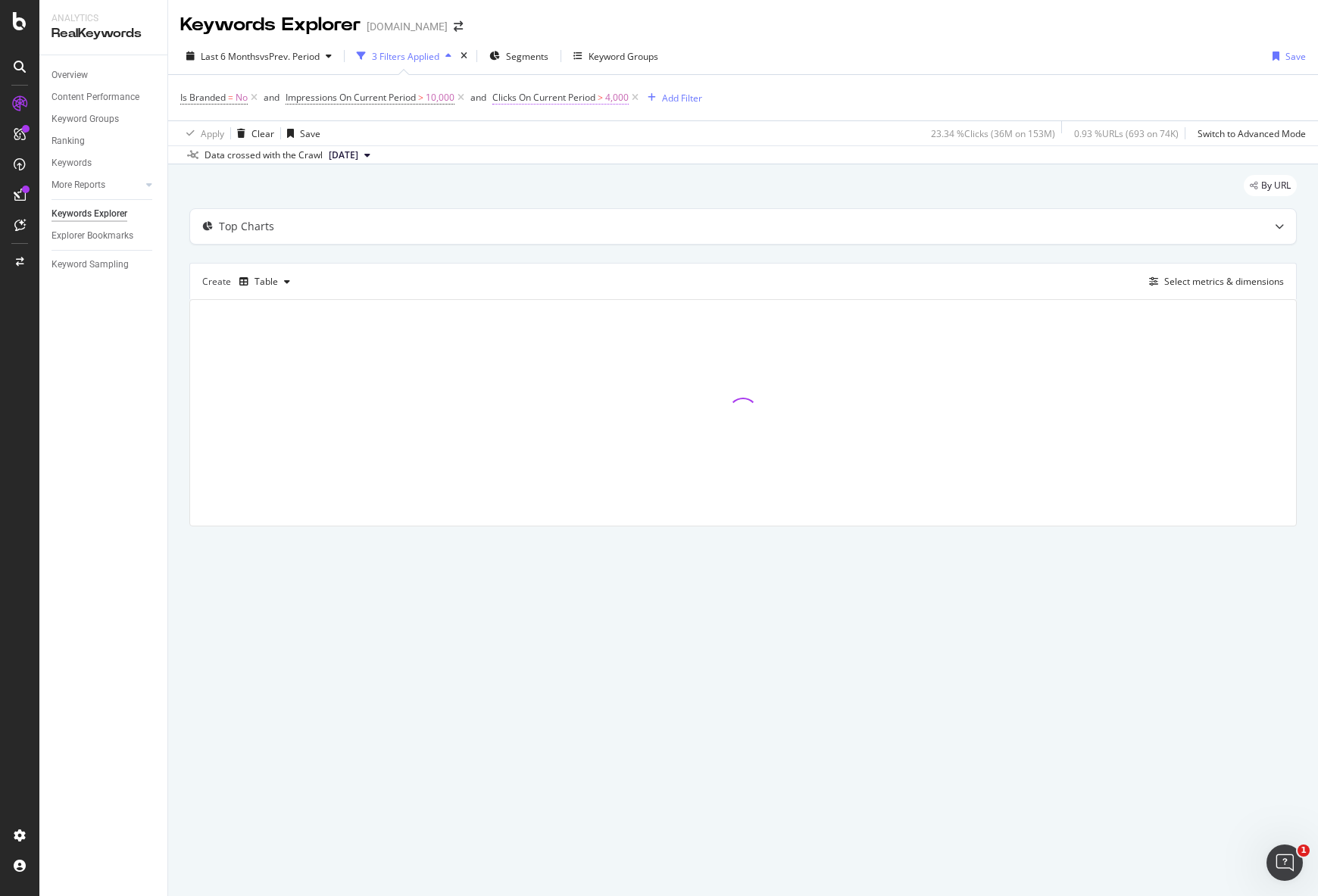
click at [611, 98] on span "4,000" at bounding box center [616, 98] width 23 height 22
click at [541, 205] on input "4000" at bounding box center [590, 212] width 166 height 24
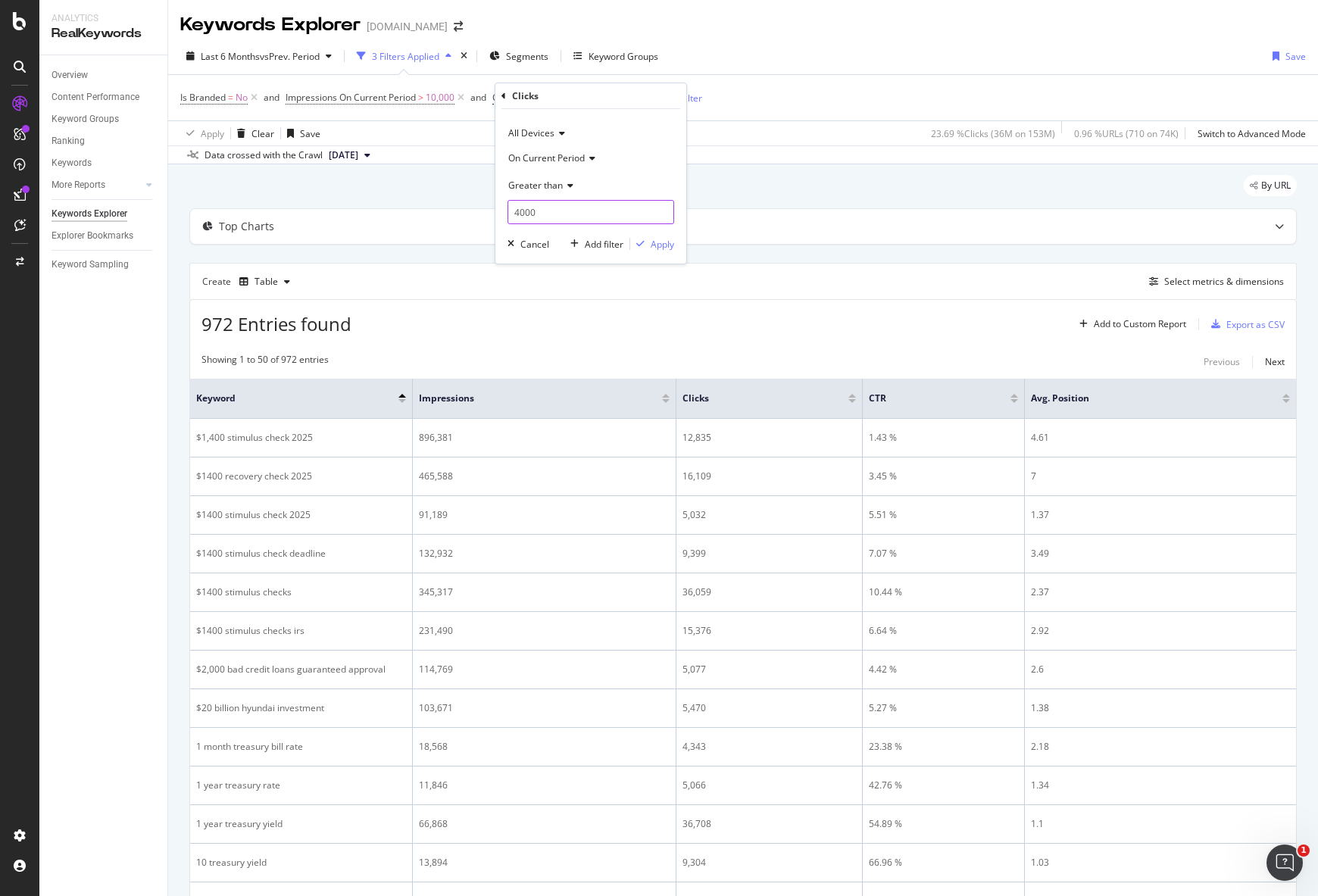
click at [541, 205] on input "4000" at bounding box center [590, 212] width 166 height 24
type input "4"
type input "3000"
drag, startPoint x: 666, startPoint y: 220, endPoint x: 660, endPoint y: 229, distance: 10.8
click at [663, 223] on input "3000" at bounding box center [590, 212] width 166 height 24
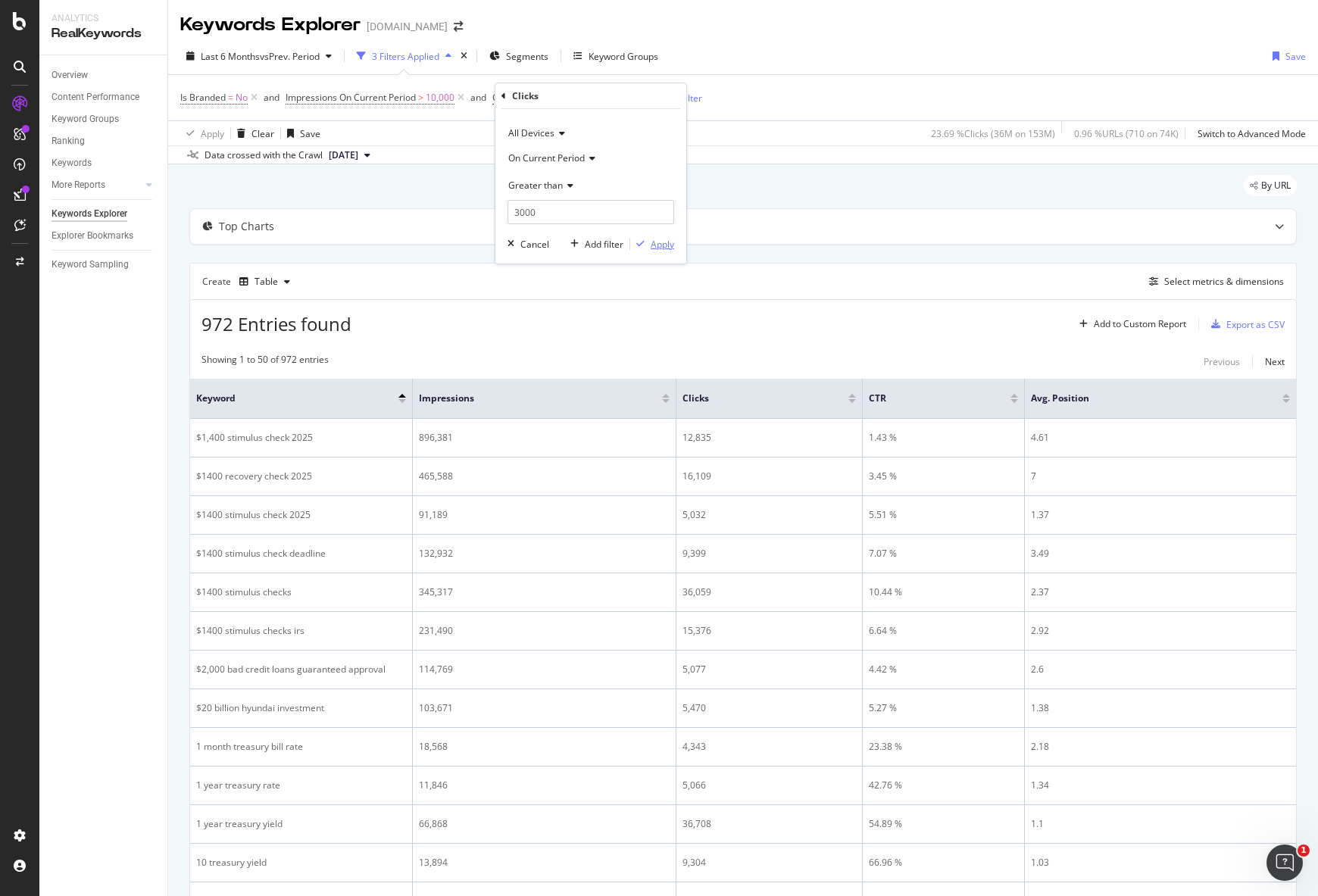
click at [653, 244] on div "Apply" at bounding box center [661, 244] width 23 height 13
click at [969, 310] on div "1,278 Entries found Add to Custom Report Export as CSV" at bounding box center [742, 318] width 1106 height 38
click at [1226, 324] on div "Export as CSV" at bounding box center [1255, 325] width 58 height 13
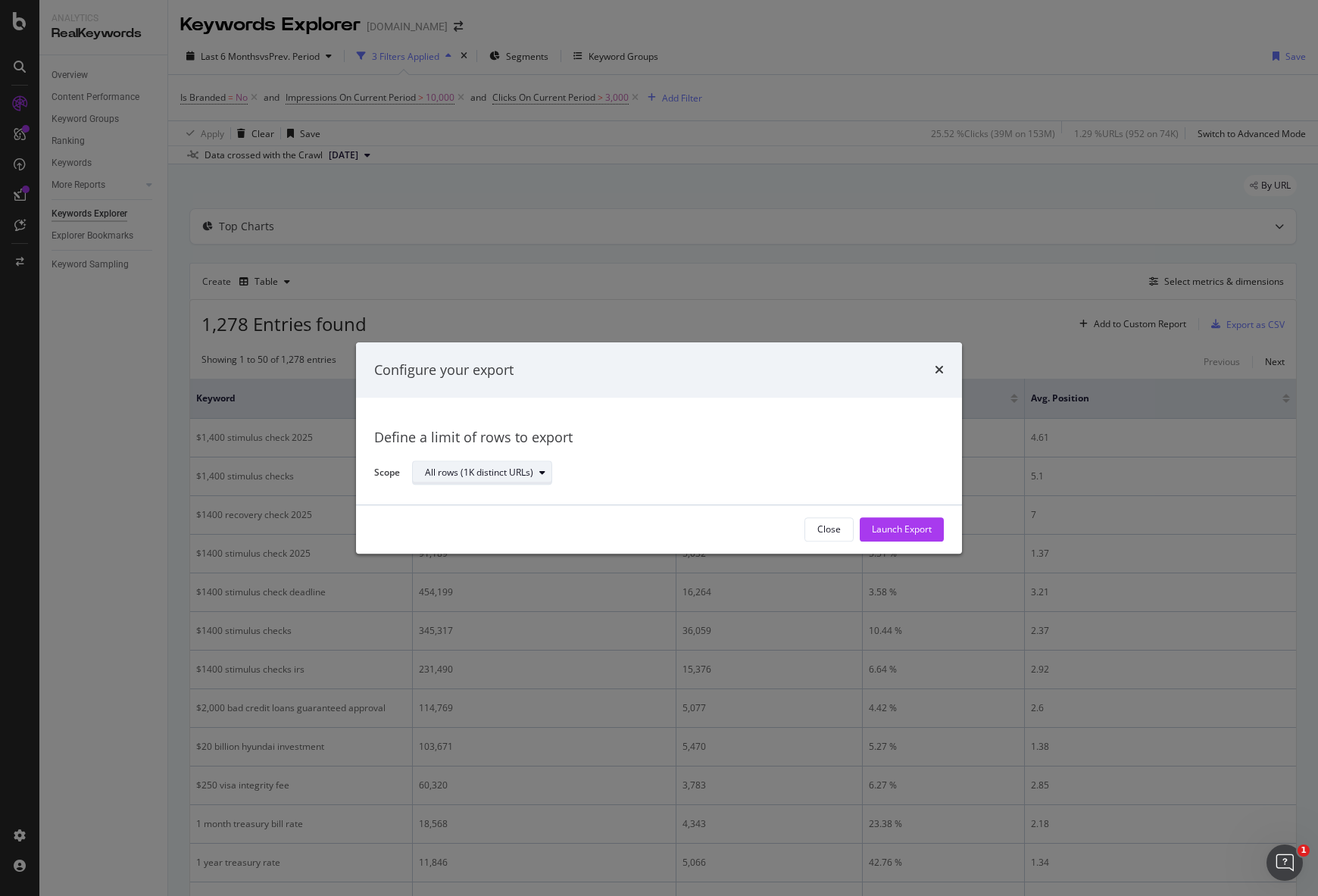
click at [542, 469] on icon "modal" at bounding box center [542, 473] width 6 height 9
click at [526, 498] on div "All rows (1K distinct URLs)" at bounding box center [489, 499] width 117 height 13
click at [655, 473] on div "All rows (1K distinct URLs)" at bounding box center [672, 472] width 519 height 26
click at [890, 529] on div "Launch Export" at bounding box center [902, 530] width 60 height 13
